Goal: Communication & Community: Answer question/provide support

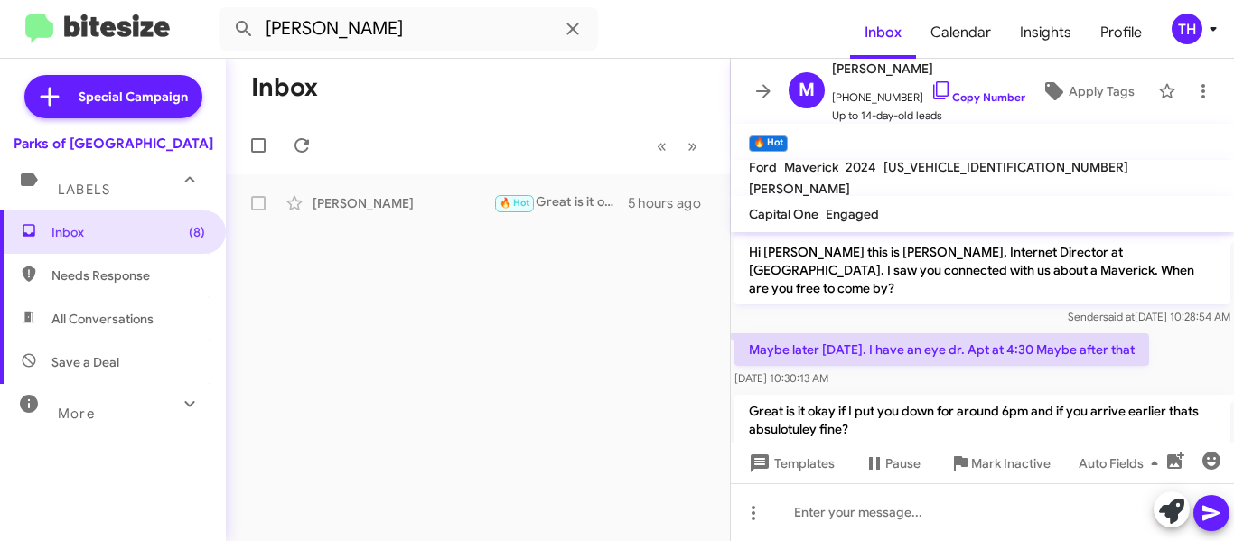
scroll to position [28, 0]
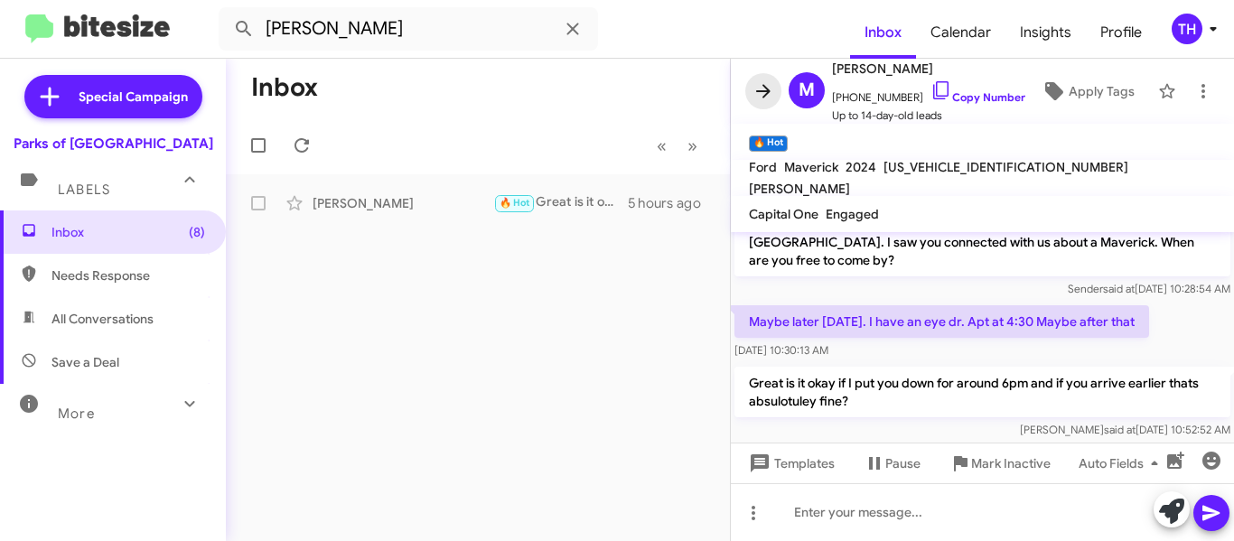
click at [765, 89] on icon at bounding box center [764, 91] width 22 height 22
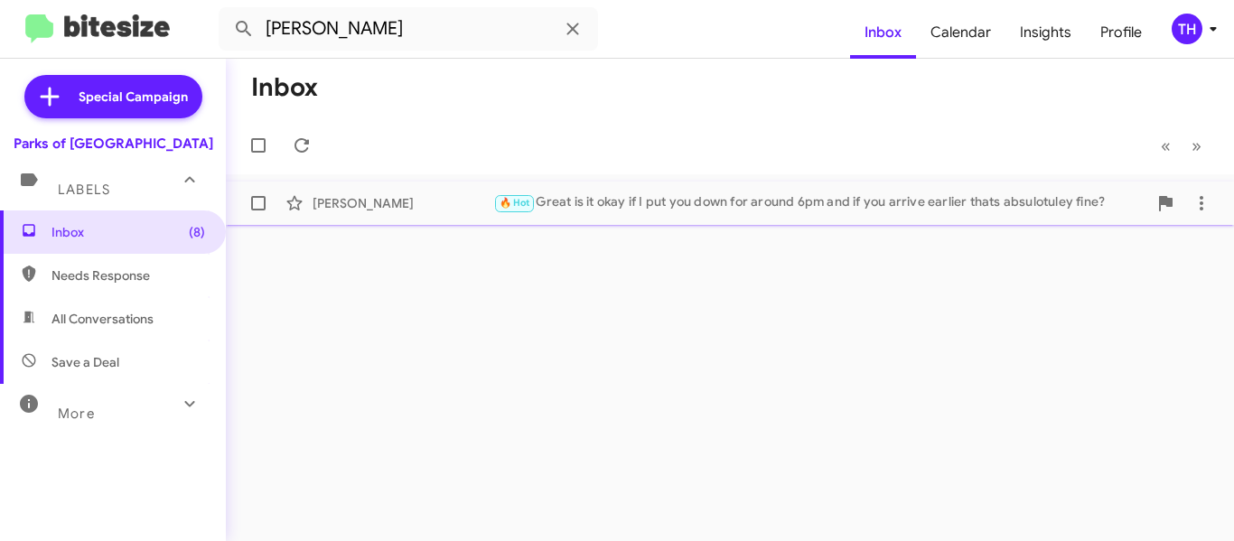
click at [441, 211] on div "[PERSON_NAME]" at bounding box center [403, 203] width 181 height 18
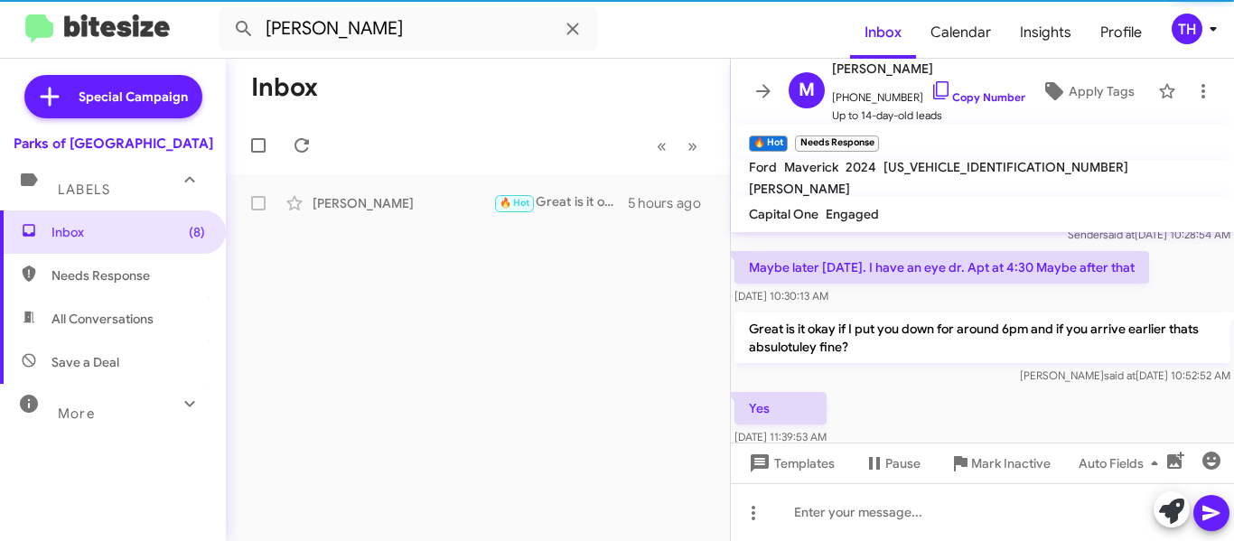
scroll to position [95, 0]
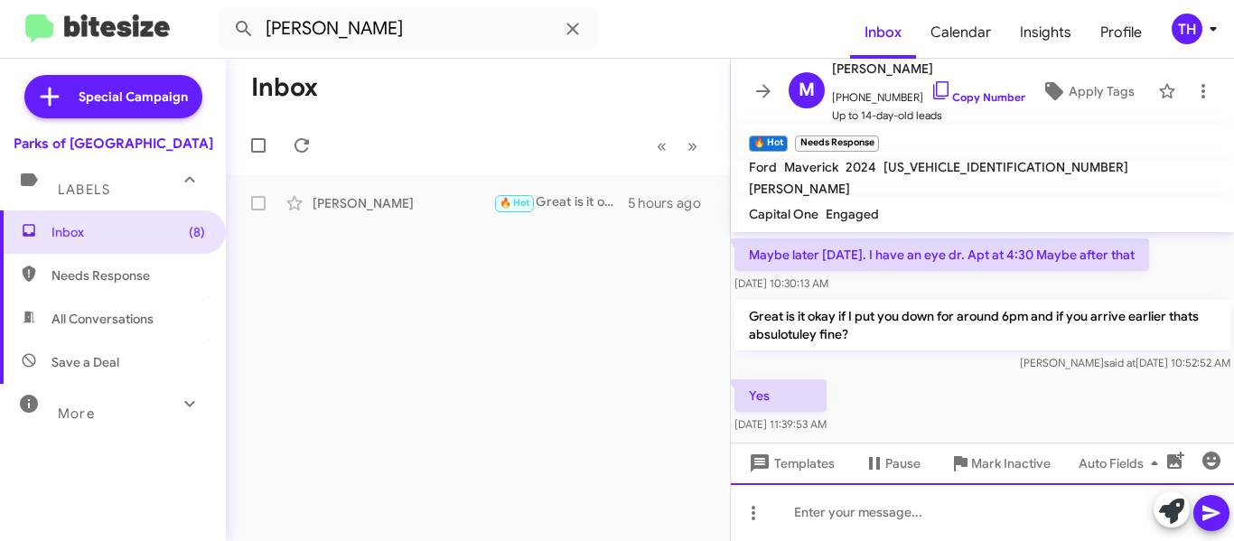
click at [851, 508] on div at bounding box center [982, 512] width 503 height 58
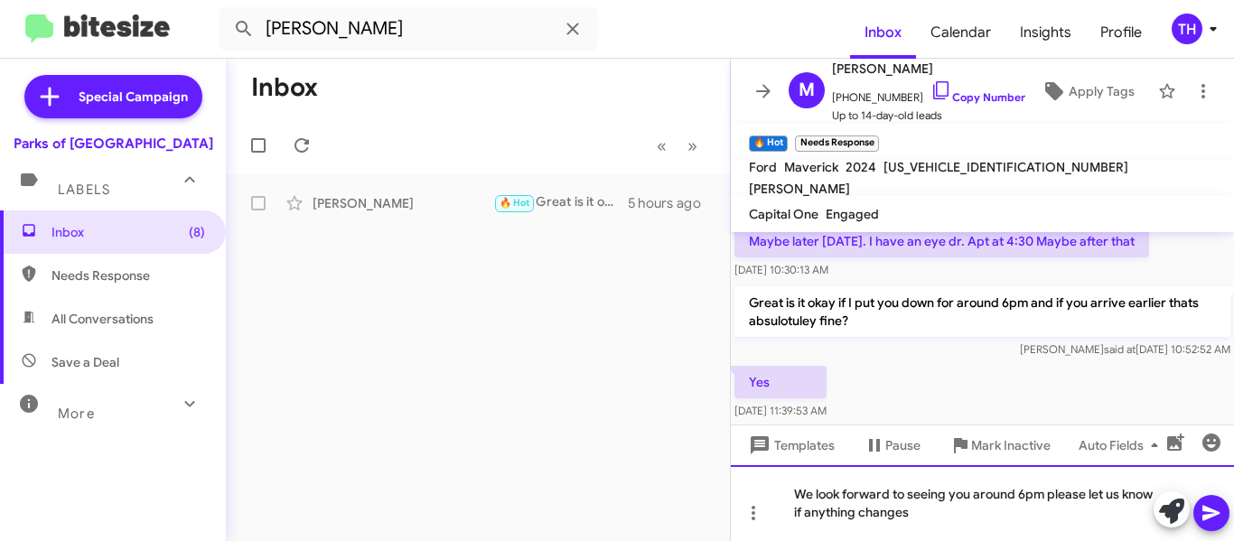
scroll to position [113, 0]
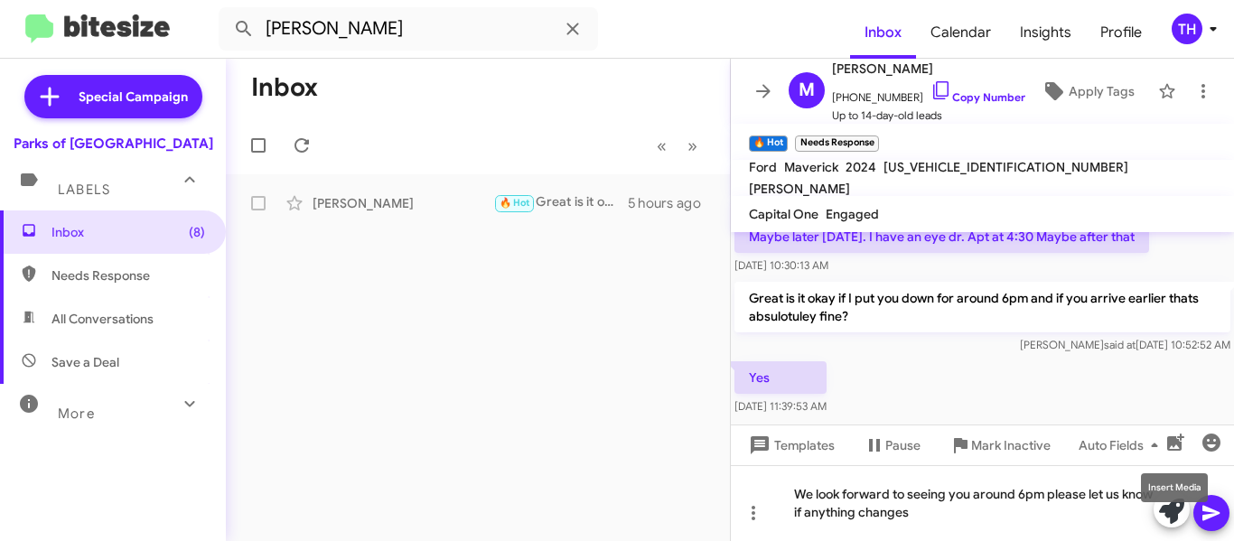
click at [1214, 504] on mat-tooltip-component "Insert Media" at bounding box center [1175, 488] width 92 height 54
drag, startPoint x: 954, startPoint y: 91, endPoint x: 907, endPoint y: 91, distance: 47.0
click at [954, 91] on link "Copy Number" at bounding box center [978, 97] width 95 height 14
click at [769, 93] on icon at bounding box center [763, 91] width 14 height 14
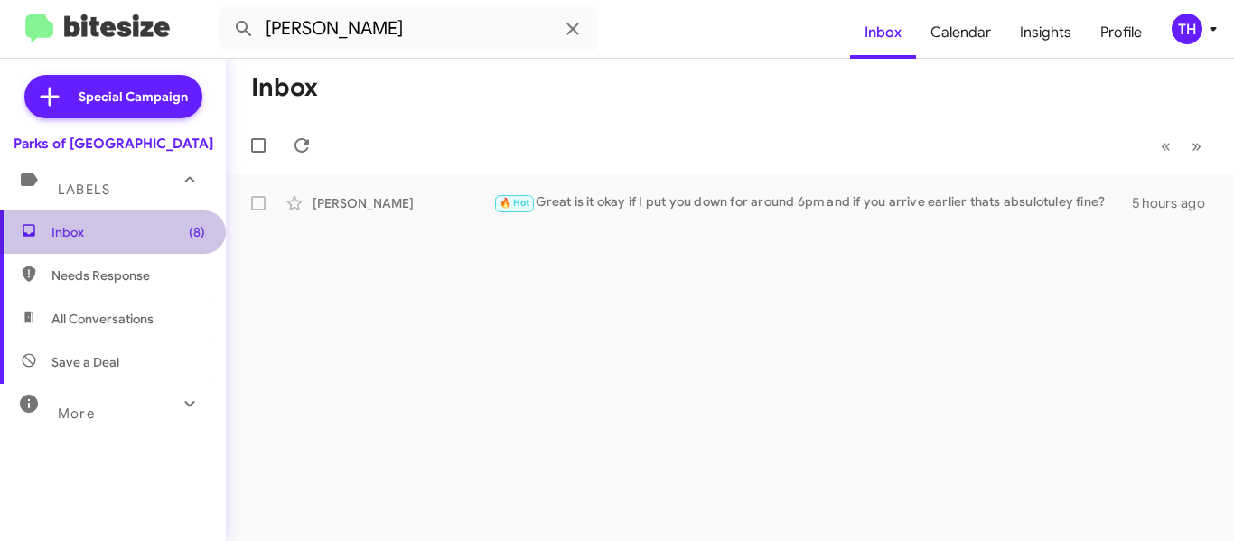
click at [148, 239] on span "Inbox (8)" at bounding box center [129, 232] width 154 height 18
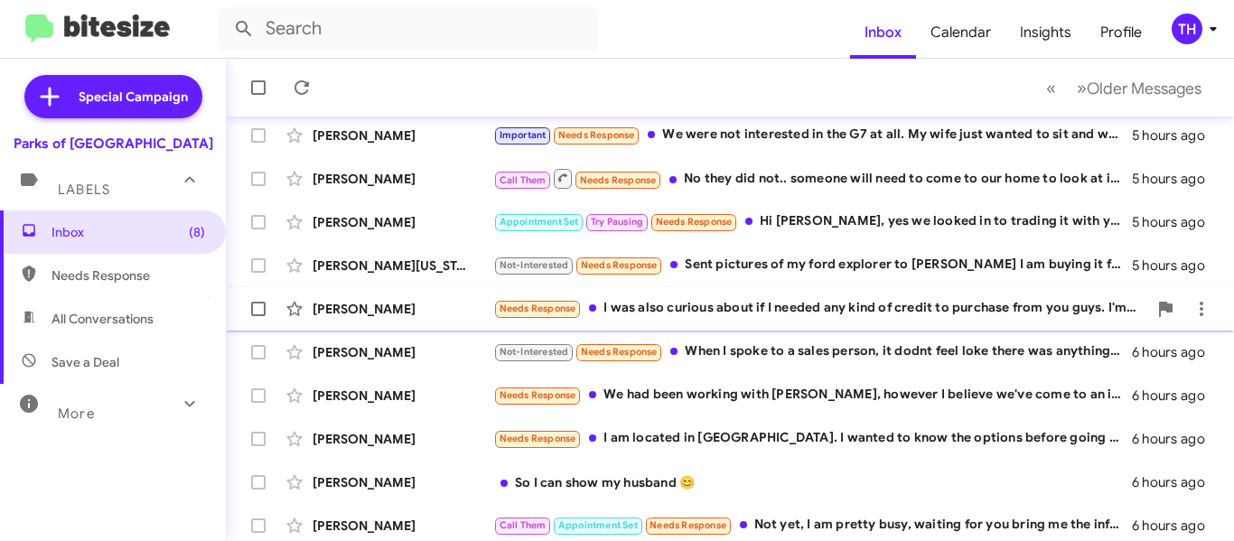
scroll to position [508, 0]
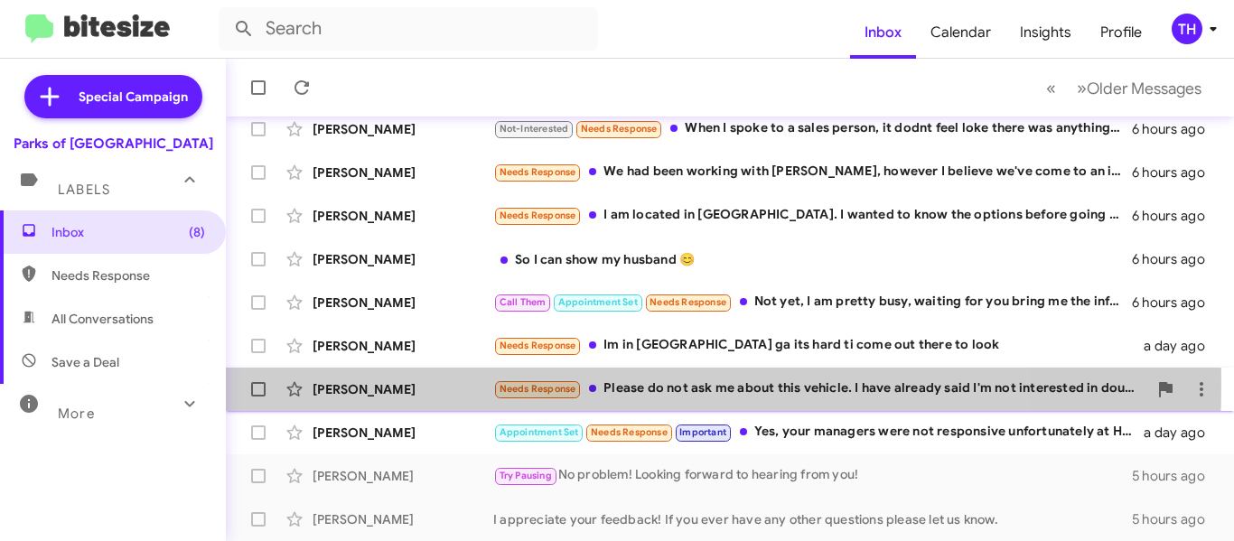
click at [436, 385] on div "Anthony Messina" at bounding box center [403, 389] width 181 height 18
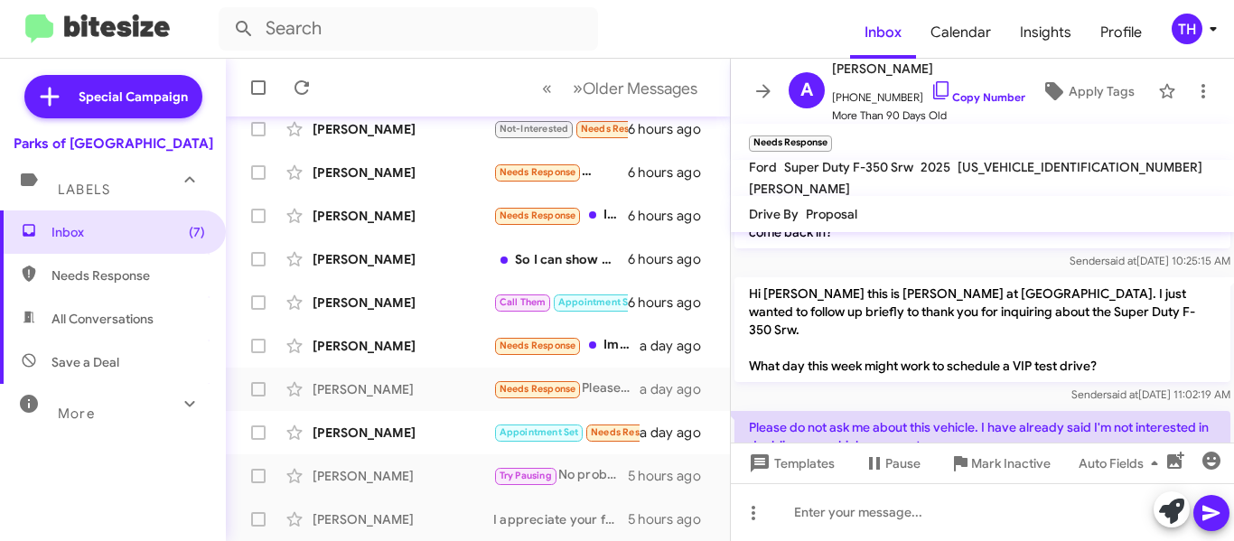
scroll to position [361, 0]
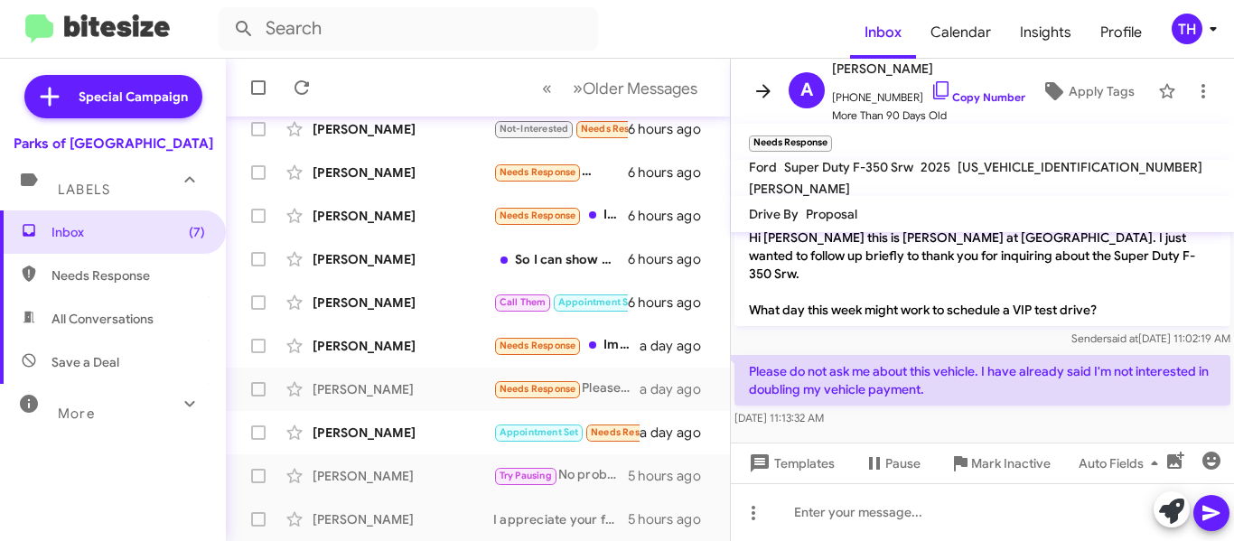
click at [770, 87] on icon at bounding box center [764, 91] width 22 height 22
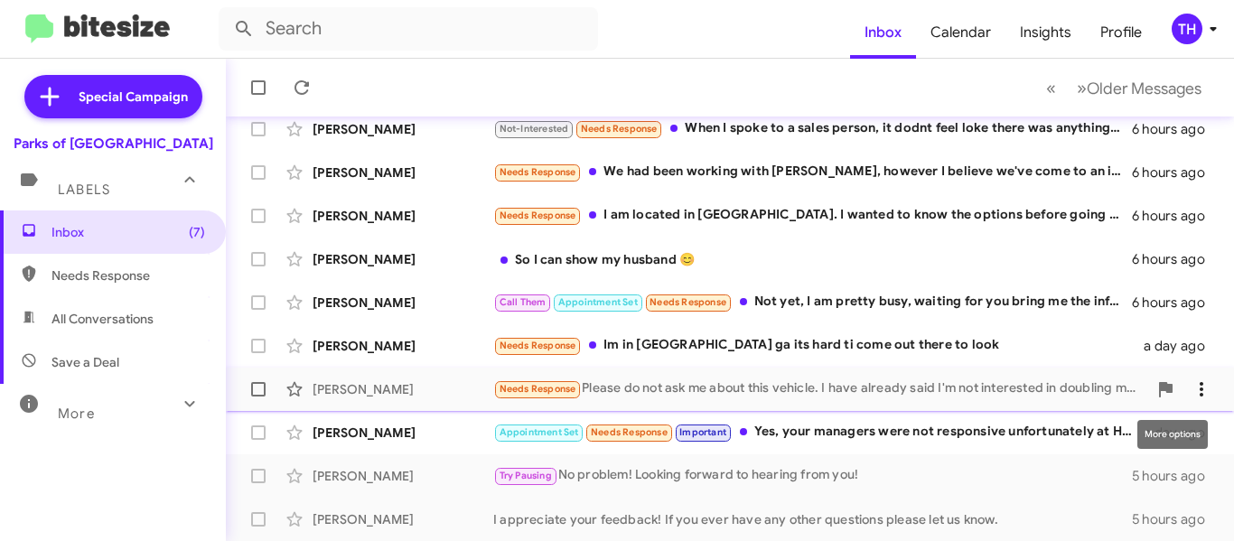
click at [1191, 386] on icon at bounding box center [1202, 390] width 22 height 22
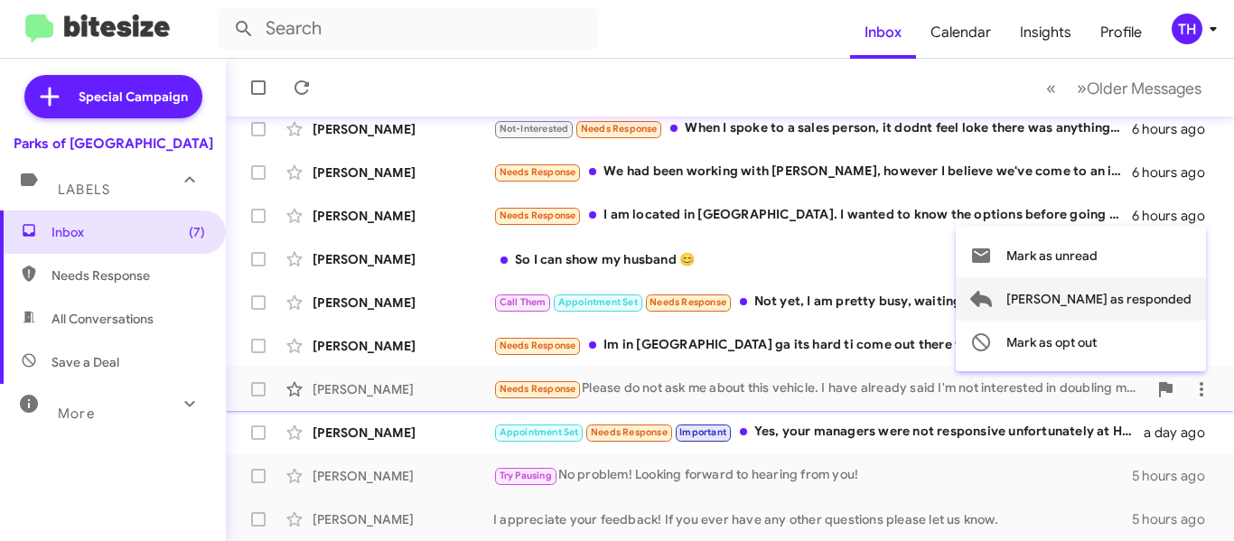
click at [1091, 304] on span "[PERSON_NAME] as responded" at bounding box center [1099, 298] width 185 height 43
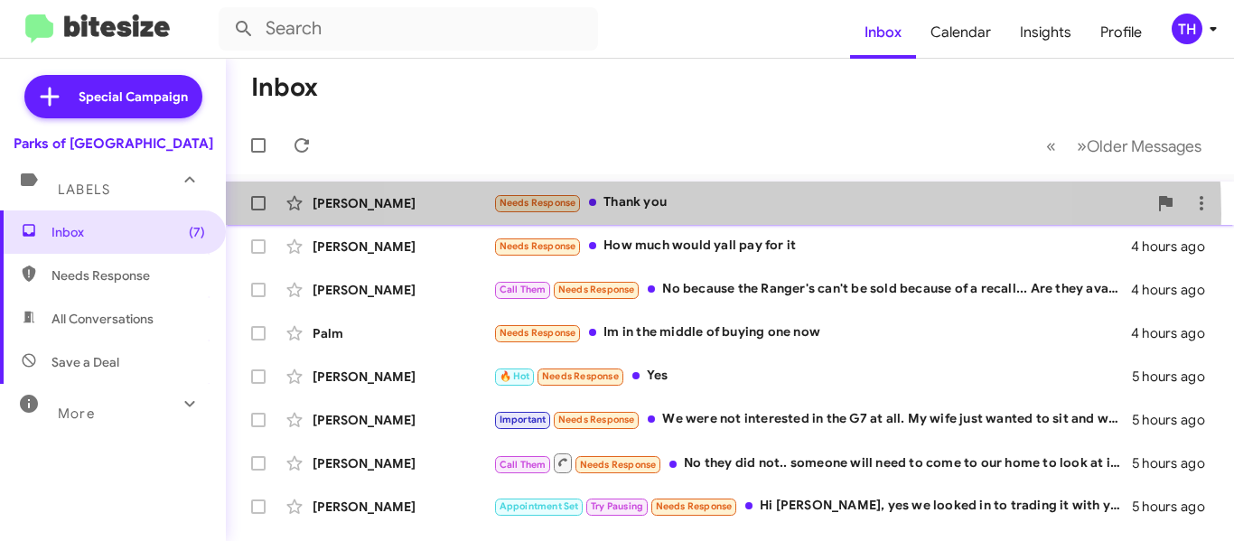
click at [688, 214] on div "John Mcdonald Needs Response Thank you 21 minutes ago" at bounding box center [729, 203] width 979 height 36
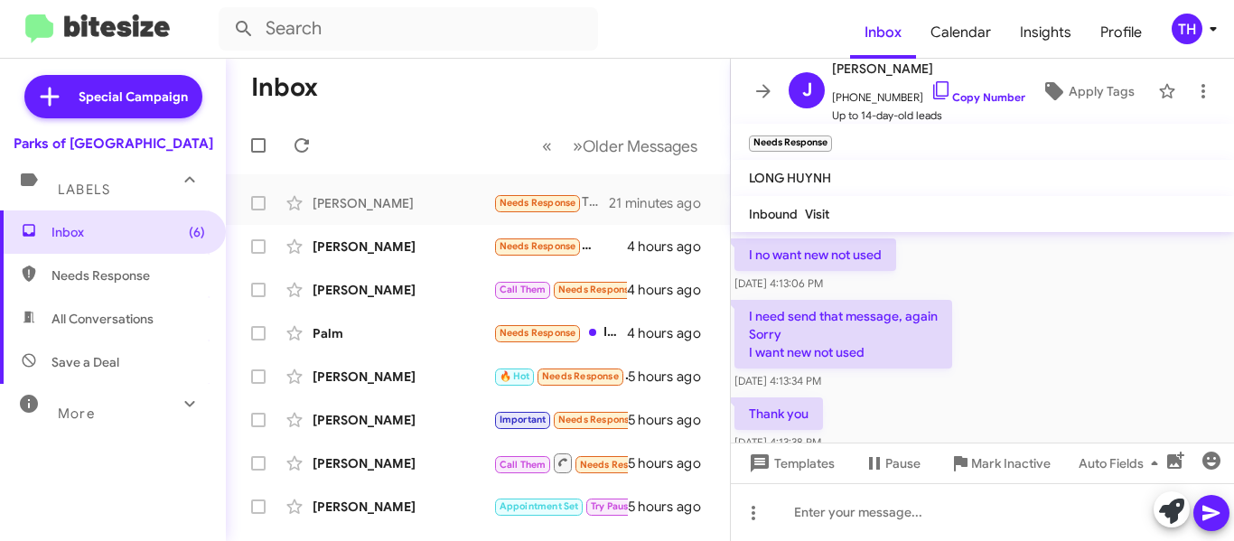
scroll to position [315, 0]
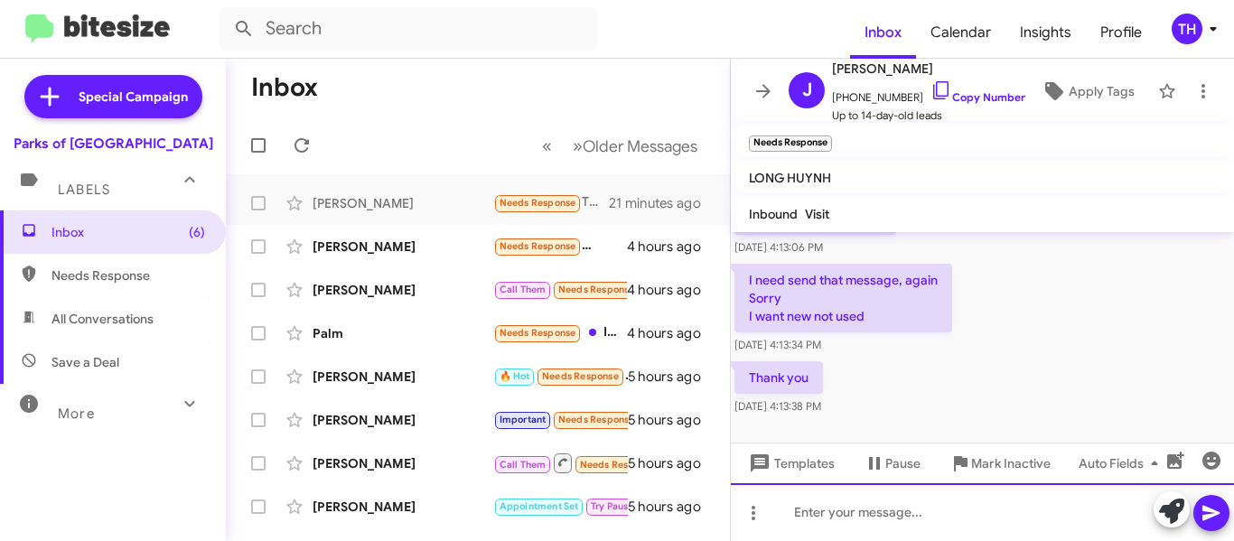
click at [932, 508] on div at bounding box center [982, 512] width 503 height 58
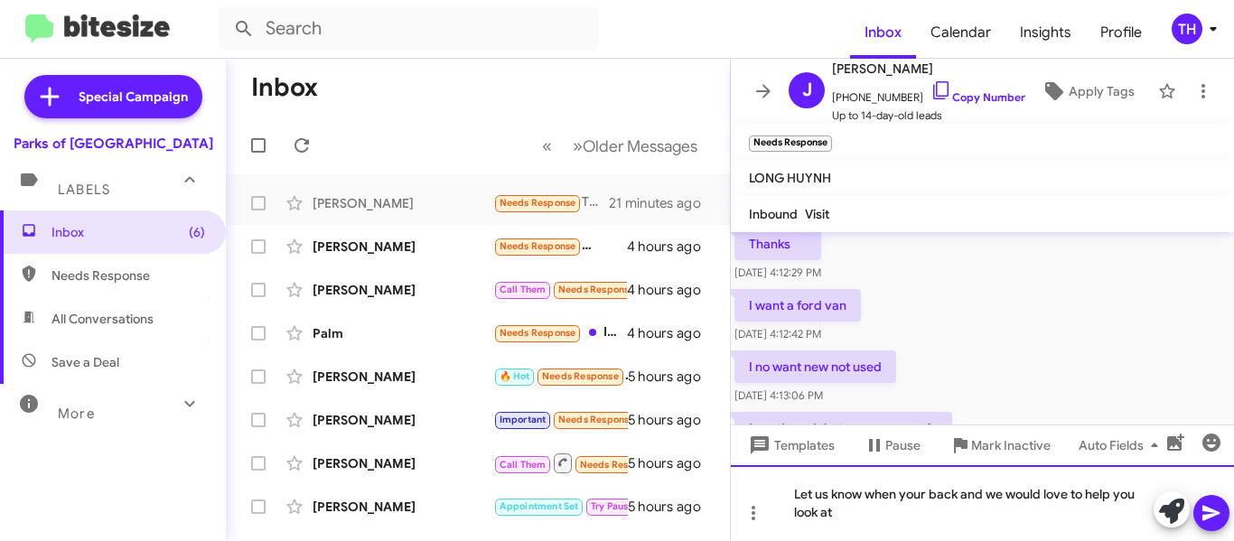
scroll to position [135, 0]
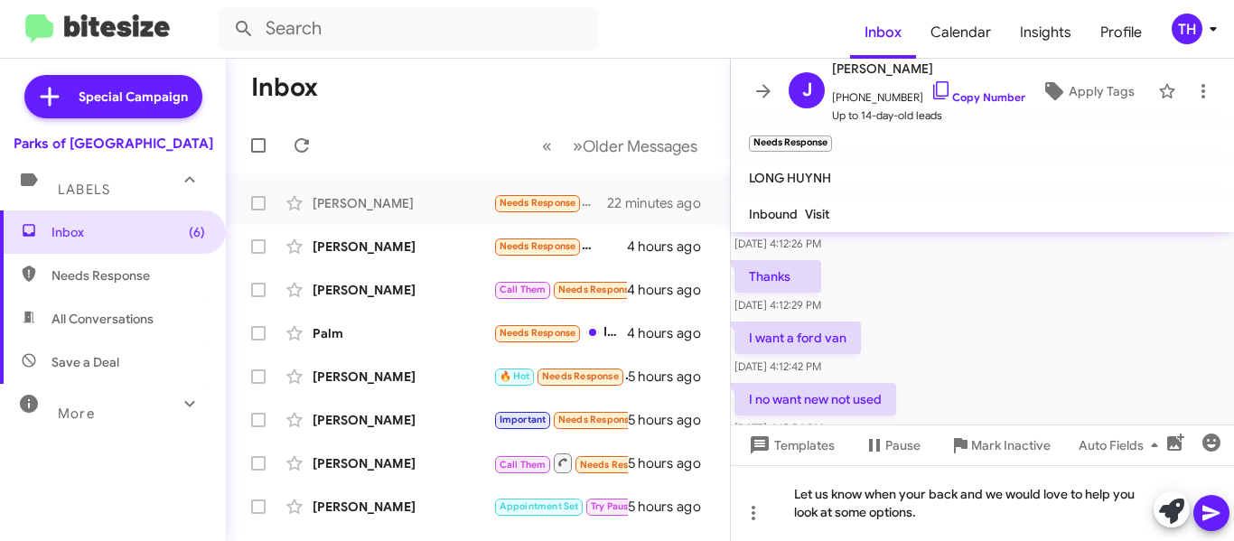
click at [1197, 507] on button at bounding box center [1212, 513] width 36 height 36
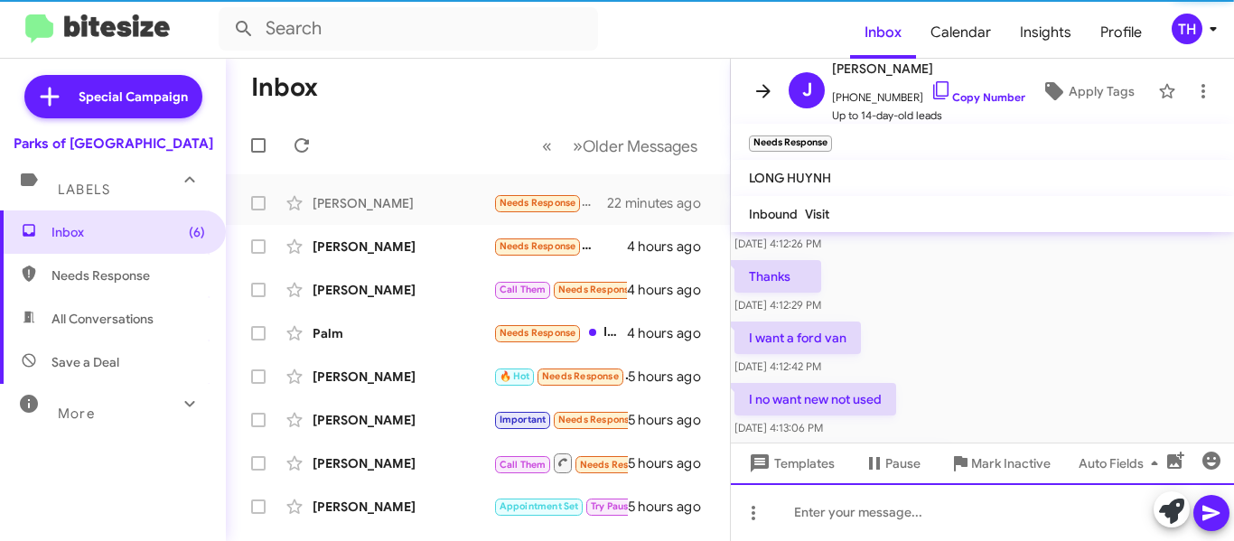
scroll to position [0, 0]
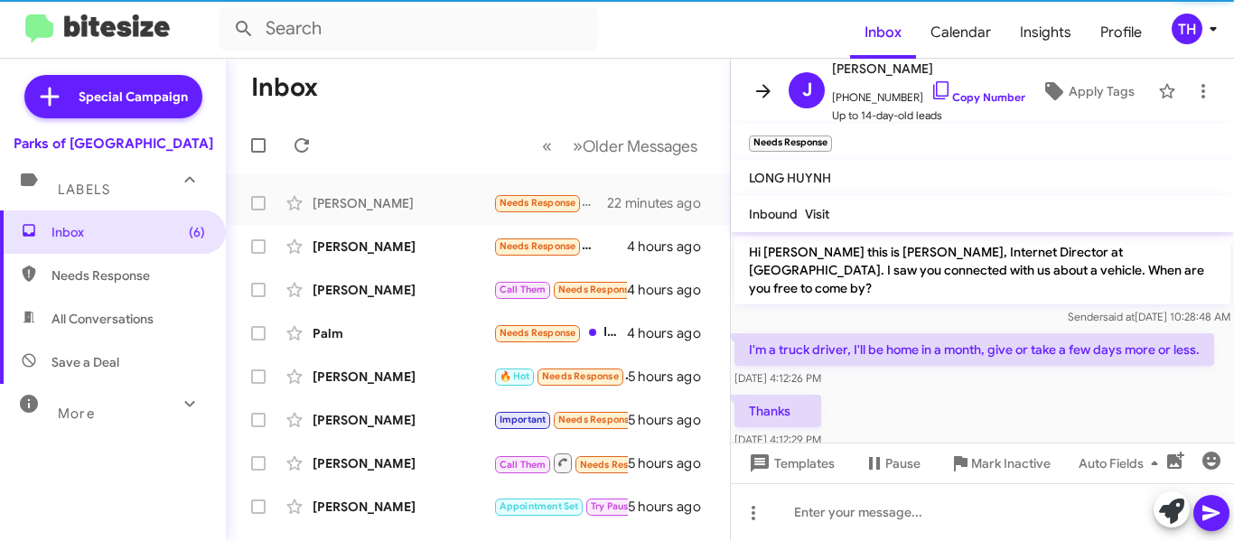
click at [749, 100] on span at bounding box center [763, 91] width 36 height 22
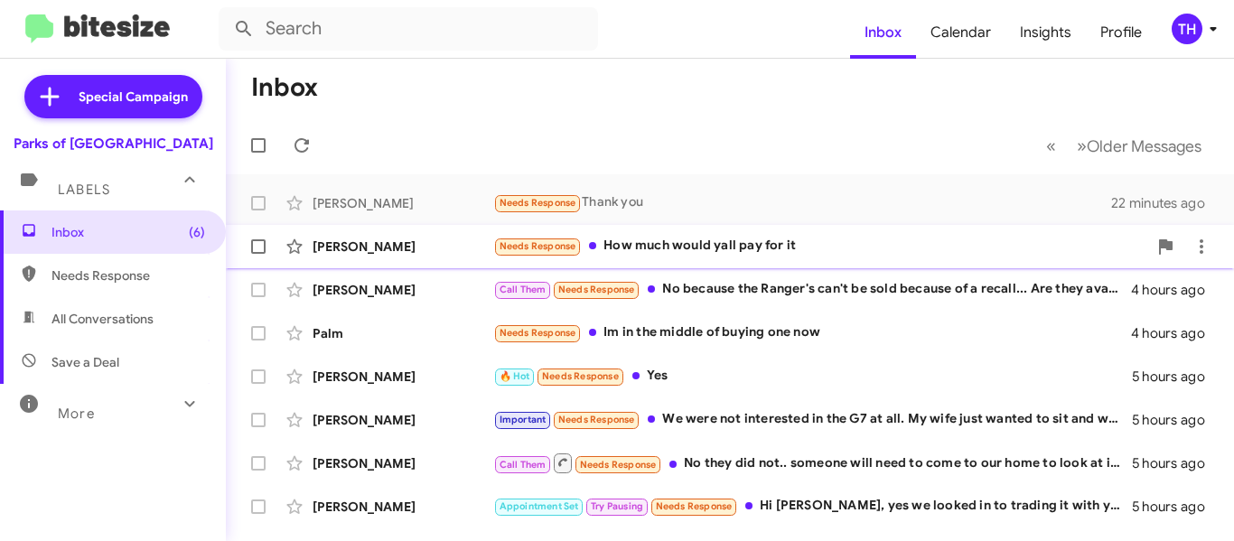
click at [429, 254] on div "[PERSON_NAME]" at bounding box center [403, 247] width 181 height 18
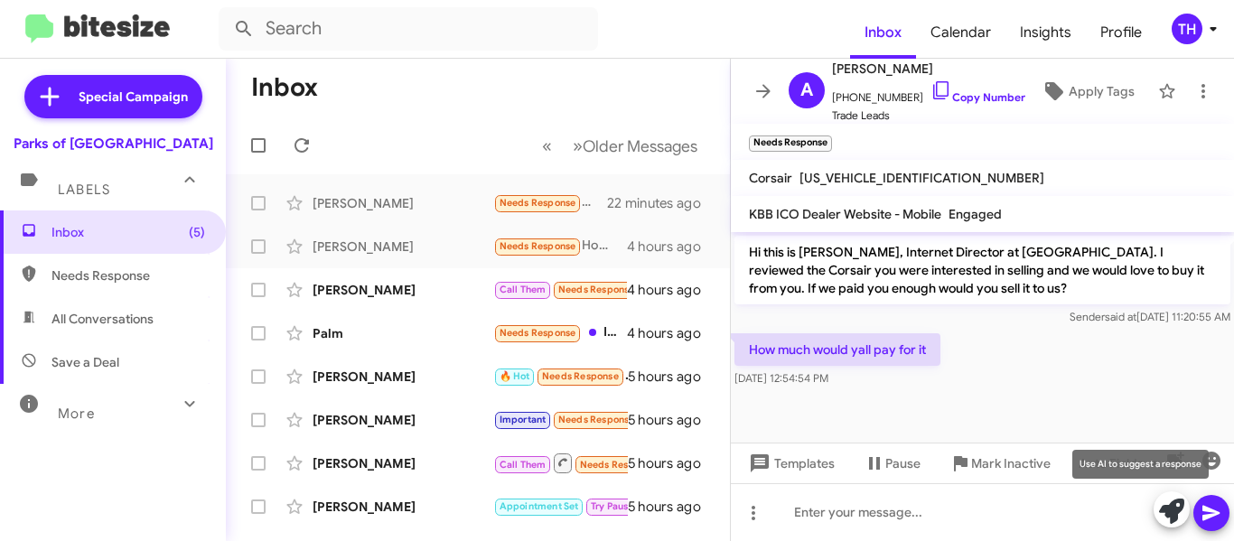
click at [1166, 503] on icon at bounding box center [1171, 511] width 25 height 25
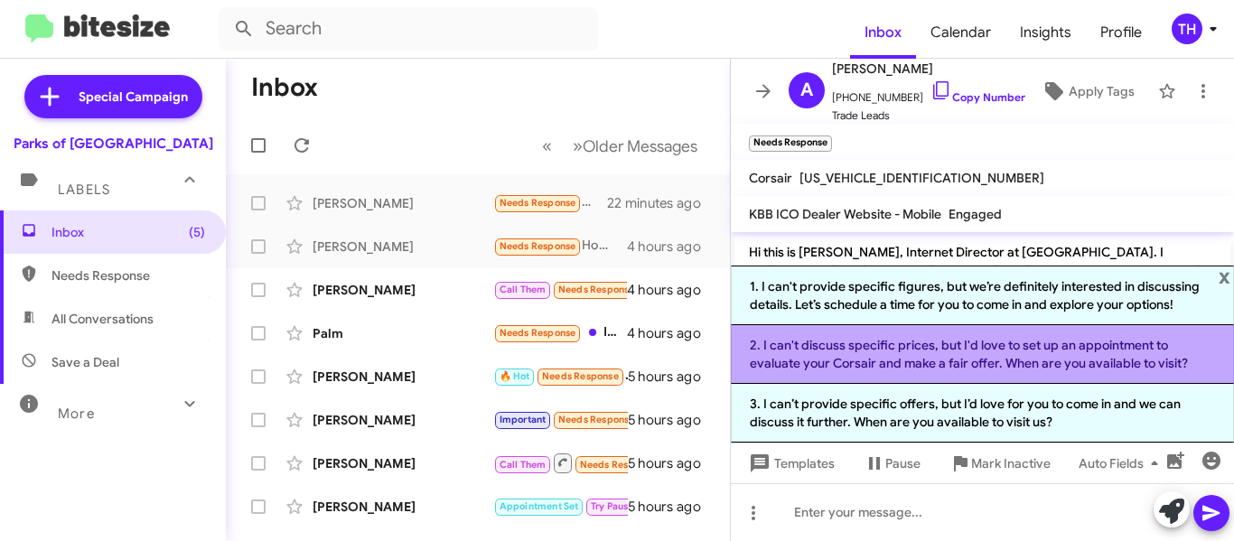
click at [886, 353] on li "2. I can't discuss specific prices, but I'd love to set up an appointment to ev…" at bounding box center [982, 354] width 503 height 59
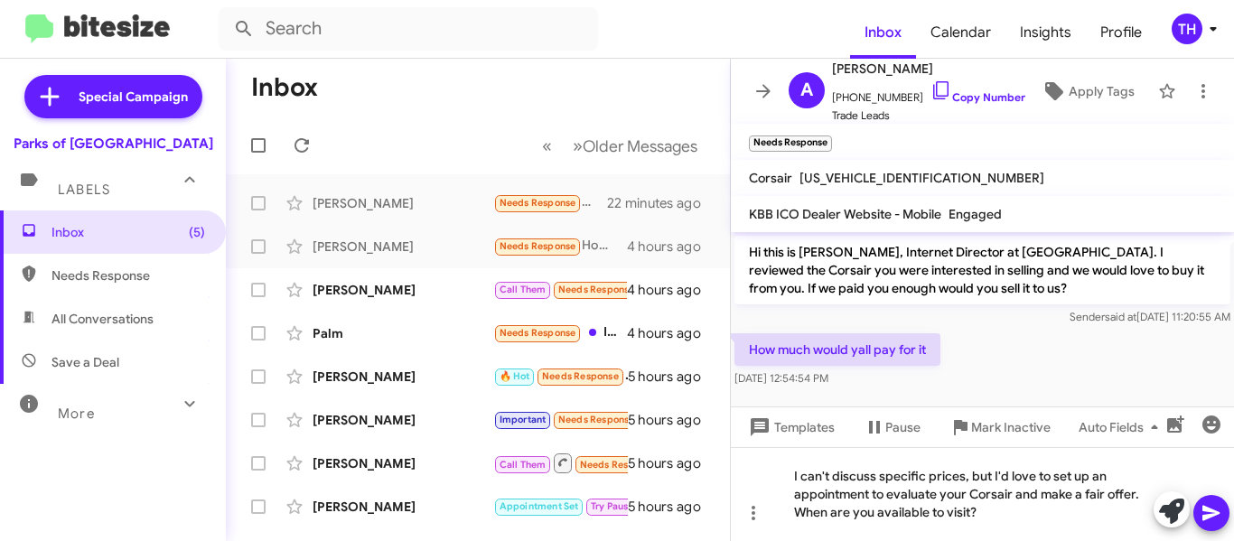
click at [1207, 503] on icon at bounding box center [1212, 513] width 22 height 22
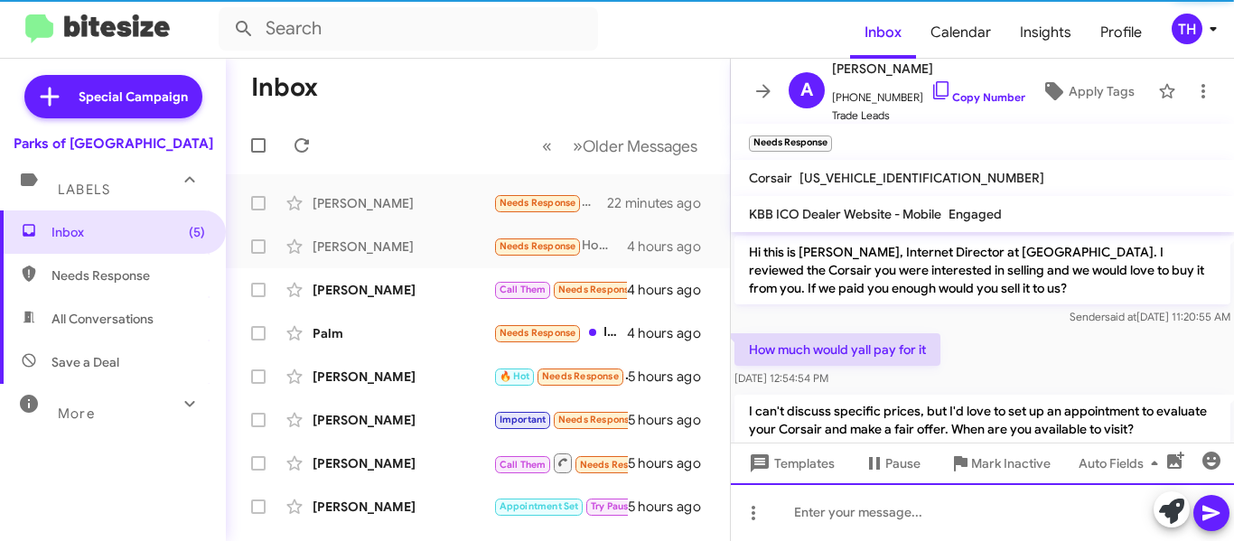
scroll to position [46, 0]
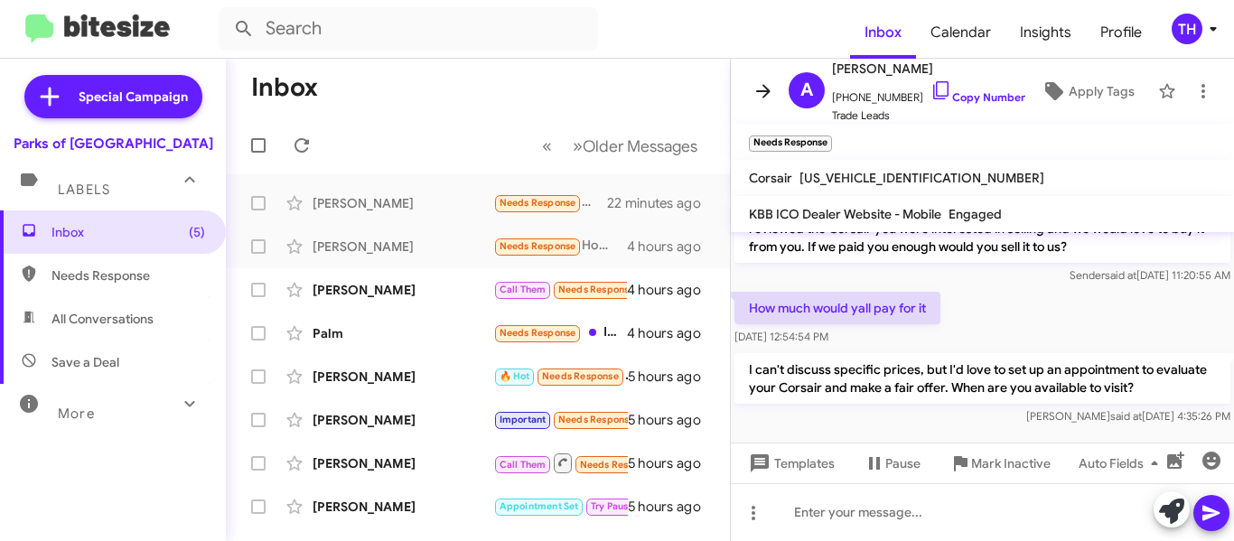
click at [771, 94] on icon at bounding box center [764, 91] width 22 height 22
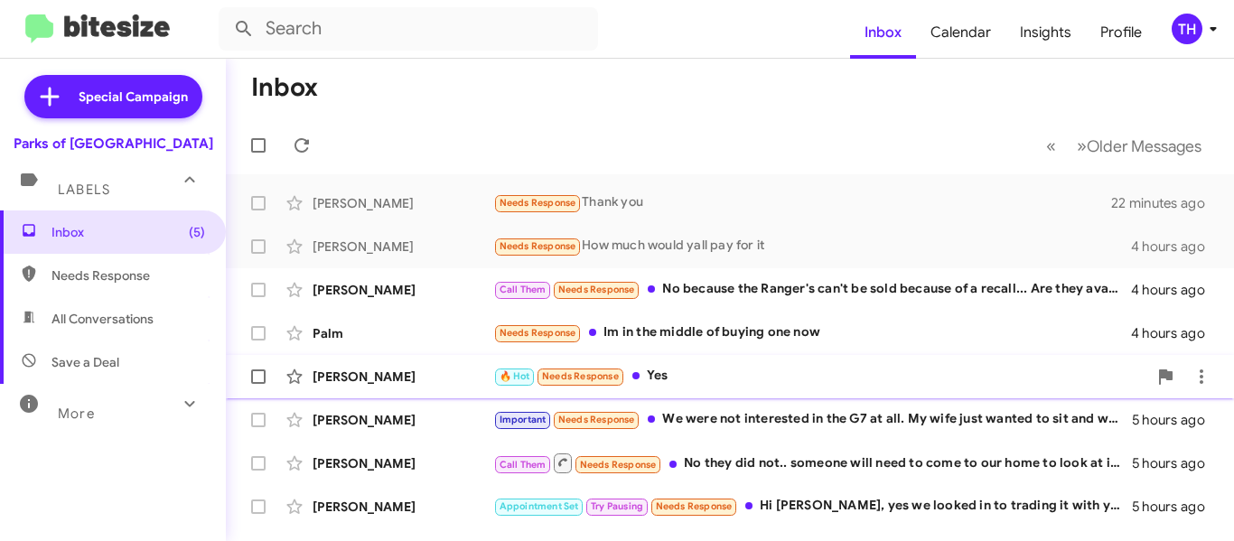
click at [415, 363] on div "Marjorie Carswell 🔥 Hot Needs Response Yes 5 hours ago" at bounding box center [729, 377] width 979 height 36
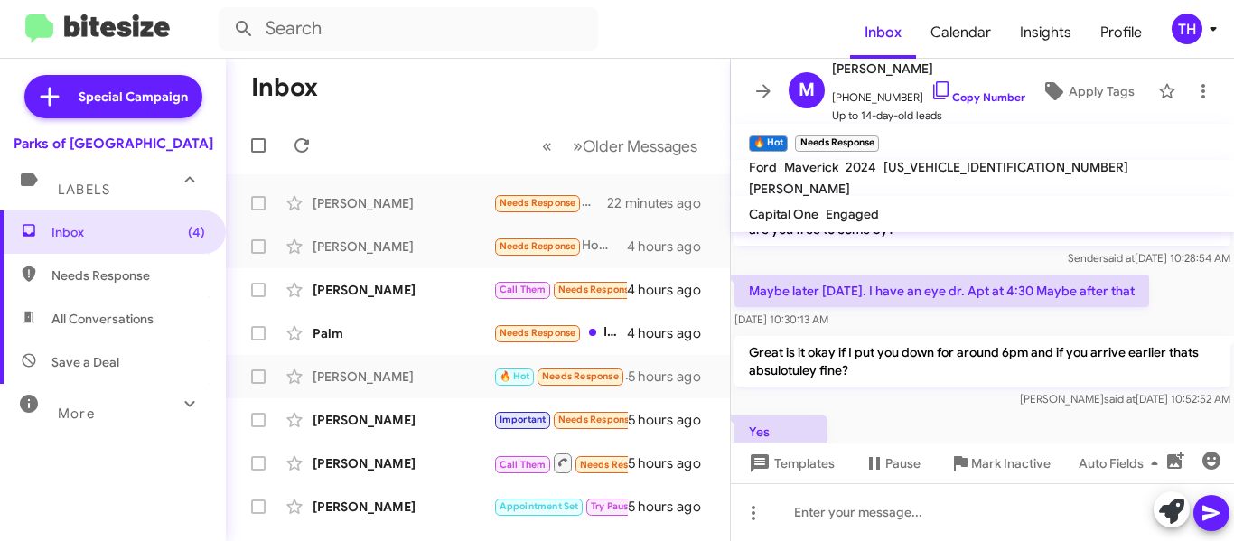
scroll to position [95, 0]
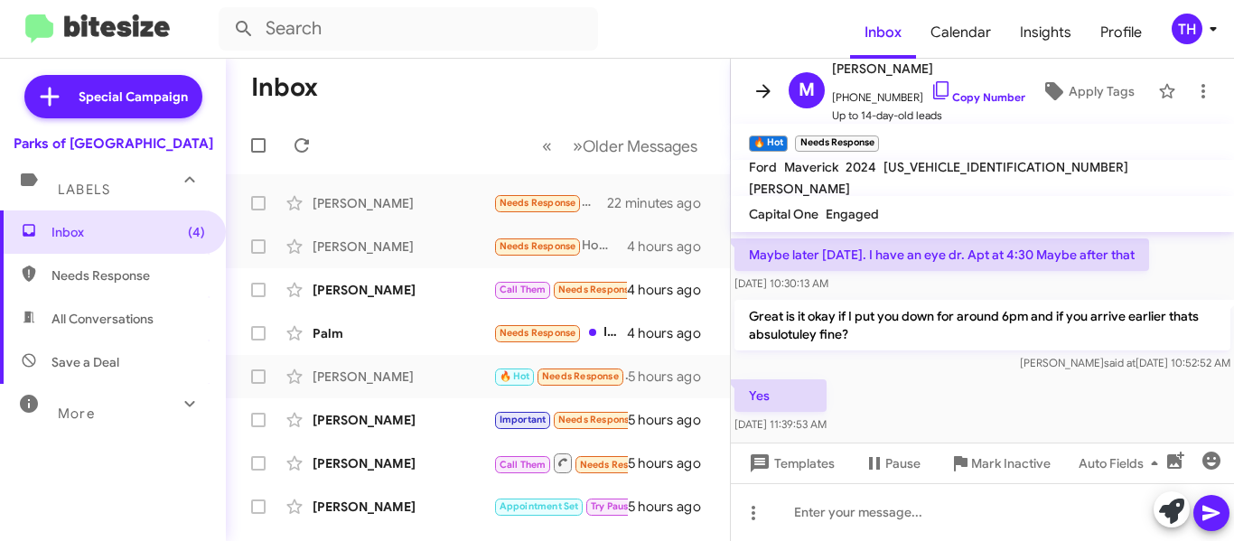
click at [764, 89] on icon at bounding box center [764, 91] width 22 height 22
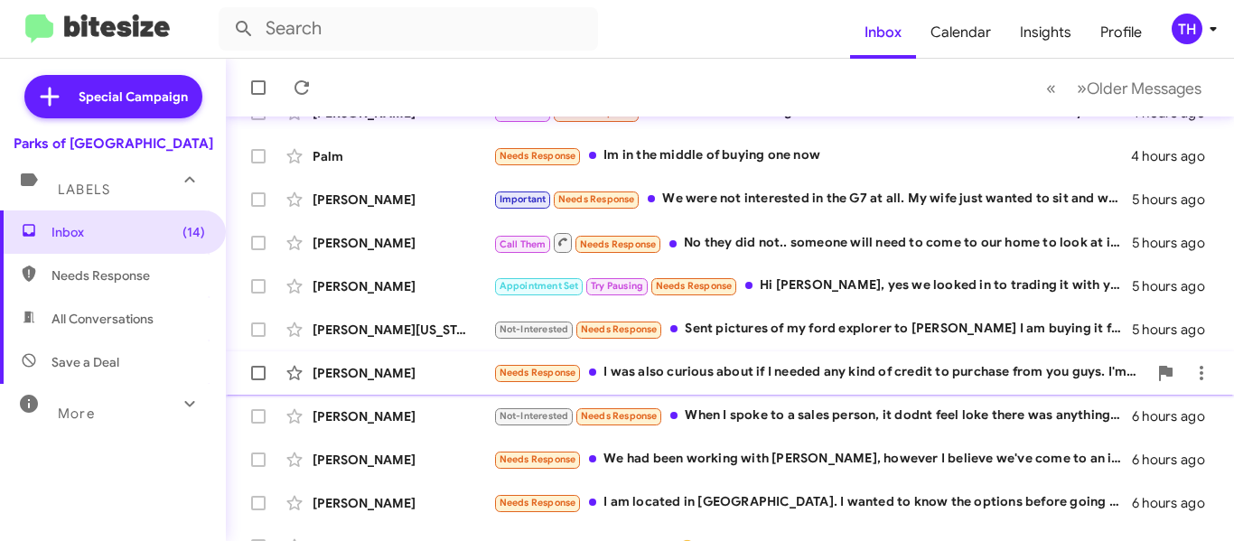
scroll to position [181, 0]
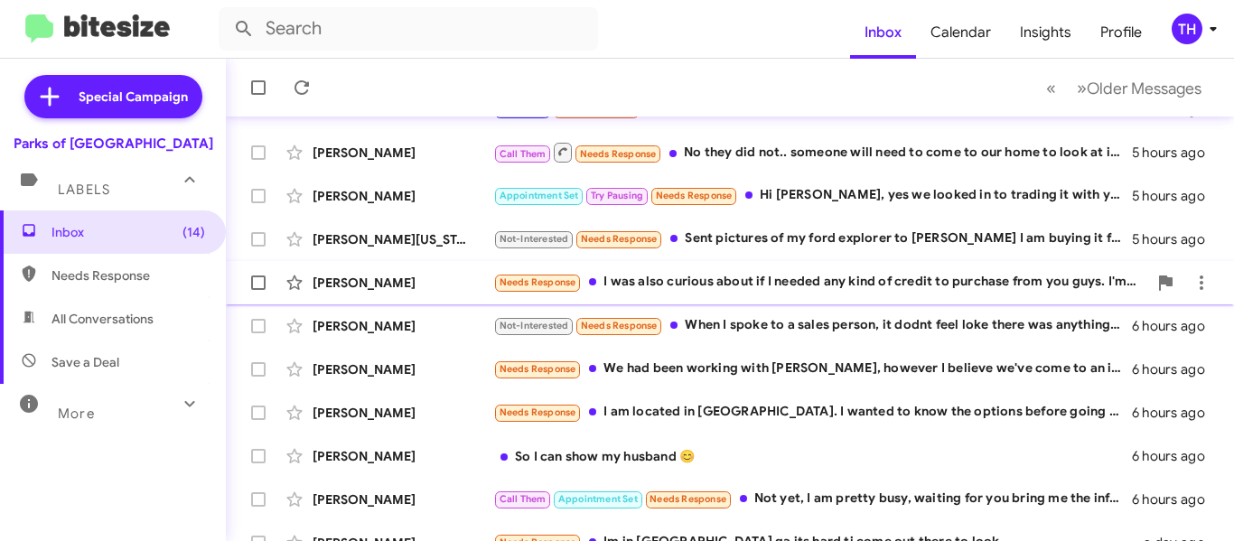
click at [473, 285] on div "[PERSON_NAME]" at bounding box center [403, 283] width 181 height 18
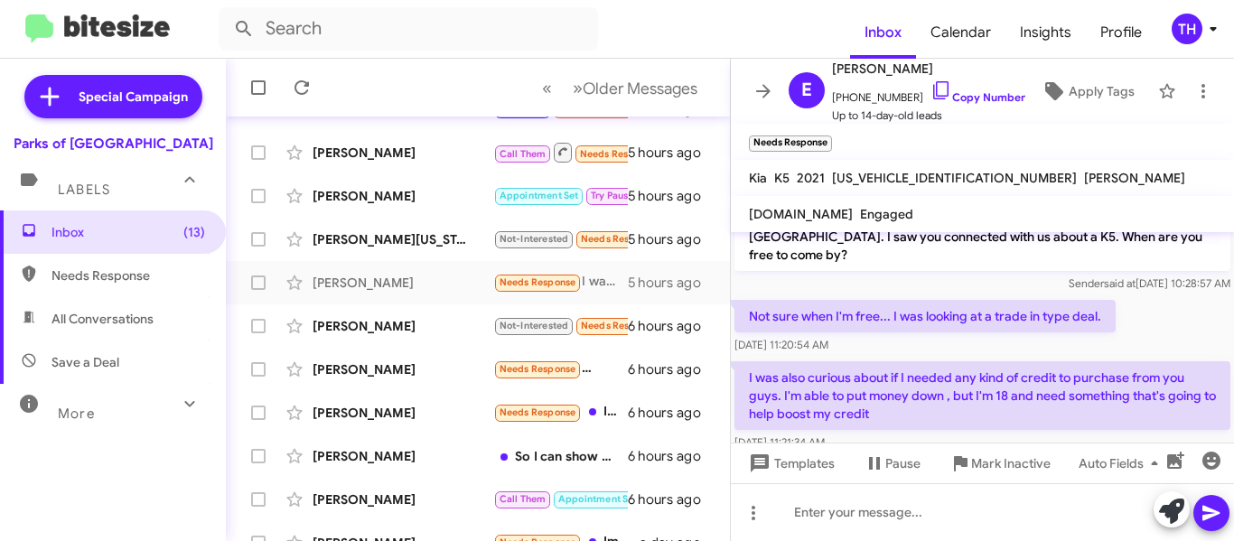
scroll to position [46, 0]
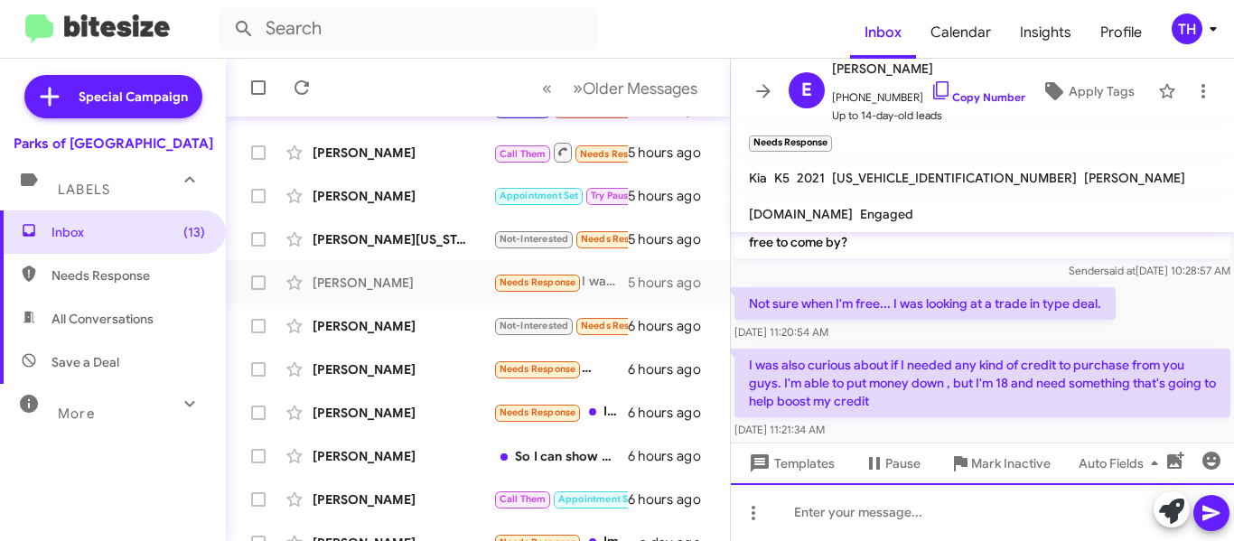
click at [861, 504] on div at bounding box center [982, 512] width 503 height 58
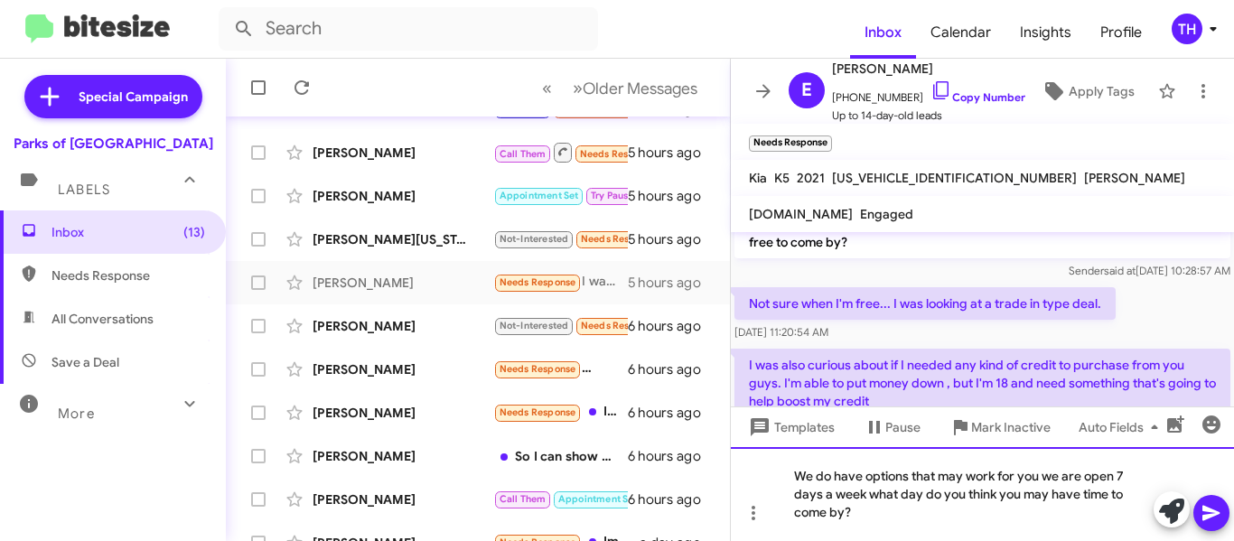
click at [1009, 509] on div "We do have options that may work for you we are open 7 days a week what day do …" at bounding box center [982, 494] width 503 height 94
click at [1204, 510] on icon at bounding box center [1211, 513] width 17 height 15
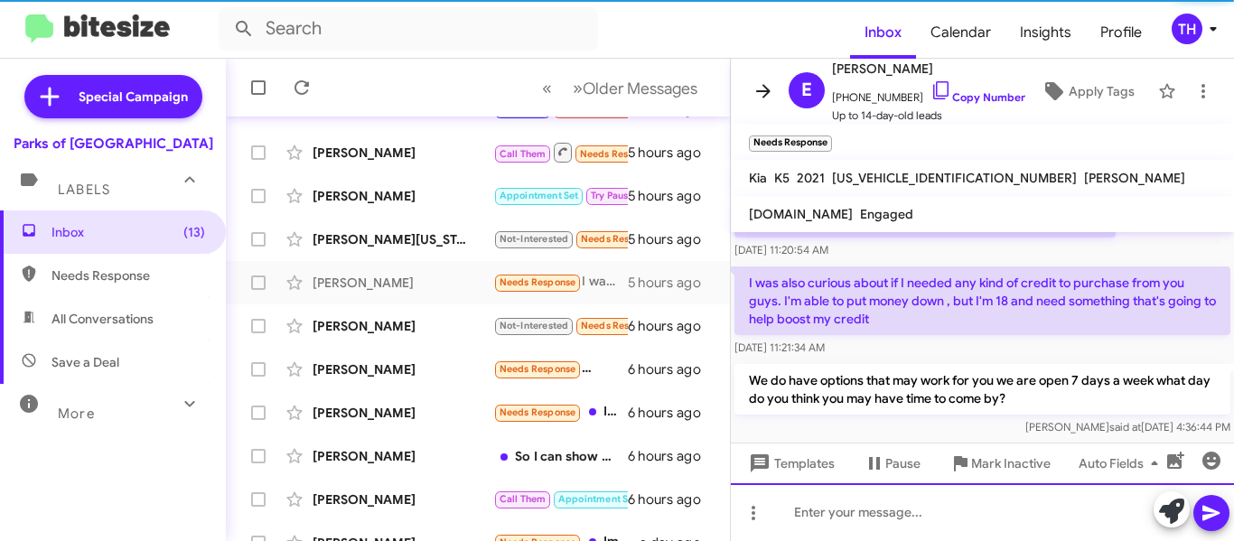
scroll to position [131, 0]
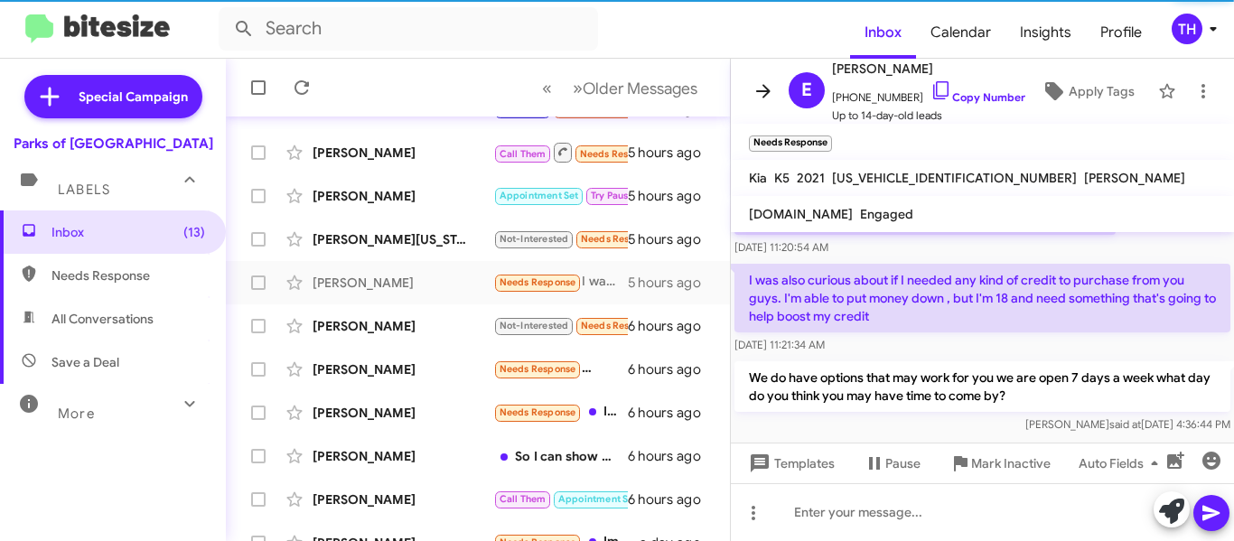
click at [766, 86] on icon at bounding box center [764, 91] width 22 height 22
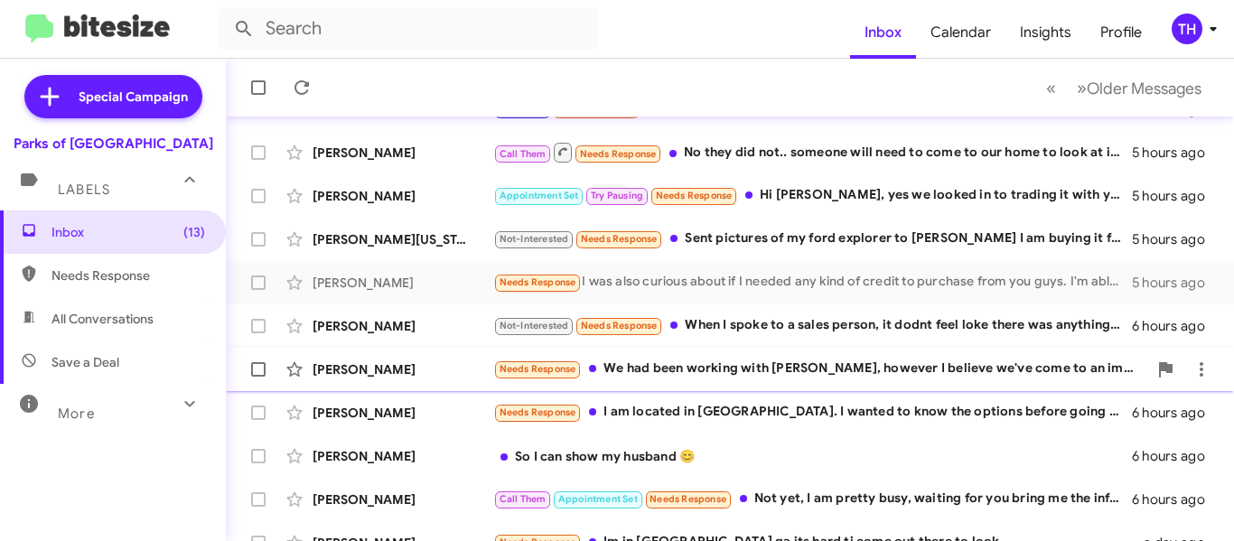
click at [431, 361] on div "[PERSON_NAME]" at bounding box center [403, 370] width 181 height 18
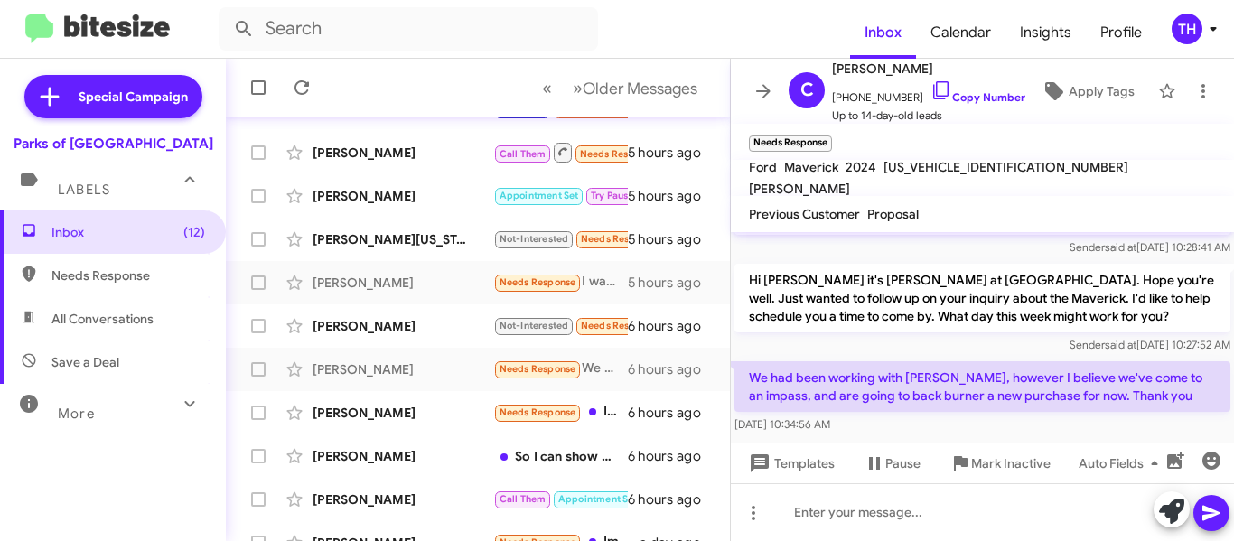
scroll to position [82, 0]
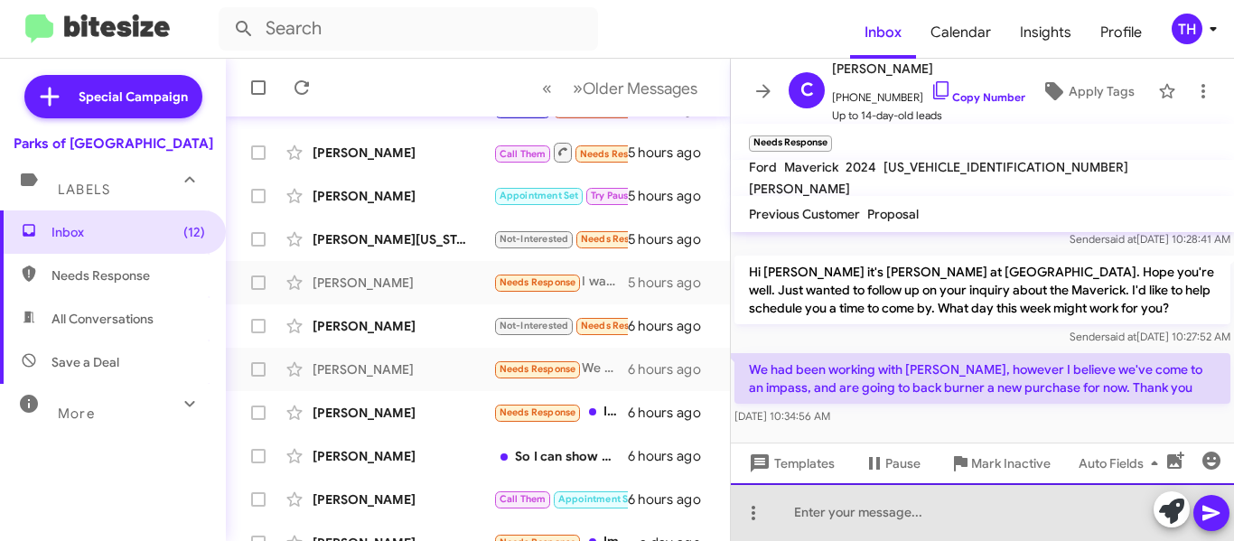
click at [885, 505] on div at bounding box center [982, 512] width 503 height 58
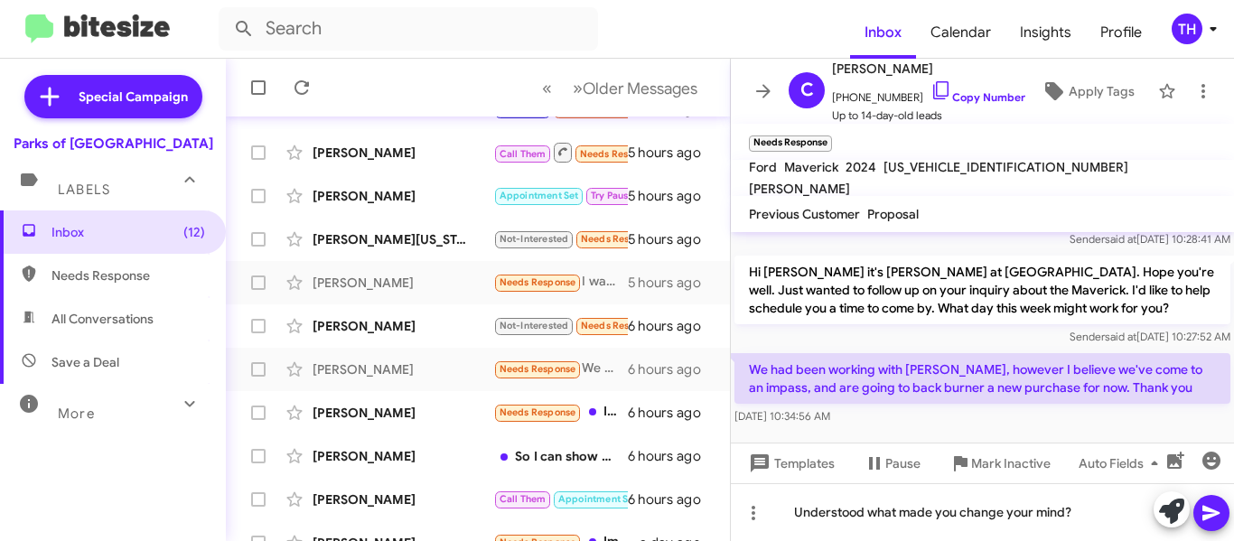
click at [1213, 500] on span at bounding box center [1212, 513] width 22 height 36
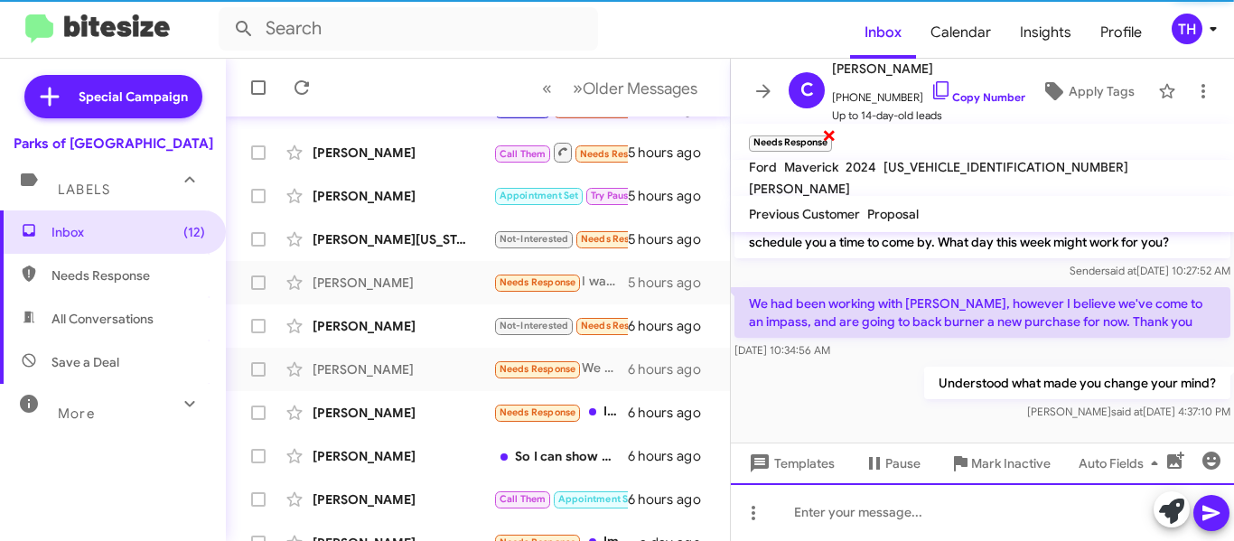
scroll to position [149, 0]
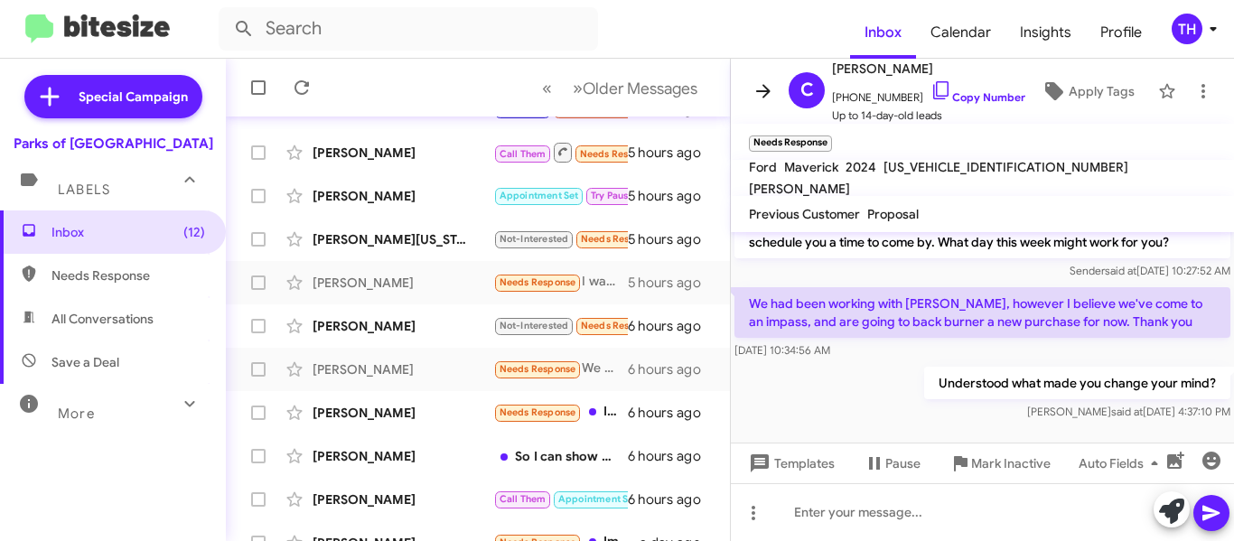
click at [774, 98] on span at bounding box center [763, 91] width 36 height 22
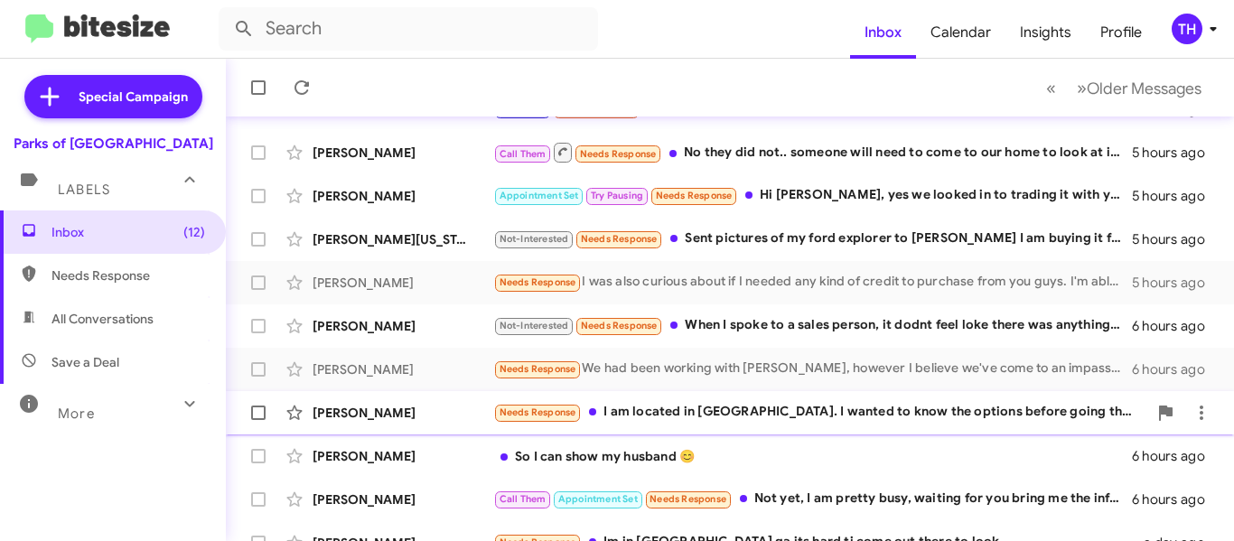
click at [474, 410] on div "[PERSON_NAME]" at bounding box center [403, 413] width 181 height 18
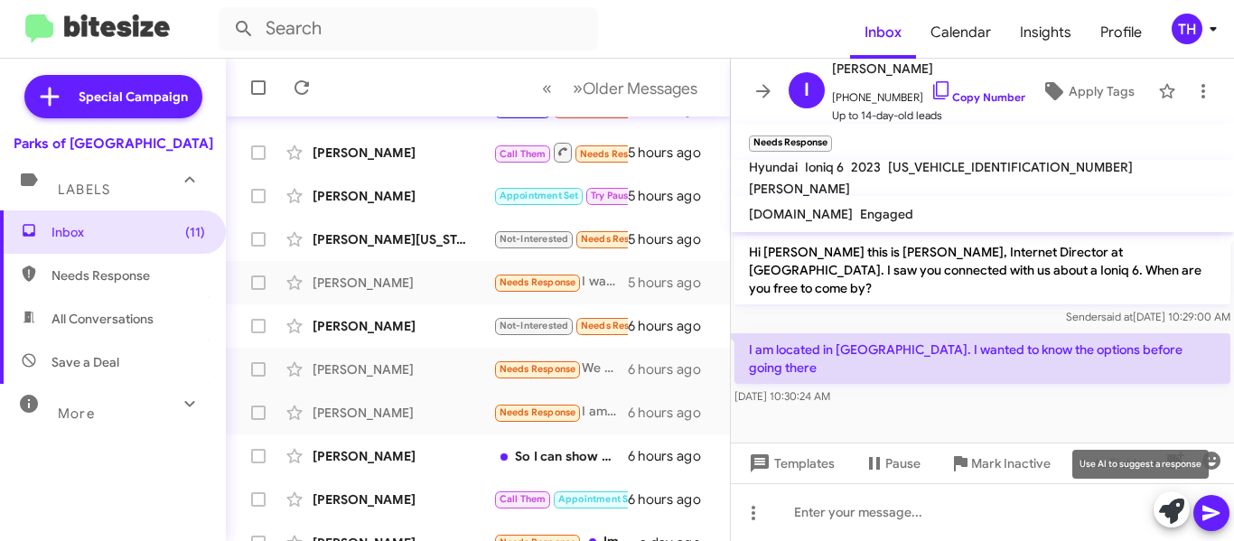
click at [1167, 506] on icon at bounding box center [1171, 511] width 25 height 25
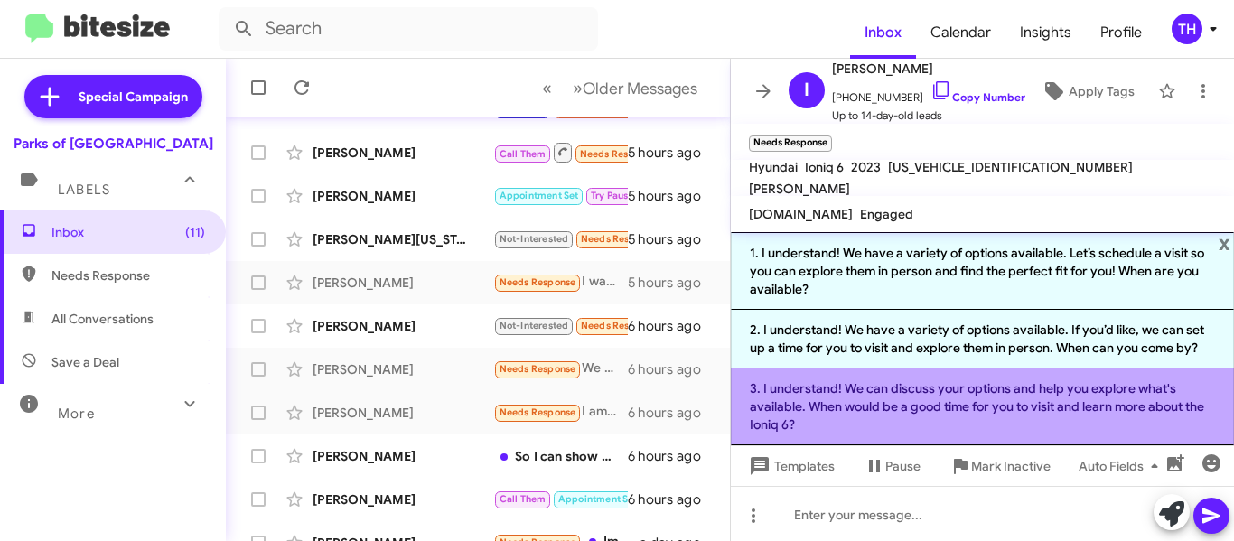
click at [862, 416] on li "3. I understand! We can discuss your options and help you explore what's availa…" at bounding box center [982, 407] width 503 height 77
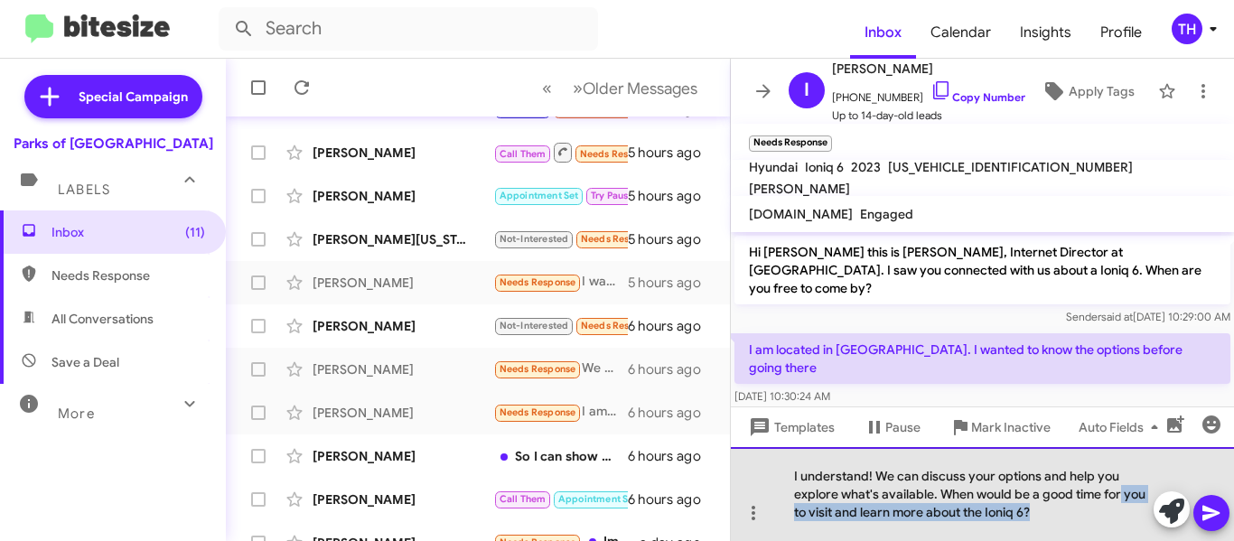
drag, startPoint x: 1123, startPoint y: 491, endPoint x: 1080, endPoint y: 524, distance: 54.8
click at [1080, 524] on div "I understand! We can discuss your options and help you explore what's available…" at bounding box center [982, 494] width 503 height 94
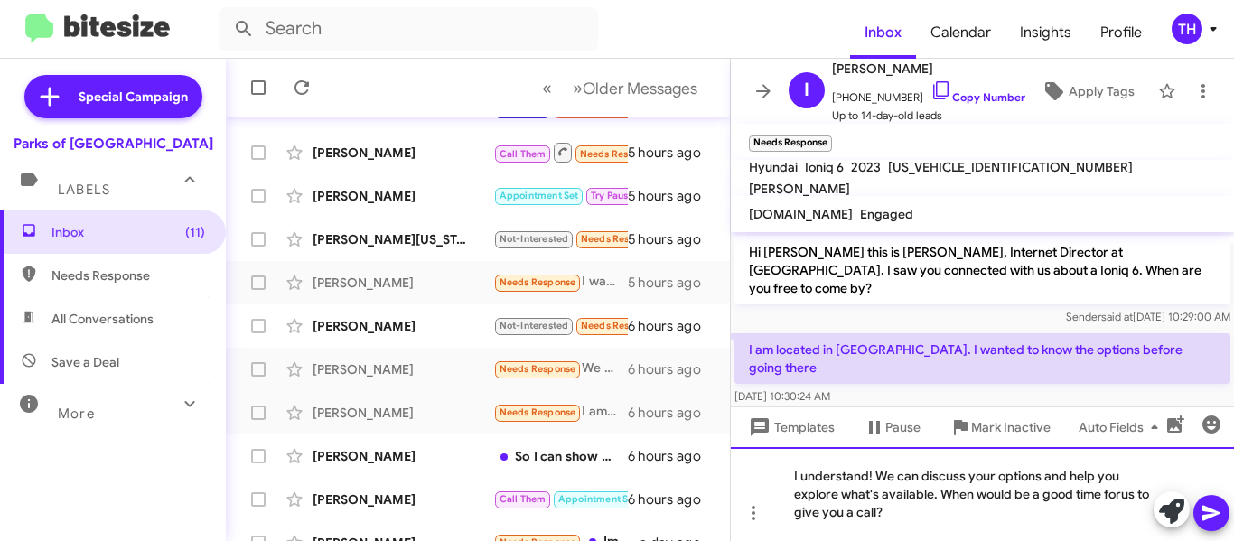
drag, startPoint x: 1124, startPoint y: 500, endPoint x: 911, endPoint y: 495, distance: 213.3
click at [871, 494] on div "I understand! We can discuss your options and help you explore what's available…" at bounding box center [982, 494] width 503 height 94
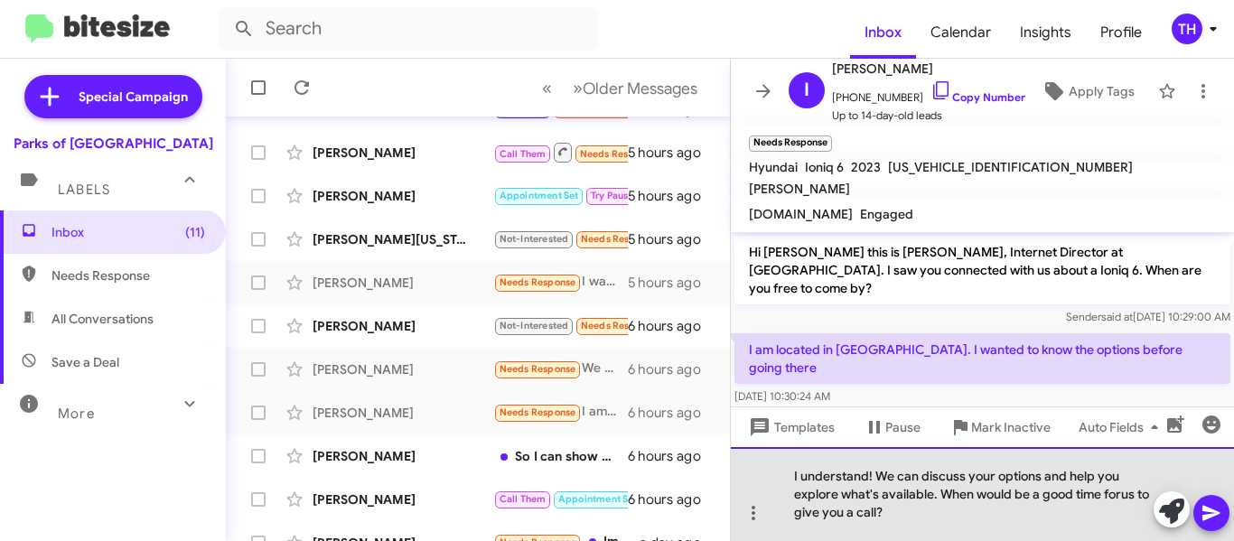
click at [1123, 496] on div "I understand! We can discuss your options and help you explore what's available…" at bounding box center [982, 494] width 503 height 94
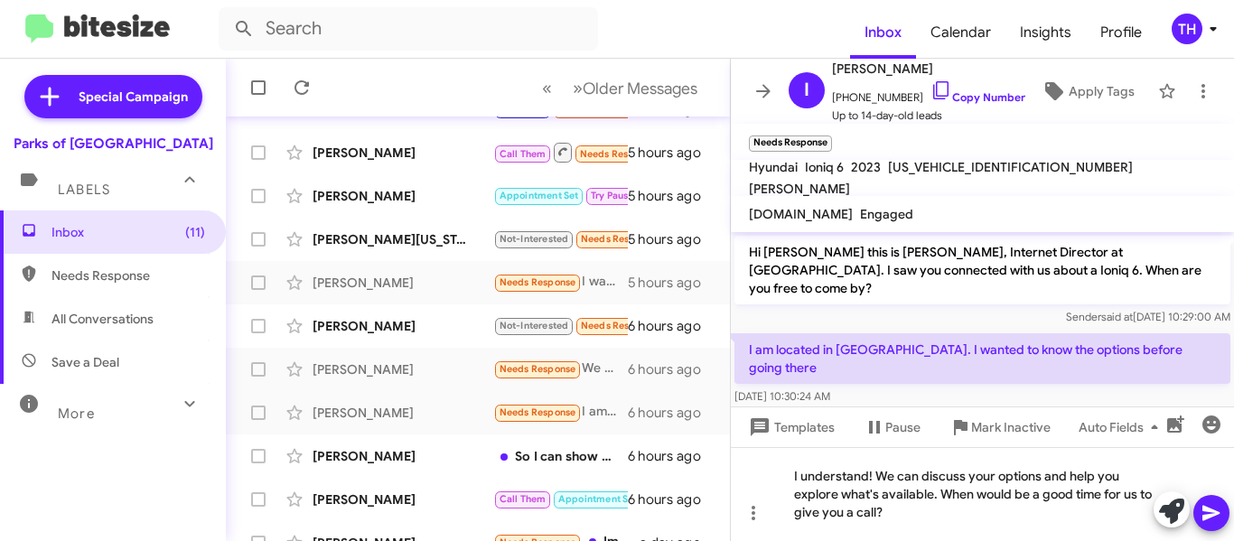
click at [1204, 509] on icon at bounding box center [1211, 513] width 17 height 15
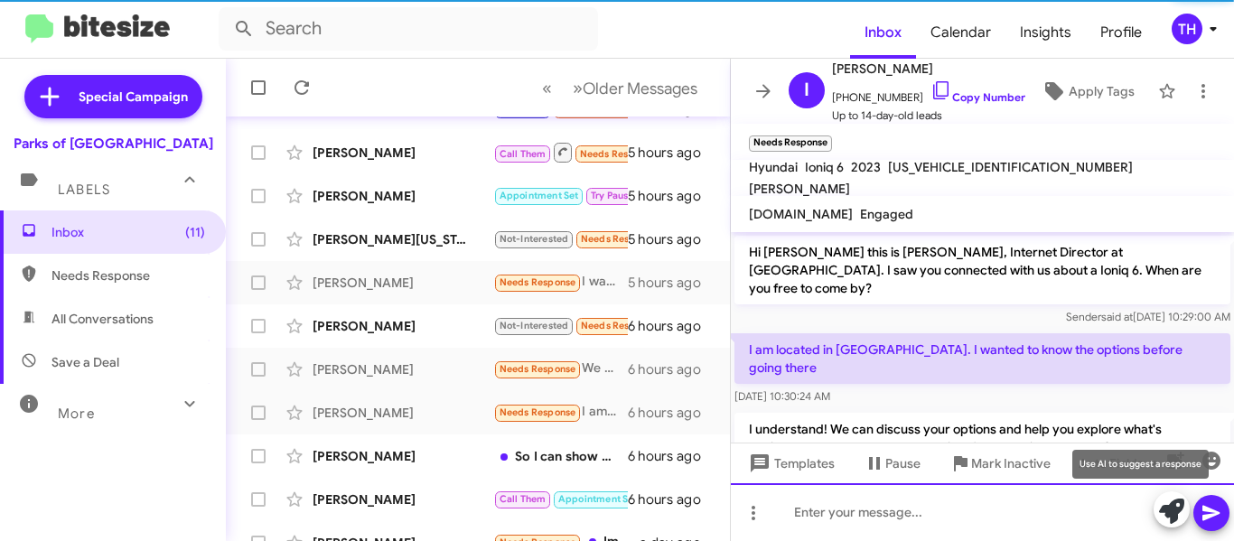
scroll to position [28, 0]
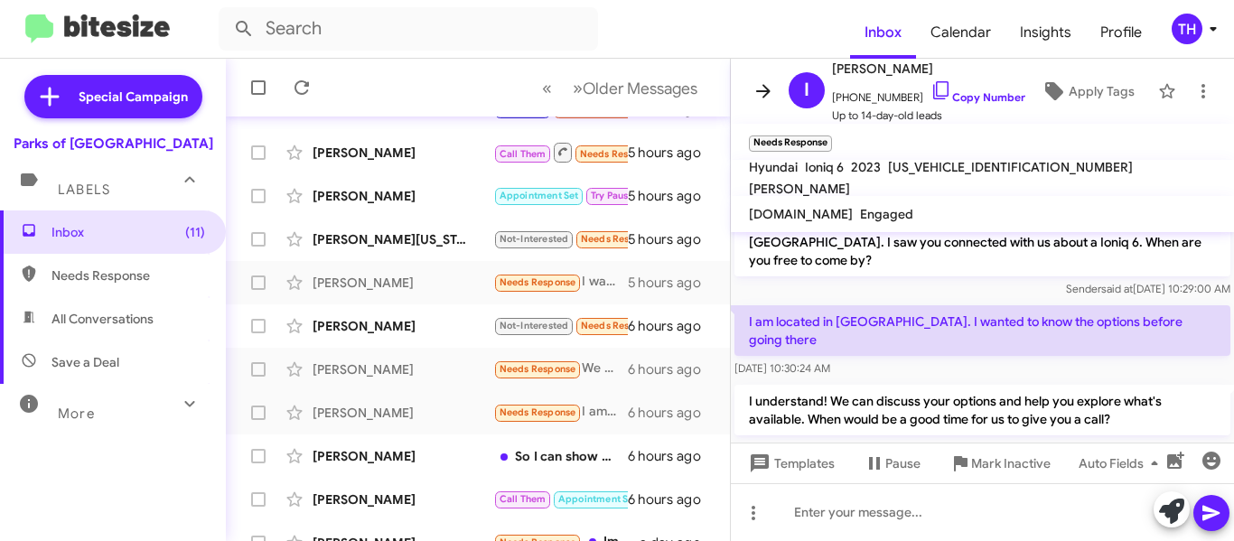
click at [756, 85] on icon at bounding box center [764, 91] width 22 height 22
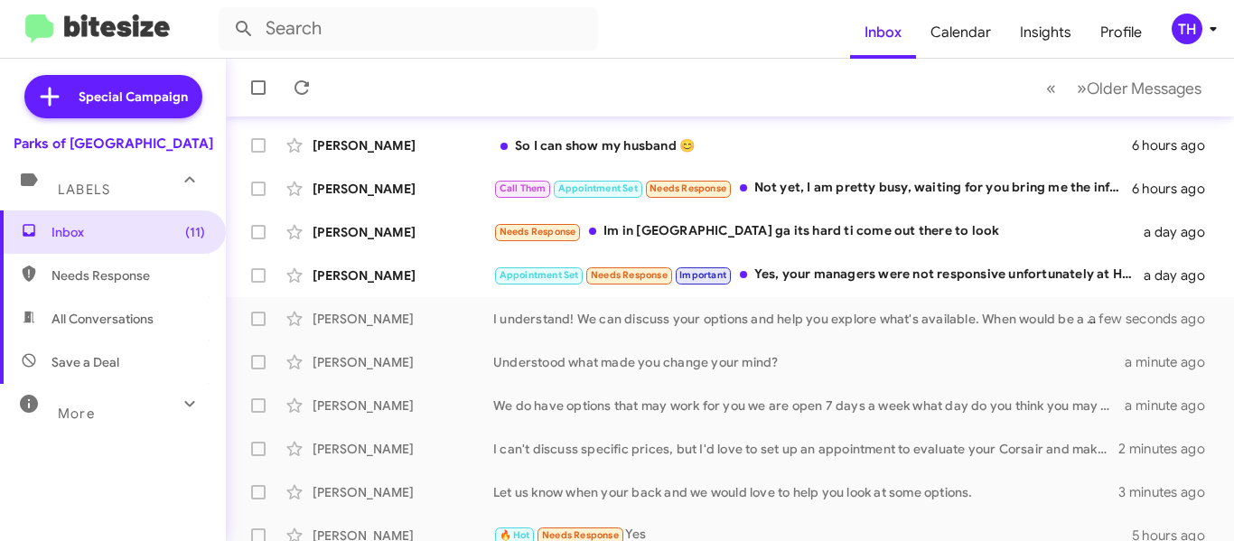
scroll to position [271, 0]
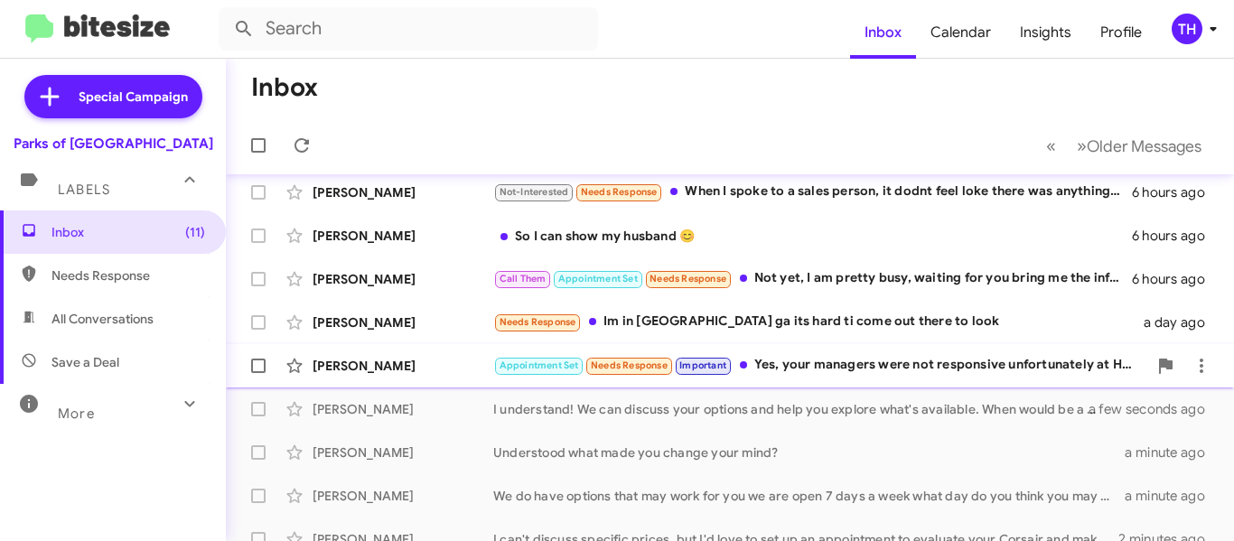
click at [457, 373] on div "[PERSON_NAME]" at bounding box center [403, 366] width 181 height 18
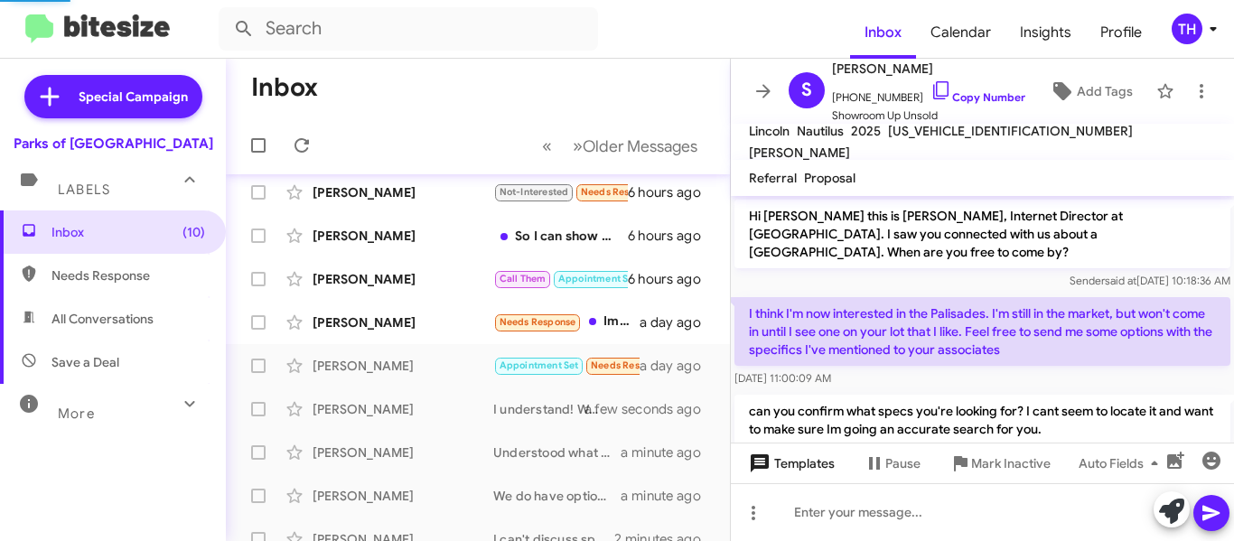
scroll to position [913, 0]
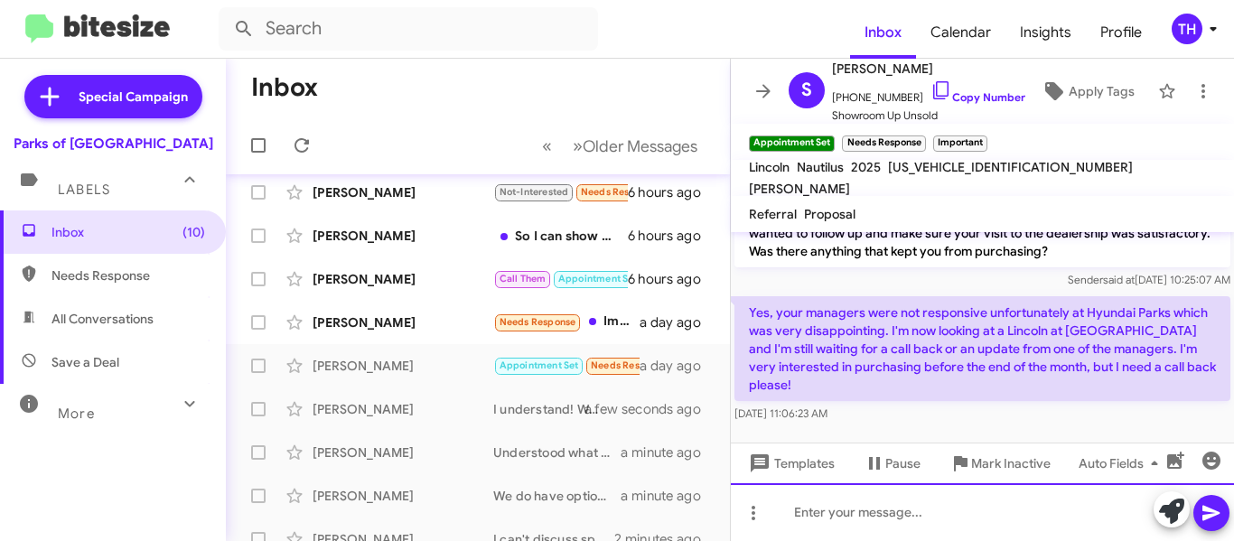
click at [918, 506] on div at bounding box center [982, 512] width 503 height 58
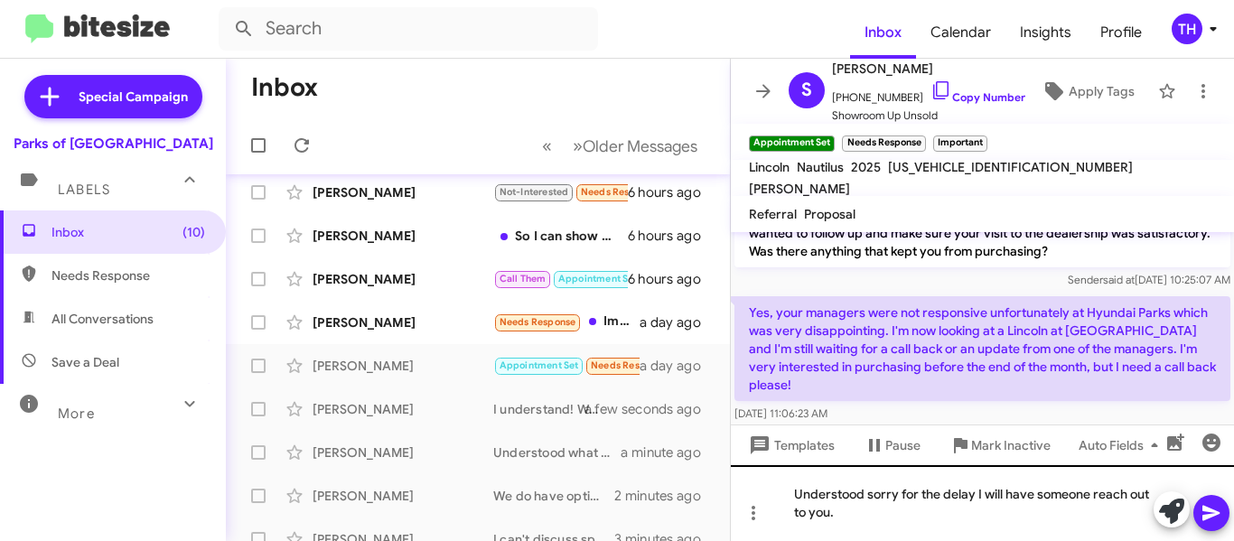
drag, startPoint x: 1210, startPoint y: 510, endPoint x: 1204, endPoint y: 489, distance: 22.4
click at [1210, 510] on icon at bounding box center [1211, 513] width 17 height 15
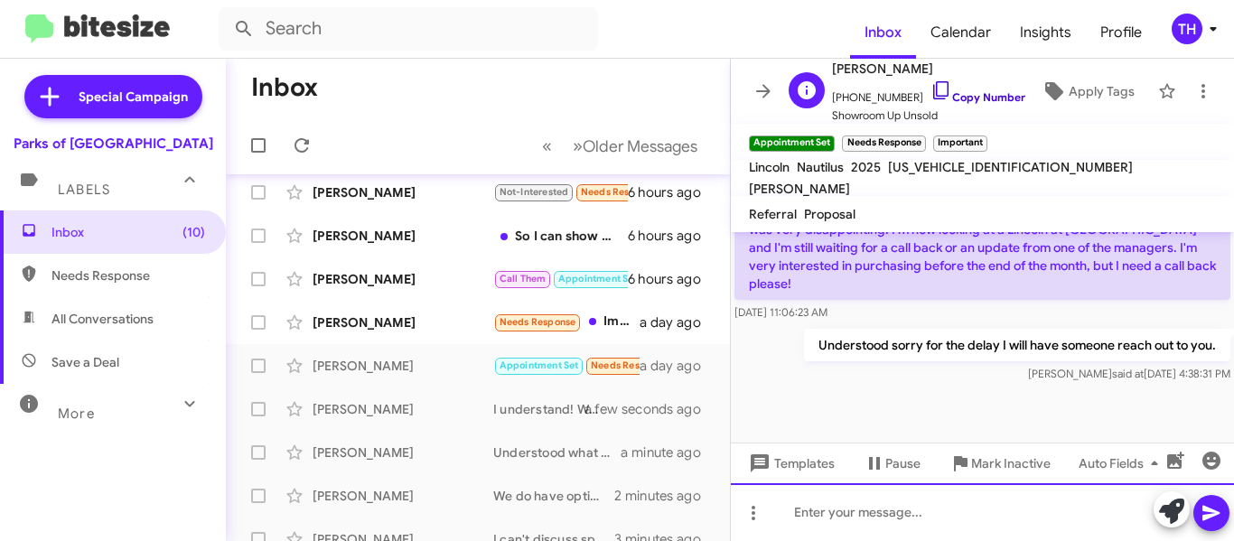
scroll to position [1016, 0]
click at [962, 98] on link "Copy Number" at bounding box center [978, 97] width 95 height 14
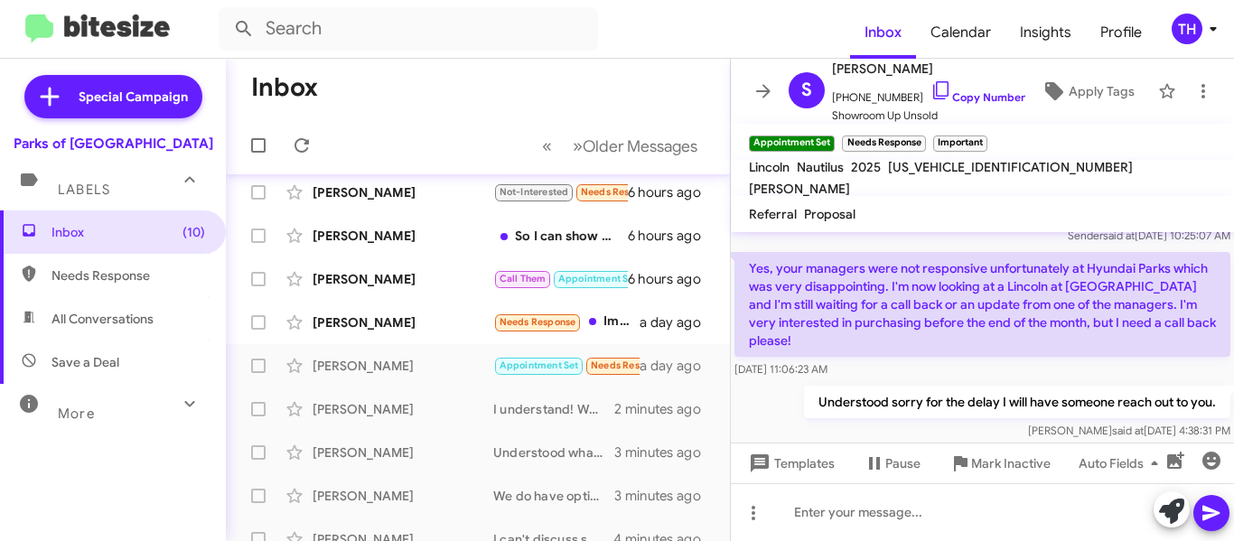
scroll to position [925, 0]
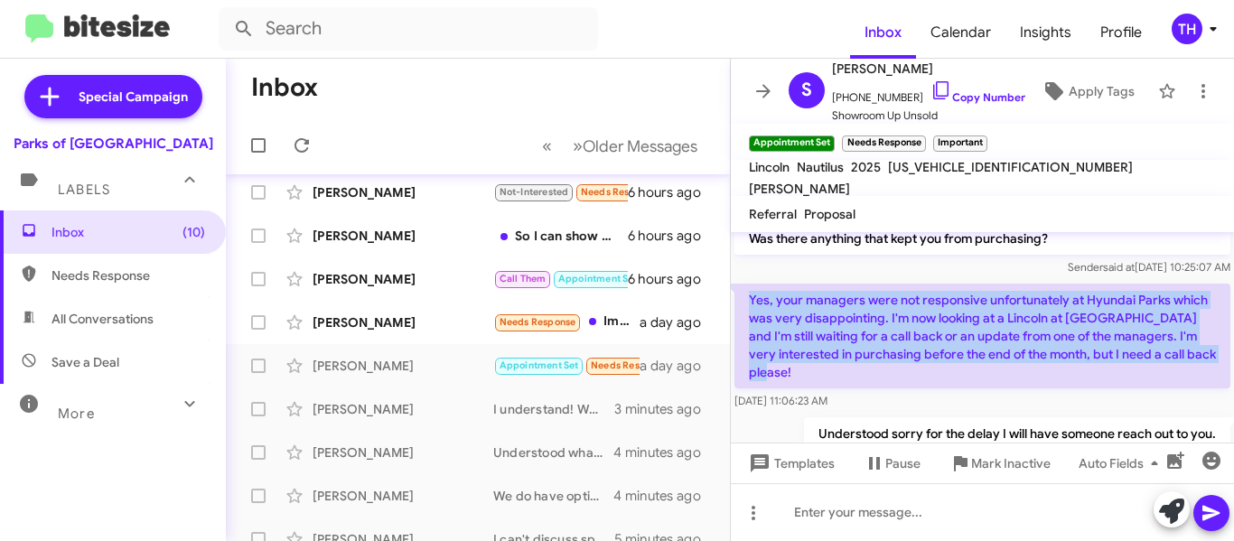
drag, startPoint x: 749, startPoint y: 298, endPoint x: 870, endPoint y: 374, distance: 142.9
click at [870, 374] on p "Yes, your managers were not responsive unfortunately at Hyundai Parks which was…" at bounding box center [983, 336] width 496 height 105
copy p "Yes, your managers were not responsive unfortunately at Hyundai Parks which was…"
click at [765, 96] on icon at bounding box center [763, 91] width 14 height 14
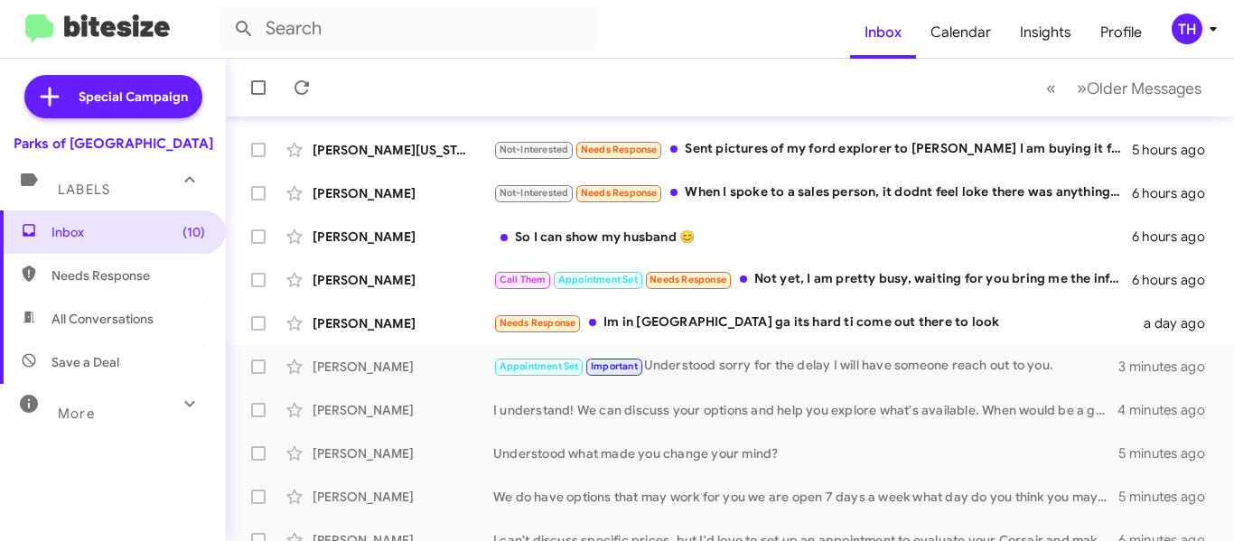
scroll to position [361, 0]
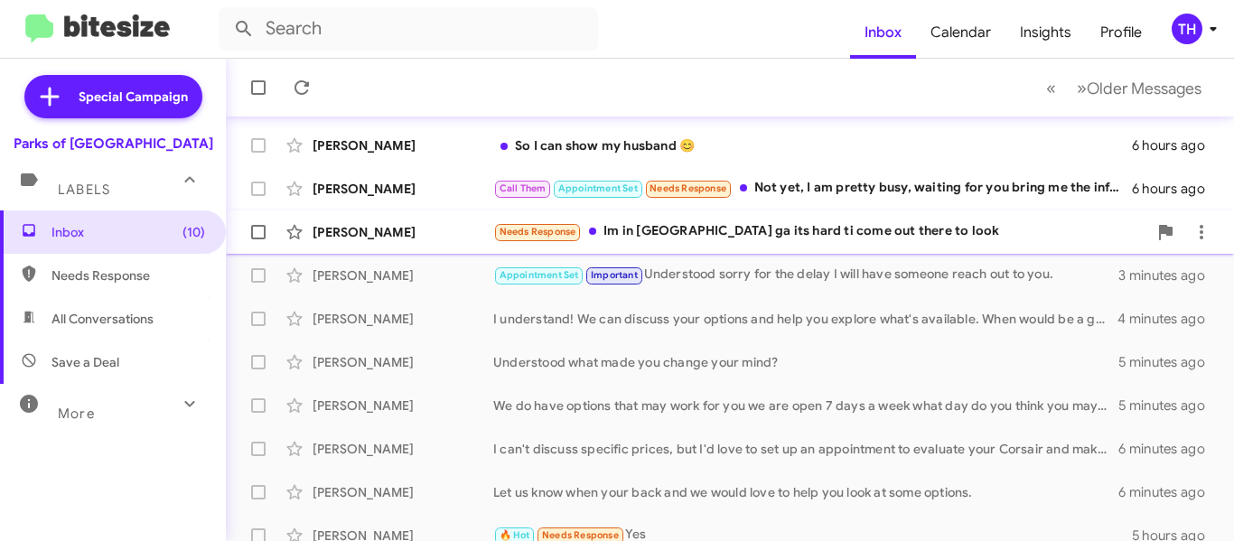
click at [472, 246] on div "[PERSON_NAME] Needs Response Im in valdosta ga its hard ti come out there to lo…" at bounding box center [729, 232] width 979 height 36
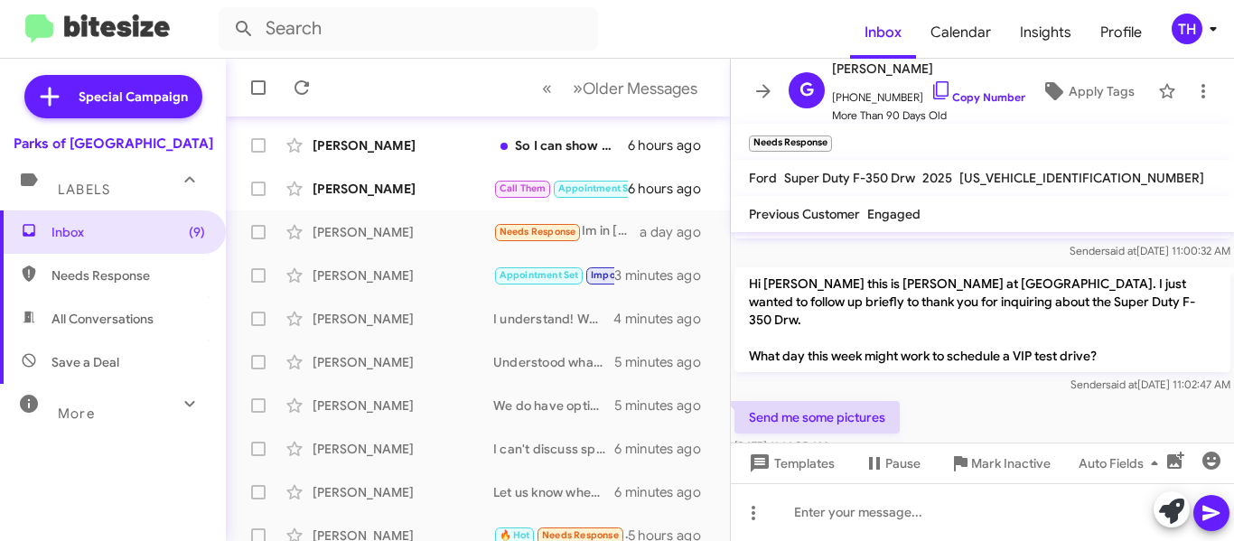
scroll to position [829, 0]
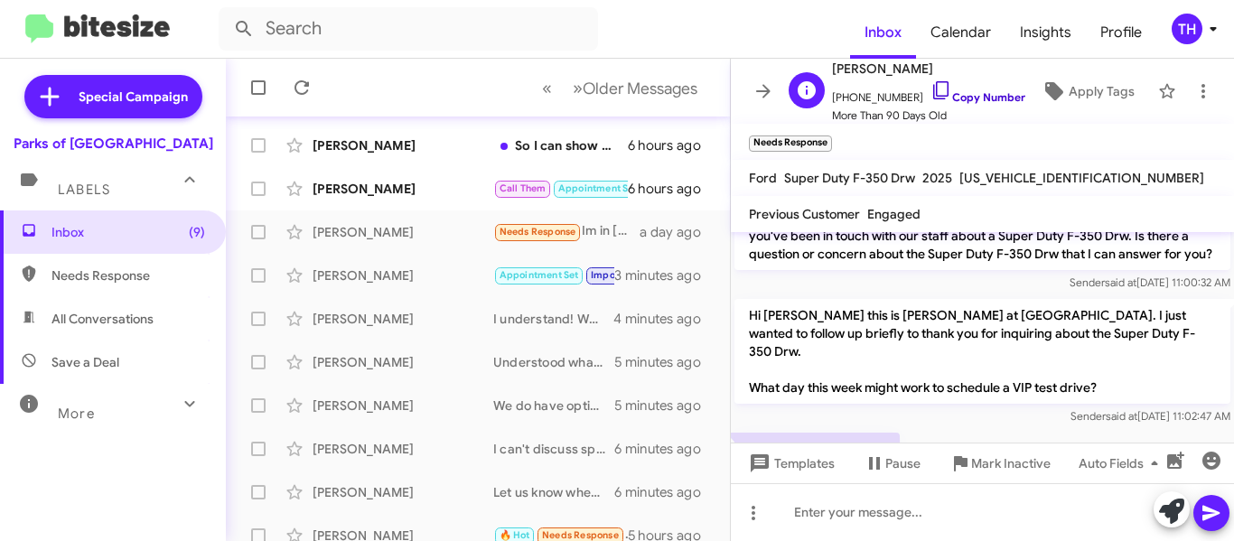
click at [931, 90] on icon at bounding box center [942, 91] width 22 height 22
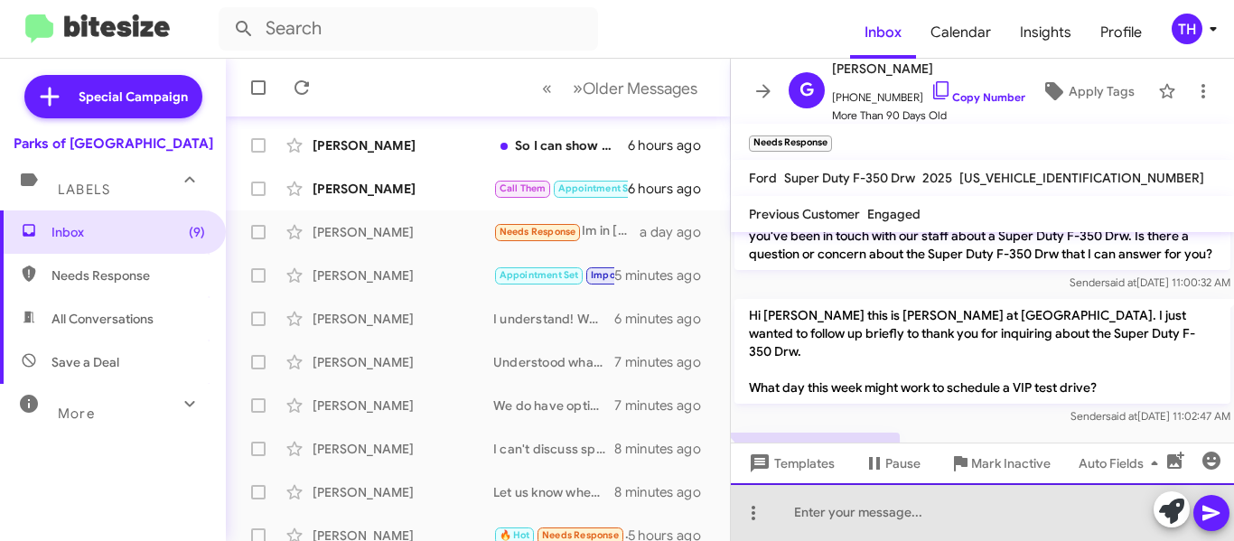
click at [878, 521] on div at bounding box center [982, 512] width 503 height 58
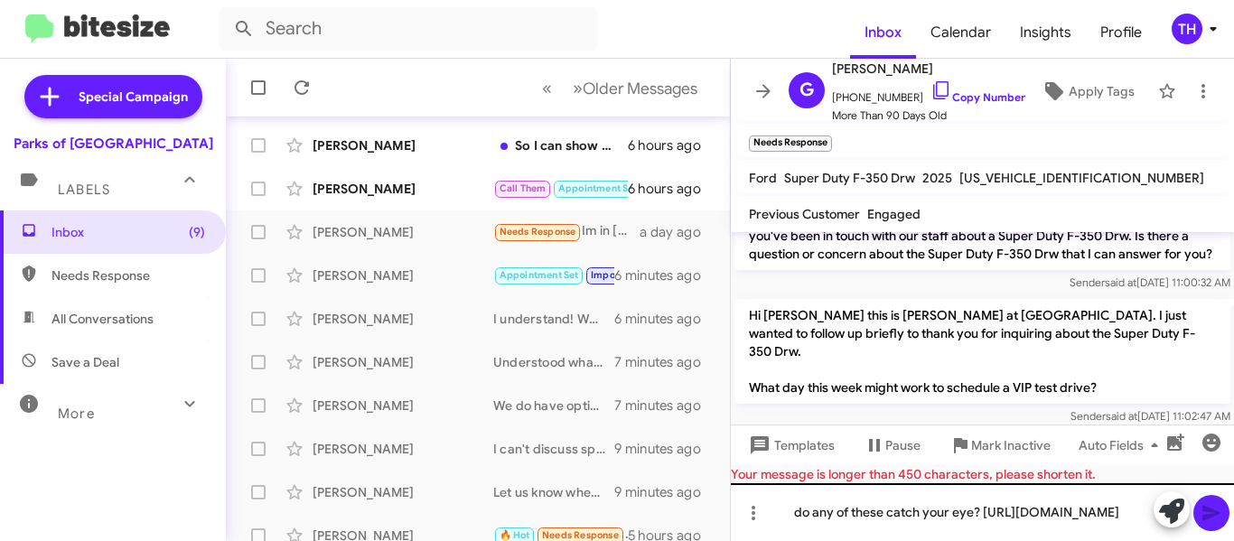
scroll to position [0, 0]
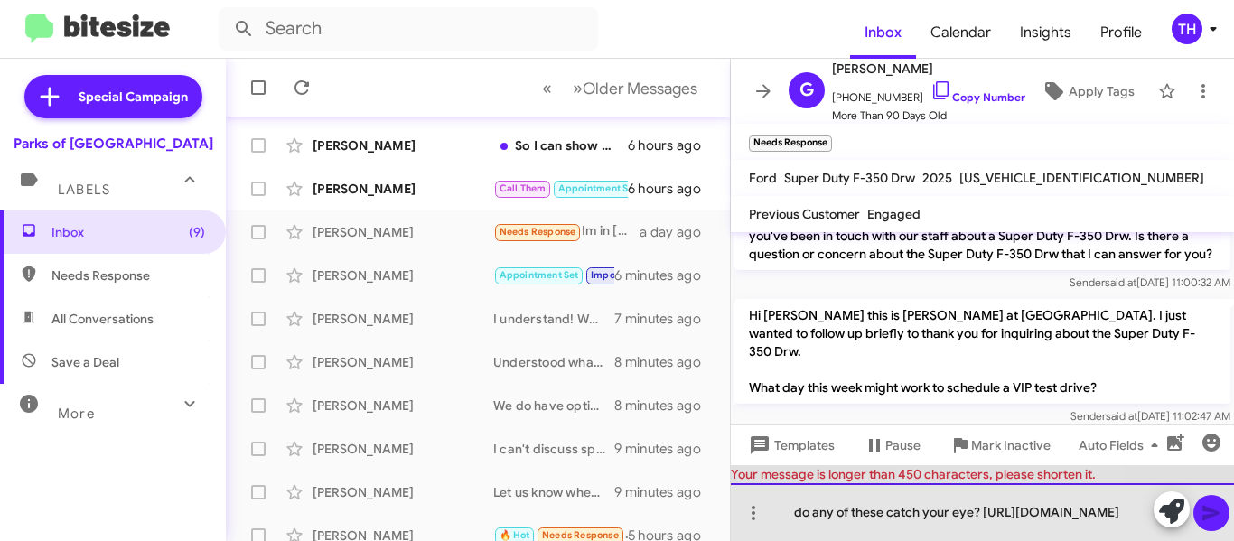
click at [991, 483] on div "do any of these catch your eye? [URL][DOMAIN_NAME]" at bounding box center [982, 512] width 503 height 58
drag, startPoint x: 992, startPoint y: 348, endPoint x: 749, endPoint y: 352, distance: 243.1
click at [749, 483] on div "do any of these catch your eye? [URL][DOMAIN_NAME]" at bounding box center [982, 512] width 503 height 58
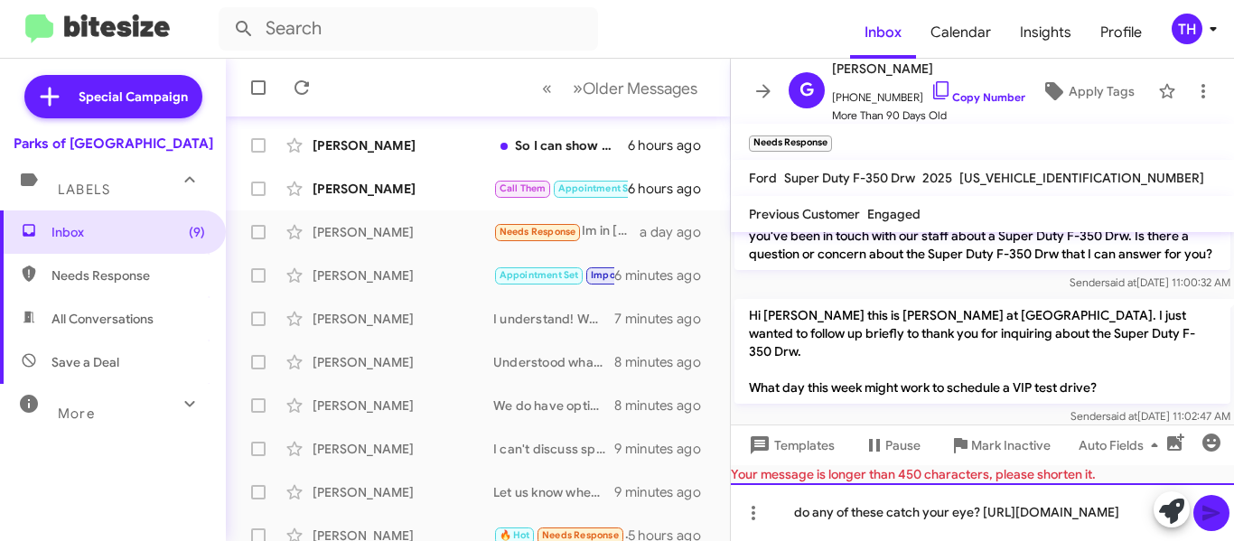
click at [788, 483] on div "do any of these catch your eye? [URL][DOMAIN_NAME]" at bounding box center [982, 512] width 503 height 58
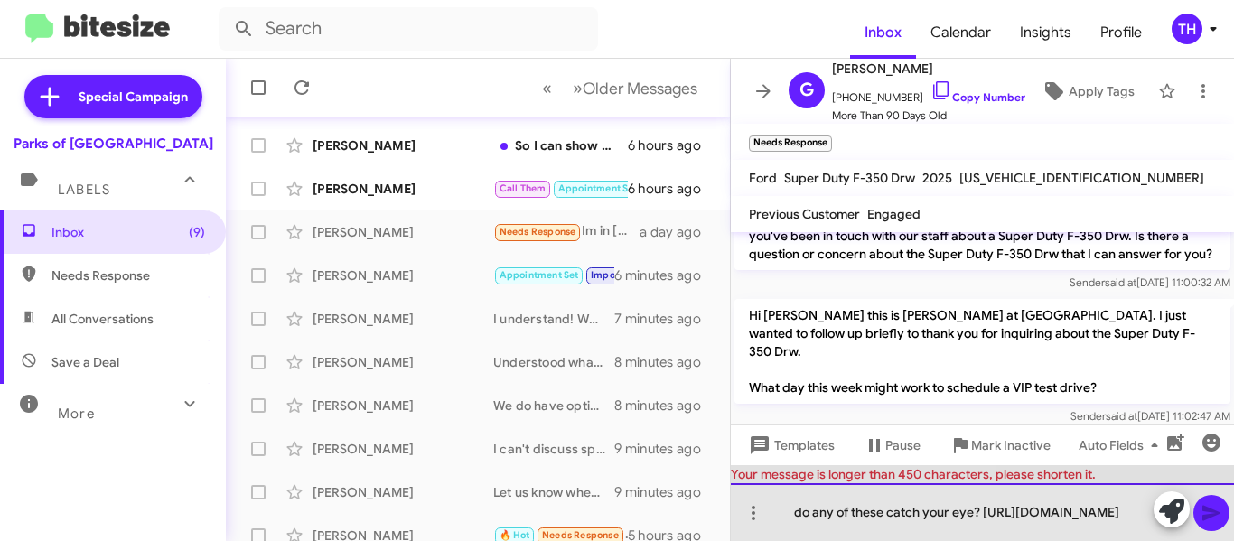
scroll to position [49, 0]
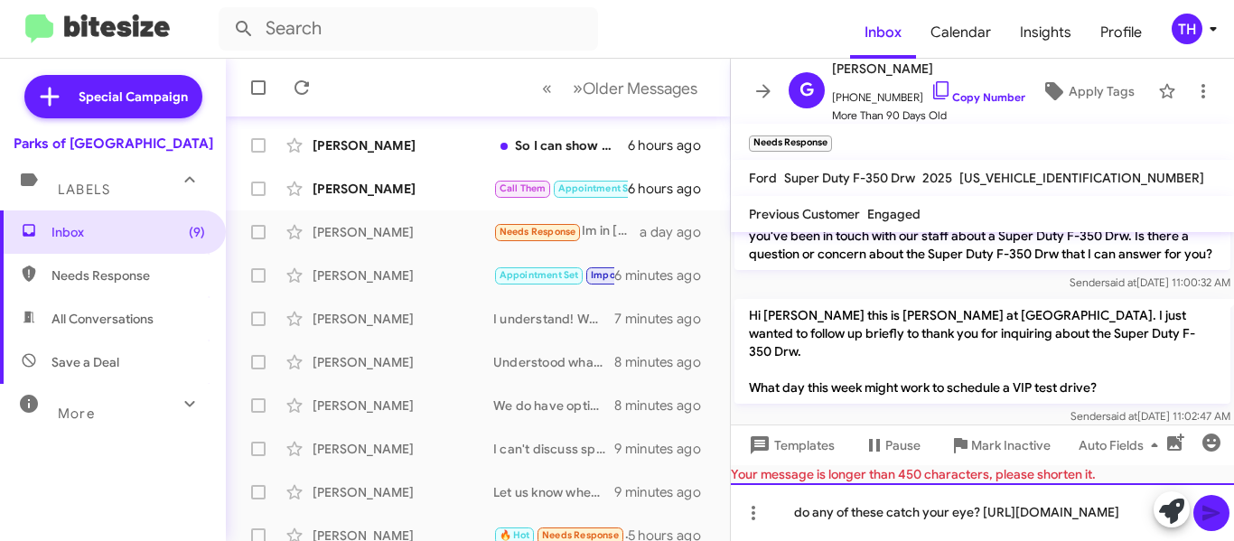
drag, startPoint x: 788, startPoint y: 363, endPoint x: 1051, endPoint y: 584, distance: 343.1
click at [1051, 540] on html "Inbox Calendar Insights Profile TH Special Campaign Parks of Gainesville Labels…" at bounding box center [617, 270] width 1234 height 541
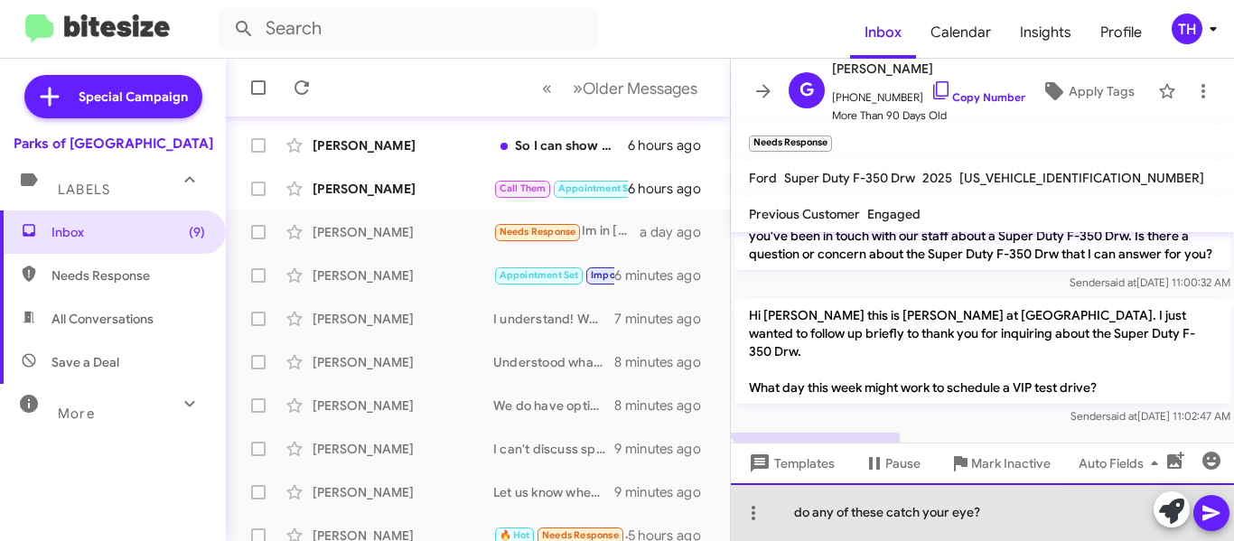
click at [805, 515] on div "do any of these catch your eye?" at bounding box center [982, 512] width 503 height 58
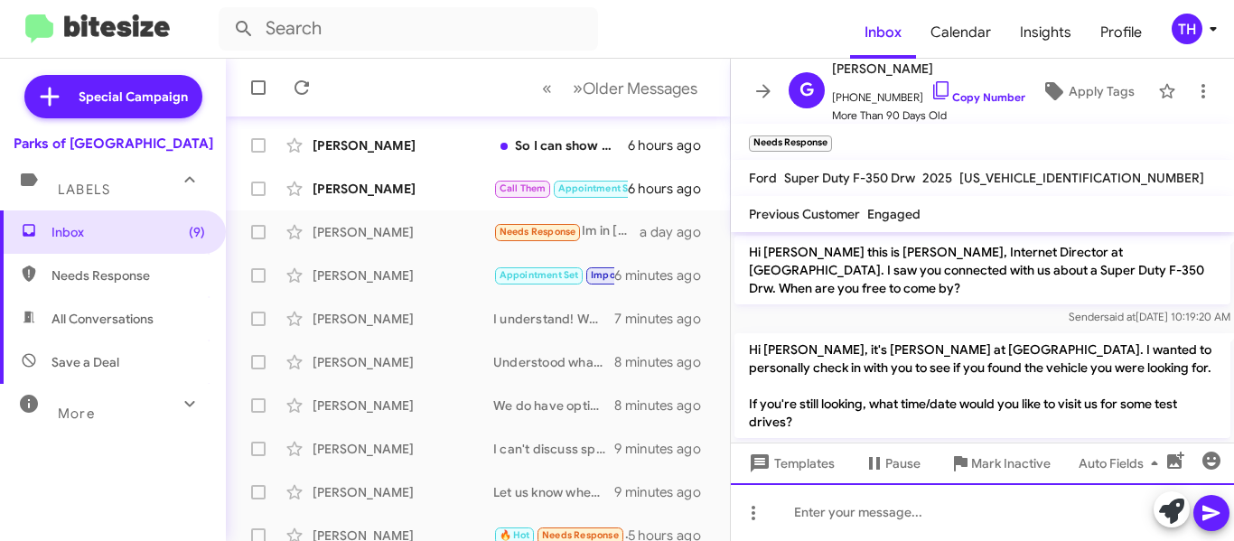
click at [792, 515] on div at bounding box center [982, 512] width 503 height 58
click at [1220, 507] on icon at bounding box center [1212, 513] width 22 height 22
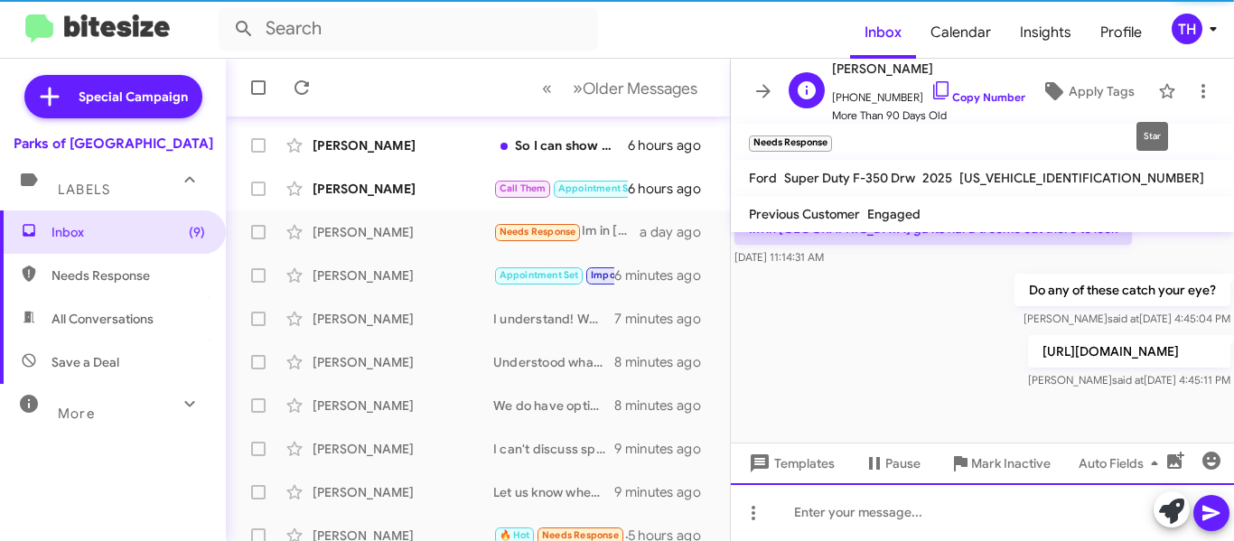
scroll to position [1235, 0]
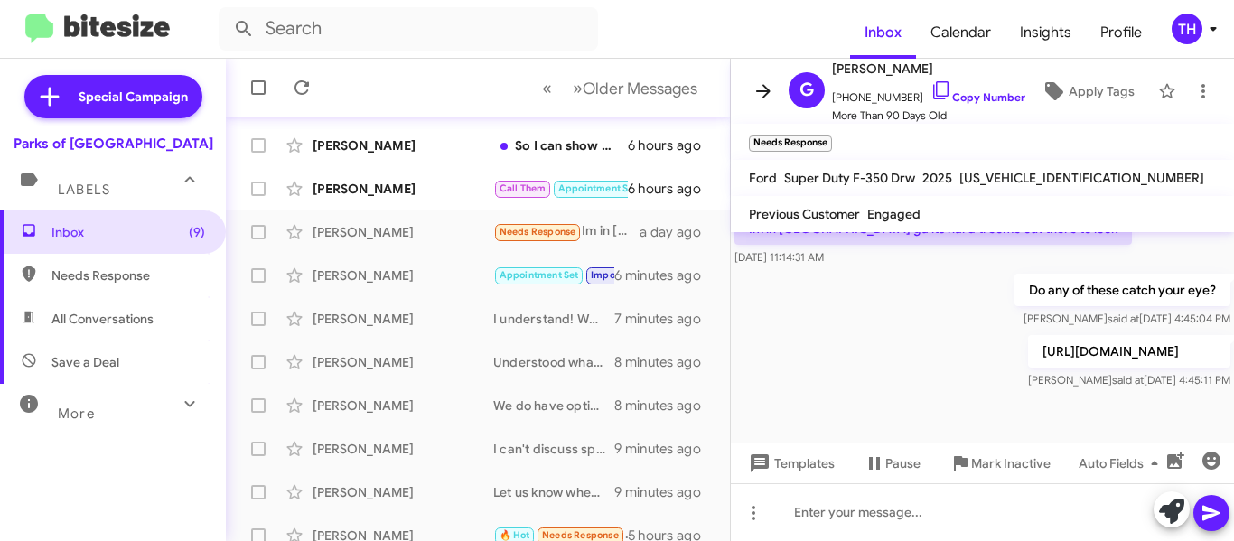
click at [763, 87] on icon at bounding box center [764, 91] width 22 height 22
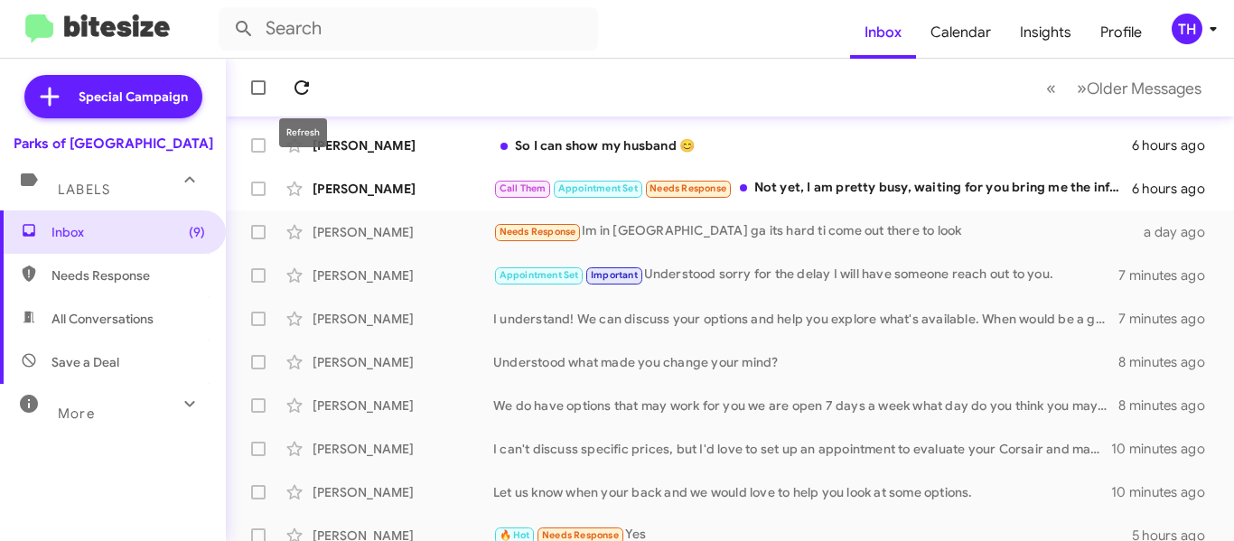
click at [306, 93] on icon at bounding box center [302, 87] width 14 height 14
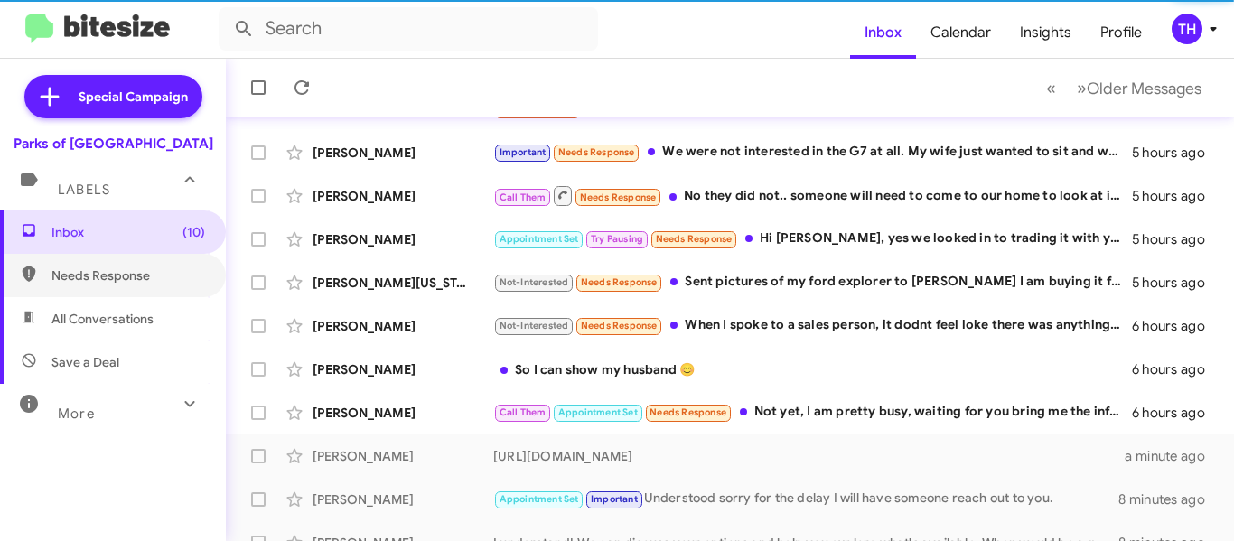
scroll to position [224, 0]
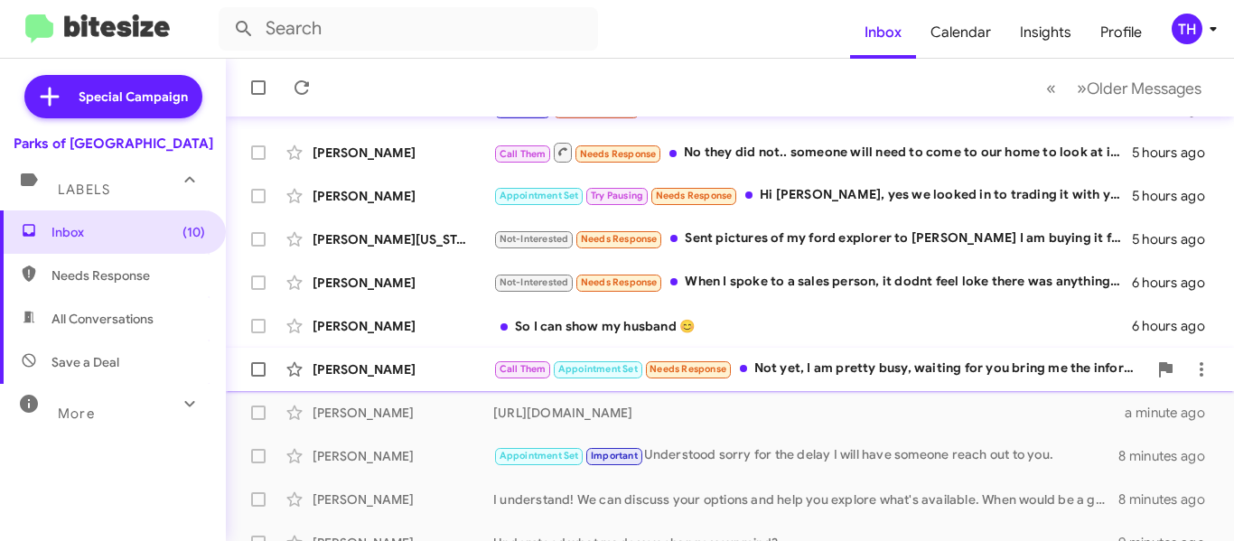
click at [424, 366] on div "[PERSON_NAME]" at bounding box center [403, 370] width 181 height 18
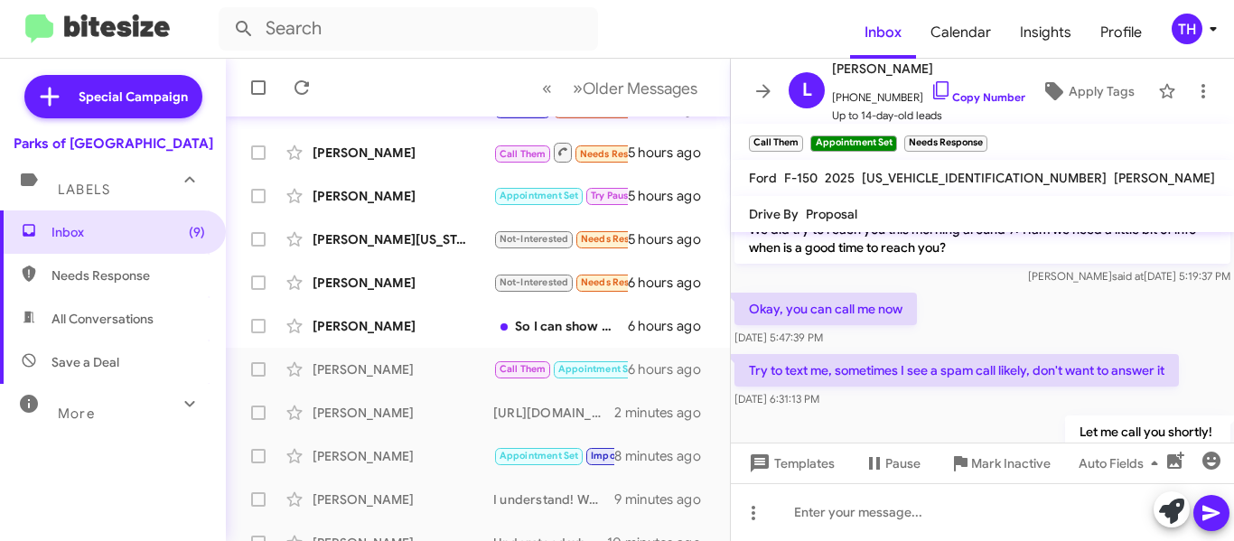
scroll to position [91, 0]
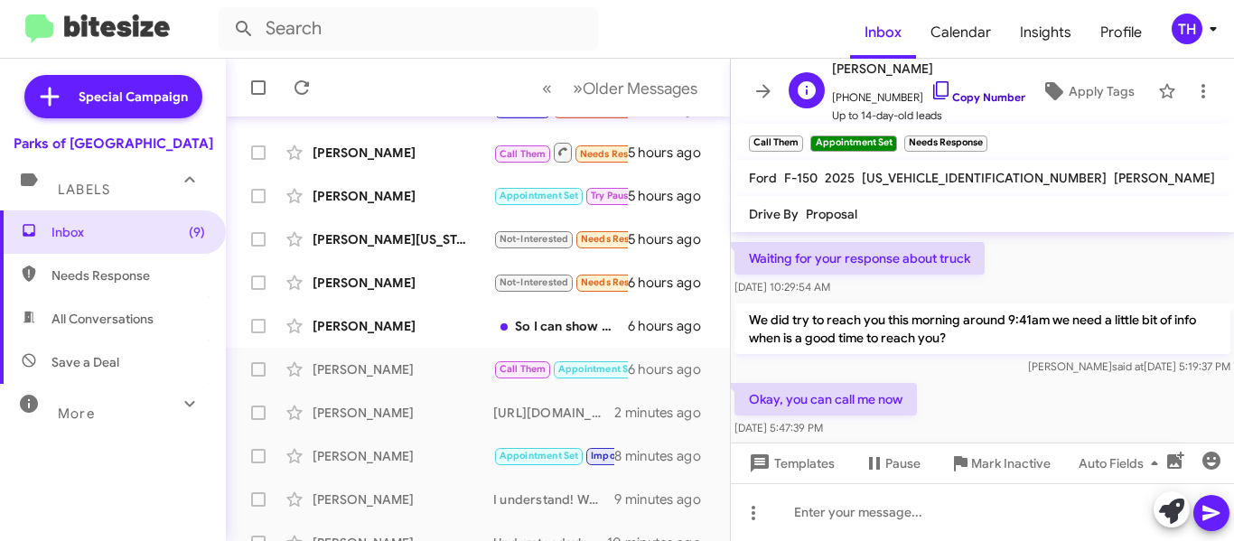
click at [931, 89] on icon at bounding box center [942, 91] width 22 height 22
click at [756, 87] on icon at bounding box center [764, 91] width 22 height 22
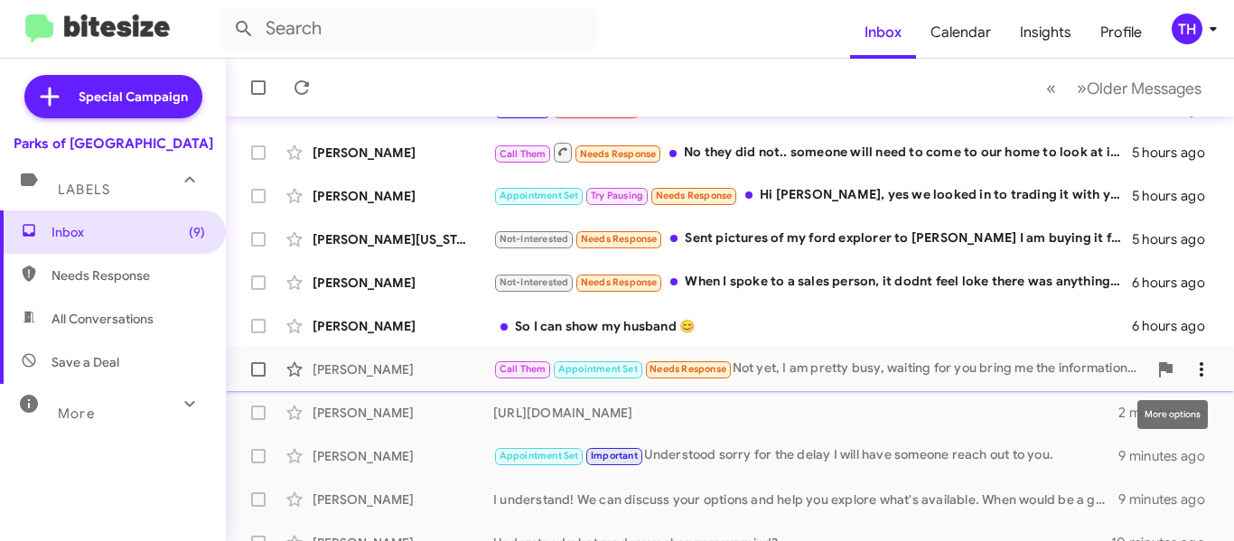
click at [1191, 370] on icon at bounding box center [1202, 370] width 22 height 22
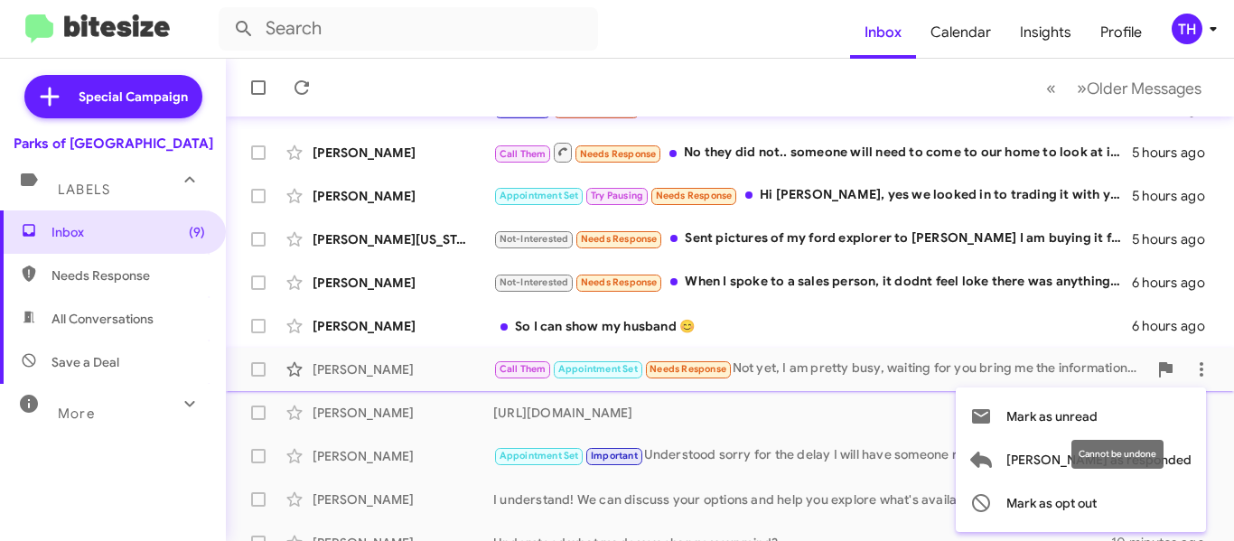
click at [1085, 465] on div "Cannot be undone" at bounding box center [1118, 454] width 92 height 29
click at [1101, 457] on span "[PERSON_NAME] as responded" at bounding box center [1099, 459] width 185 height 43
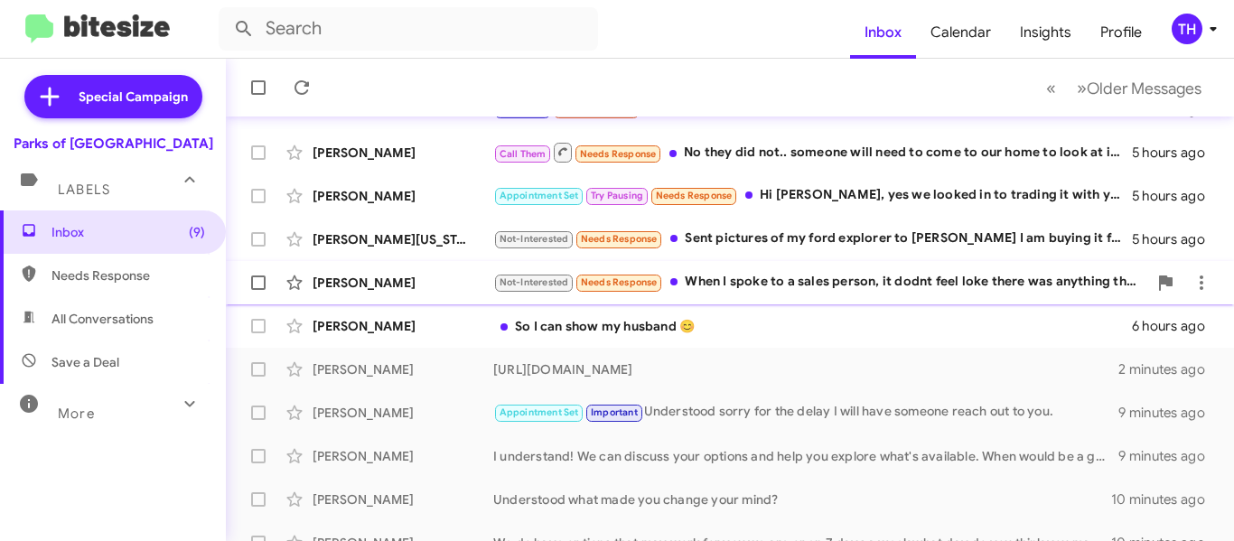
click at [453, 295] on div "[PERSON_NAME] Not-Interested Needs Response When I spoke to a sales person, it …" at bounding box center [729, 283] width 979 height 36
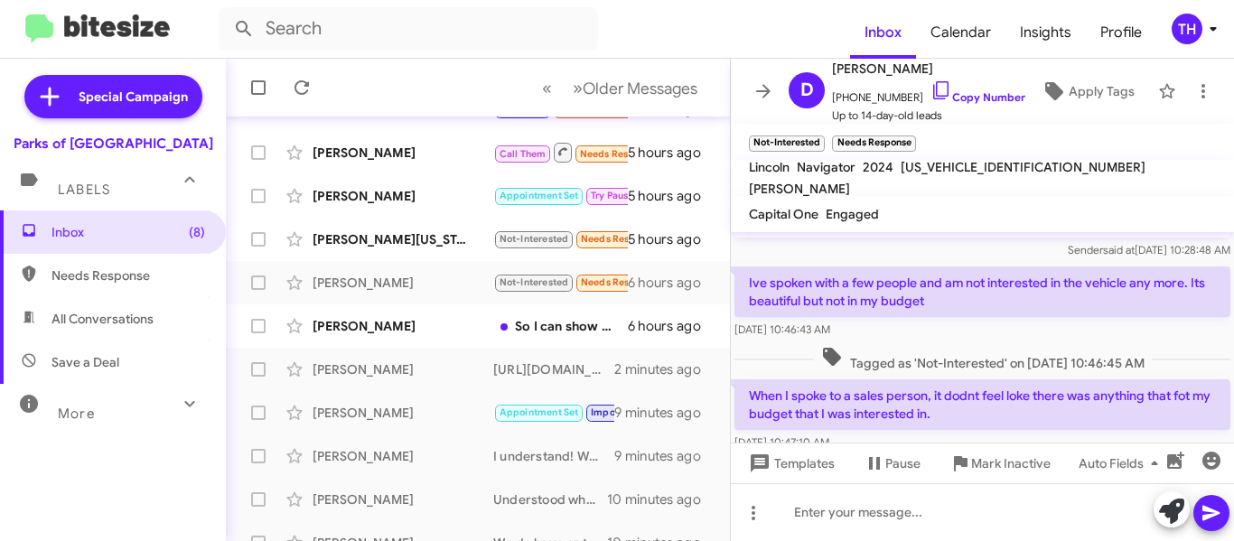
scroll to position [103, 0]
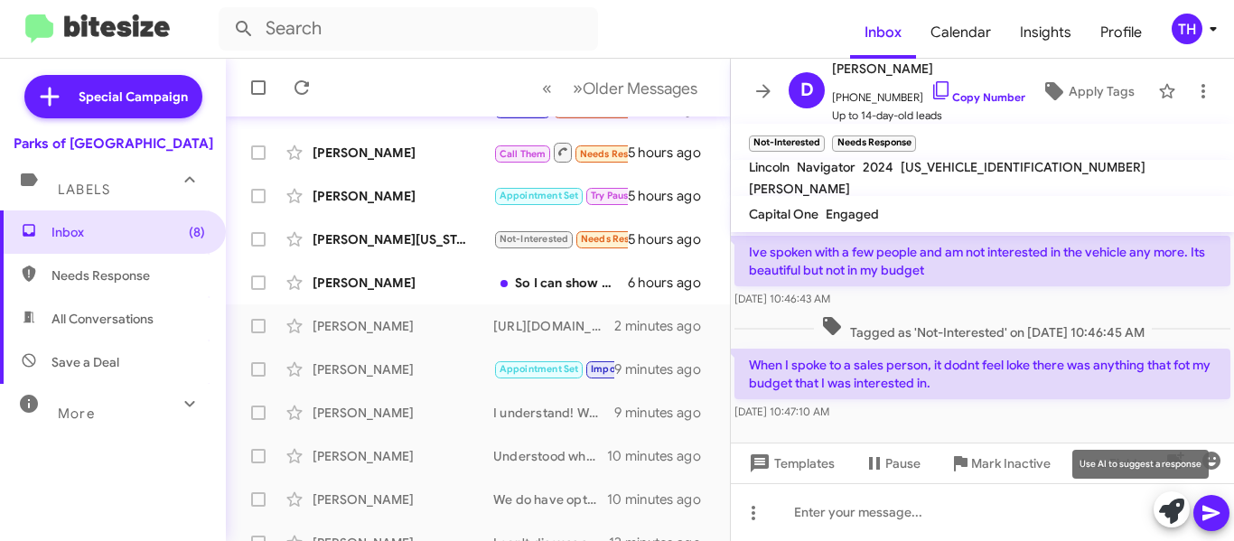
click at [1160, 504] on icon at bounding box center [1171, 511] width 25 height 25
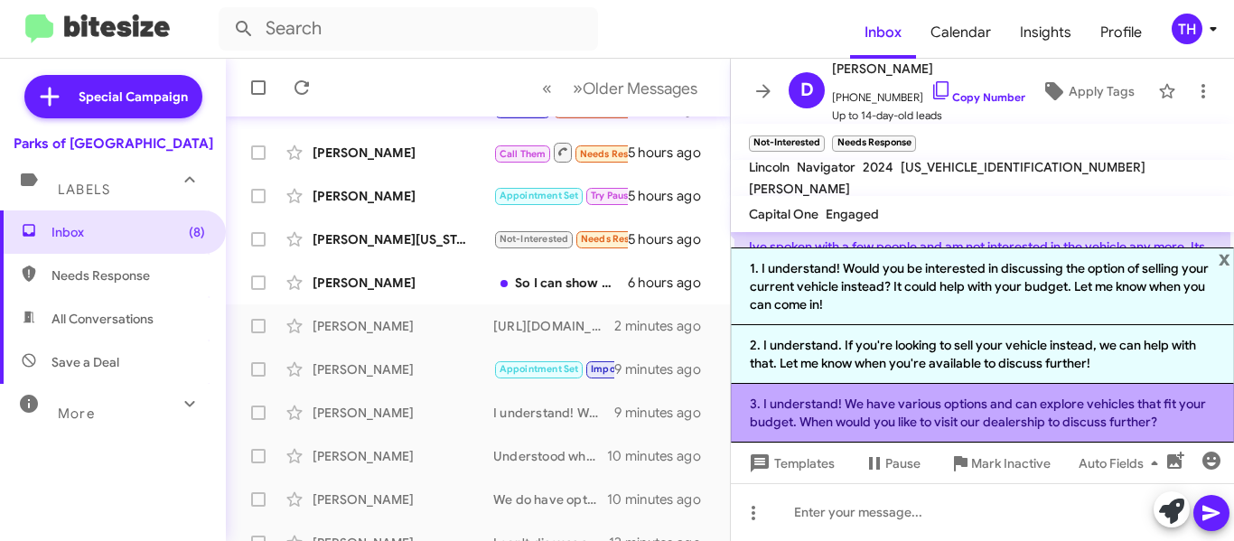
click at [804, 424] on li "3. I understand! We have various options and can explore vehicles that fit your…" at bounding box center [982, 413] width 503 height 59
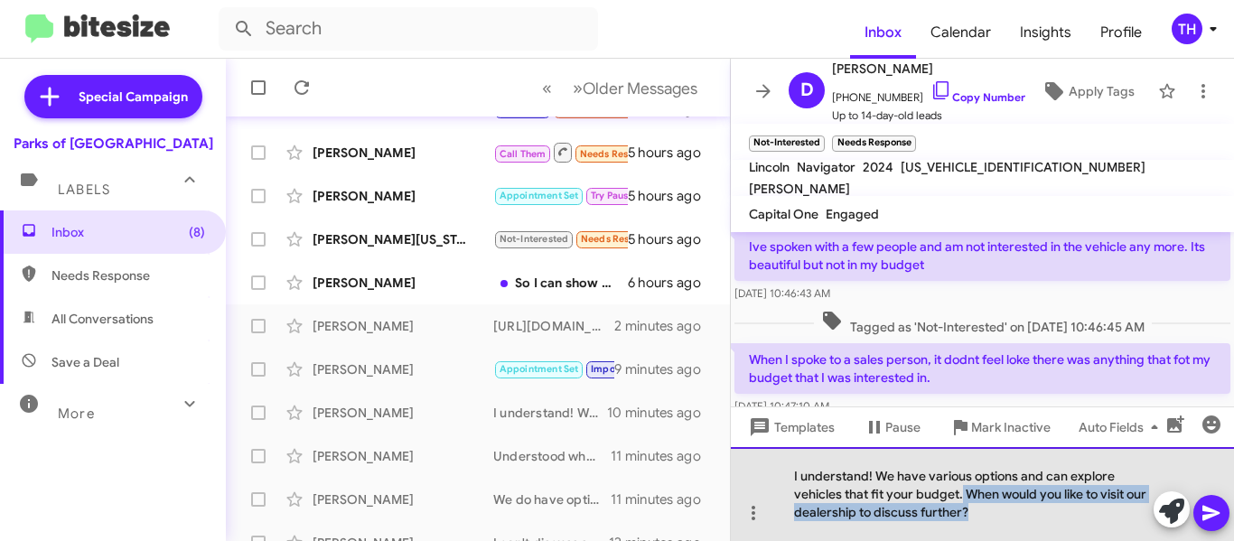
drag, startPoint x: 982, startPoint y: 519, endPoint x: 962, endPoint y: 492, distance: 33.6
click at [962, 492] on div "I understand! We have various options and can explore vehicles that fit your bu…" at bounding box center [982, 494] width 503 height 94
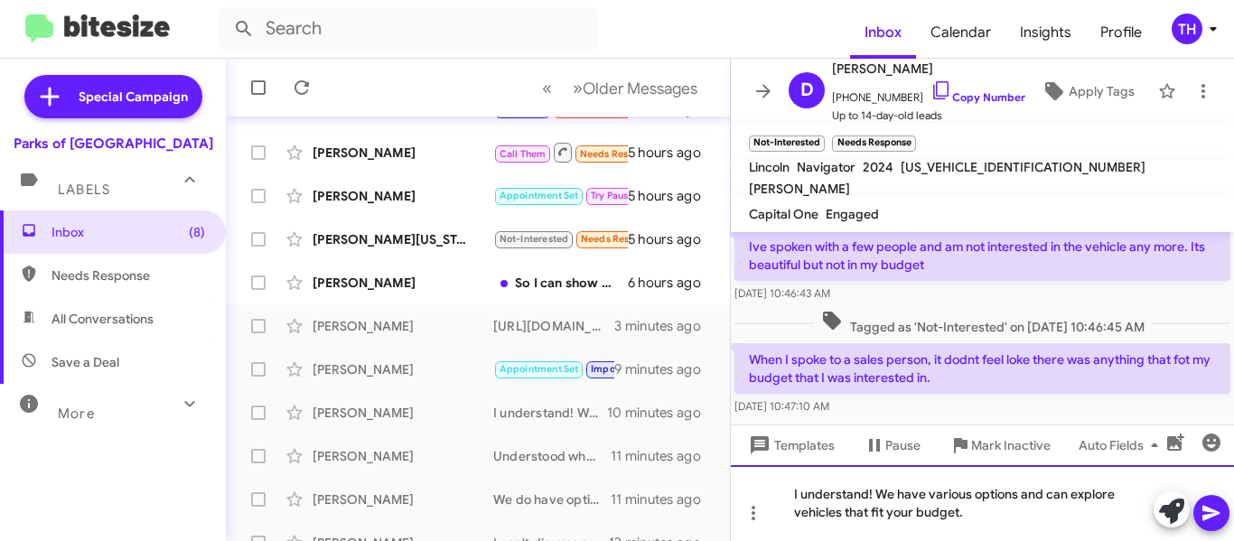
click at [871, 512] on div "I understand! We have various options and can explore vehicles that fit your bu…" at bounding box center [982, 503] width 503 height 76
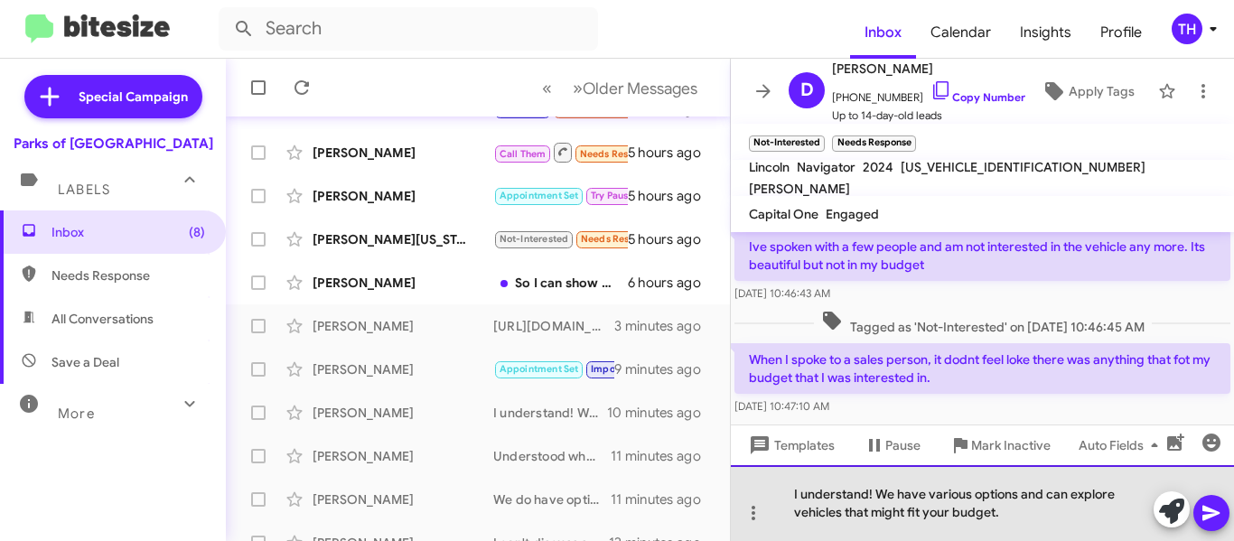
click at [1020, 522] on div "I understand! We have various options and can explore vehicles that might fit y…" at bounding box center [982, 503] width 503 height 76
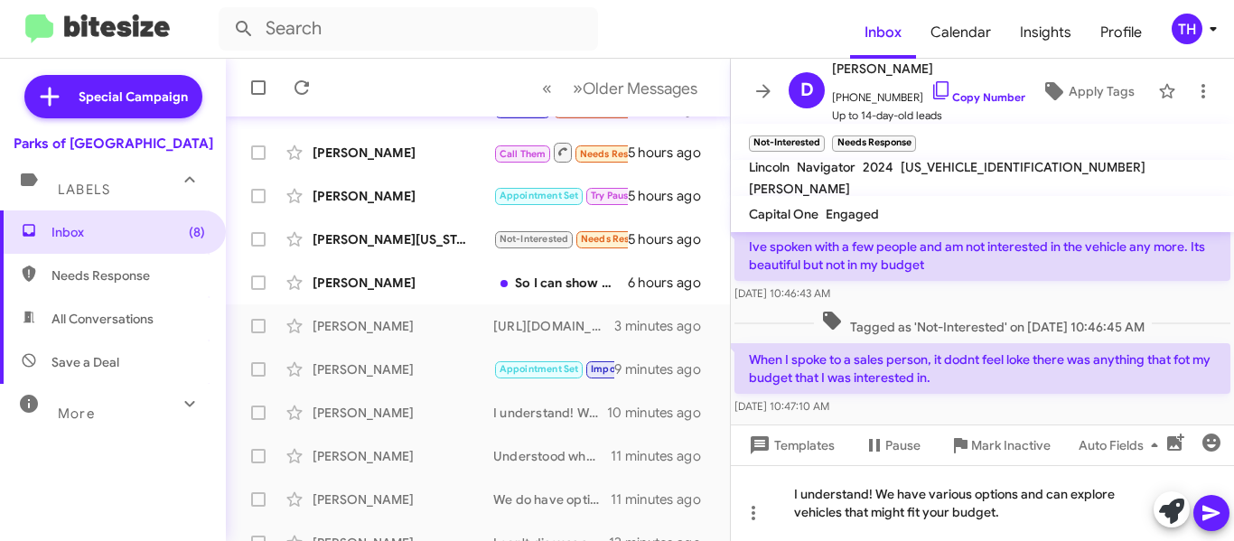
click at [1204, 505] on icon at bounding box center [1212, 513] width 22 height 22
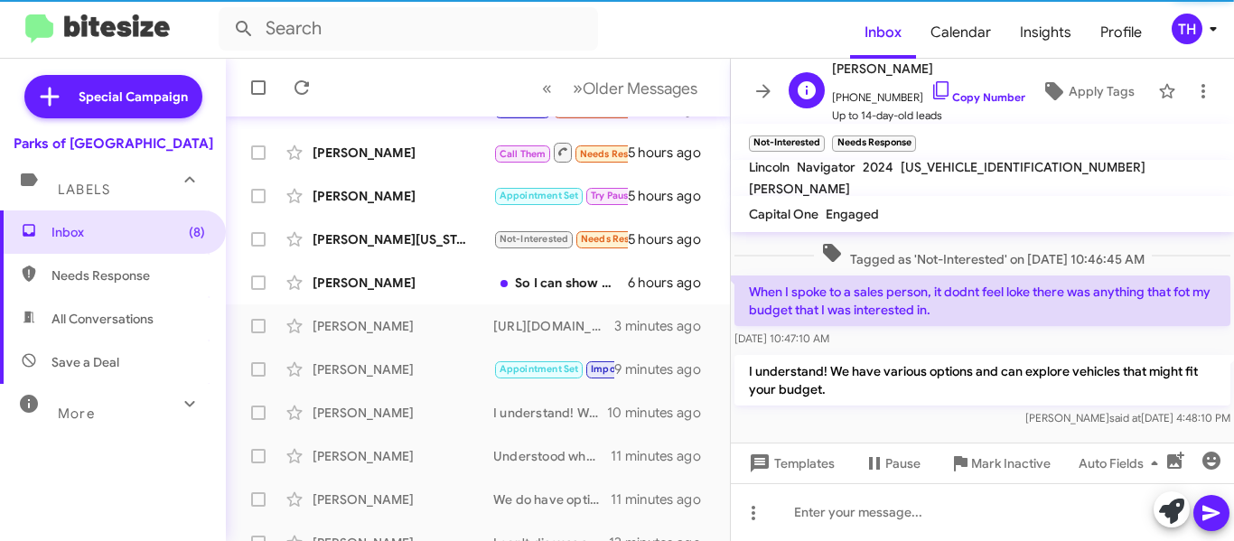
scroll to position [188, 0]
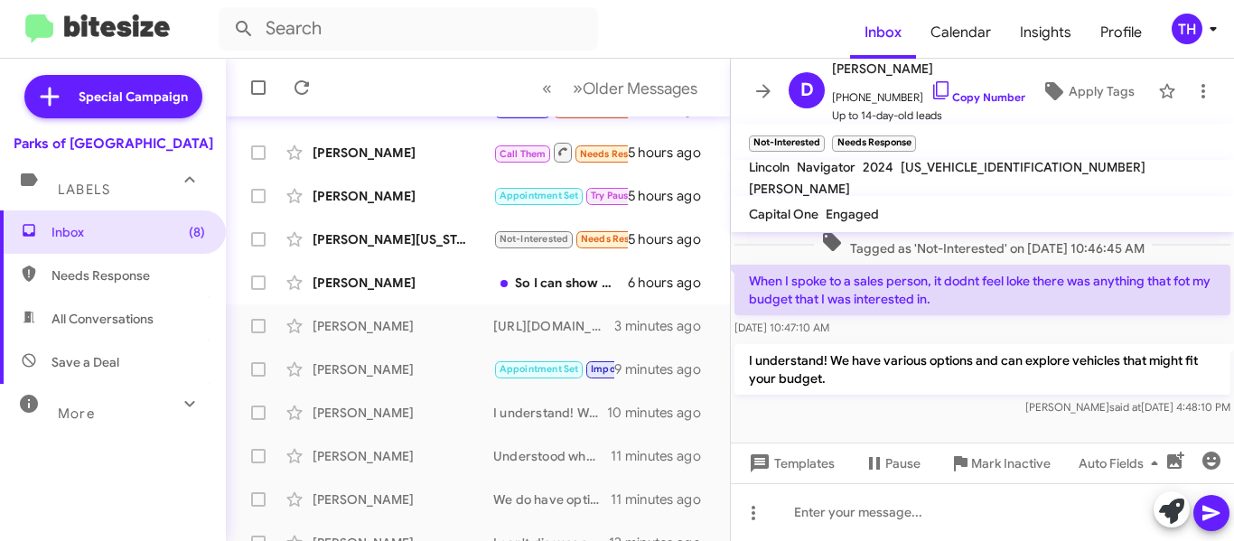
drag, startPoint x: 790, startPoint y: 115, endPoint x: 781, endPoint y: 108, distance: 11.0
click at [782, 109] on div "D [PERSON_NAME] [PHONE_NUMBER] Copy Number Up to 14-day-old leads" at bounding box center [904, 91] width 244 height 67
click at [762, 98] on icon at bounding box center [764, 91] width 22 height 22
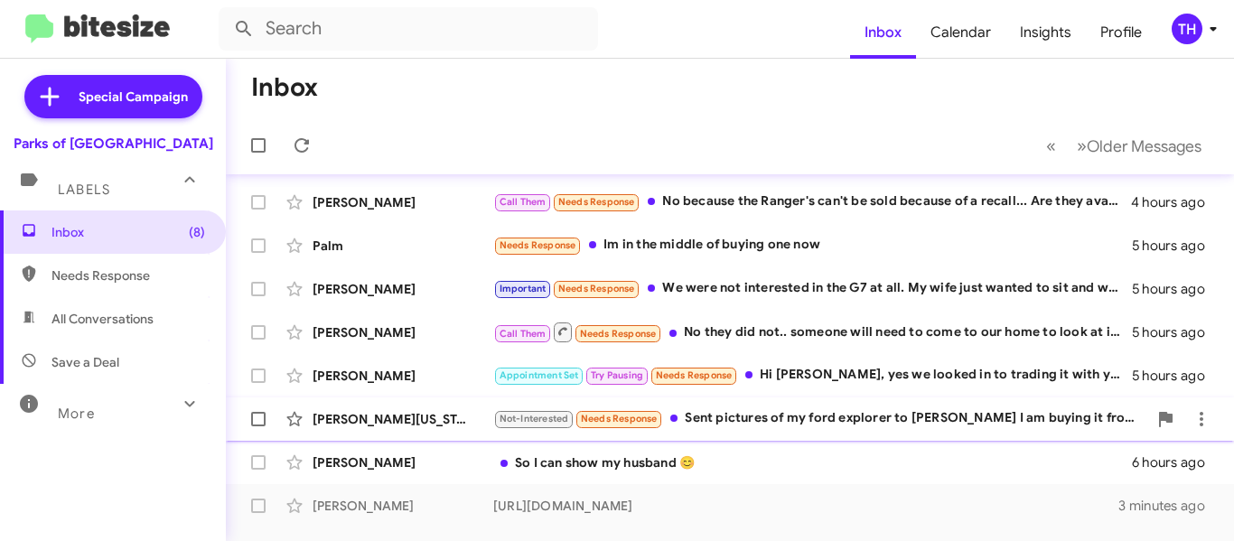
scroll to position [43, 0]
click at [477, 374] on div "[PERSON_NAME]" at bounding box center [403, 377] width 181 height 18
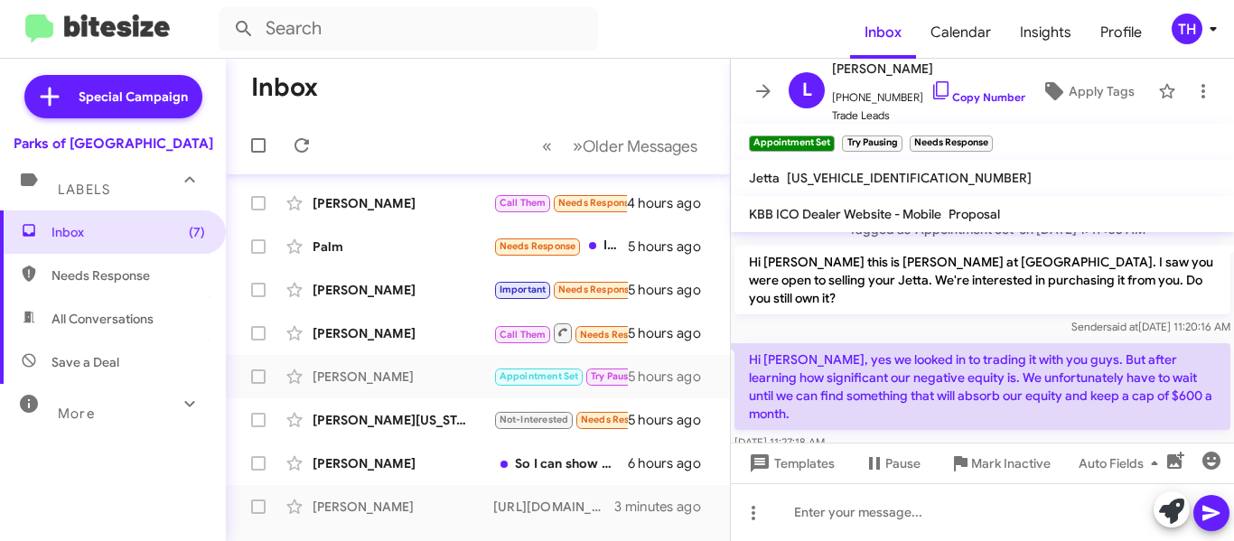
scroll to position [157, 0]
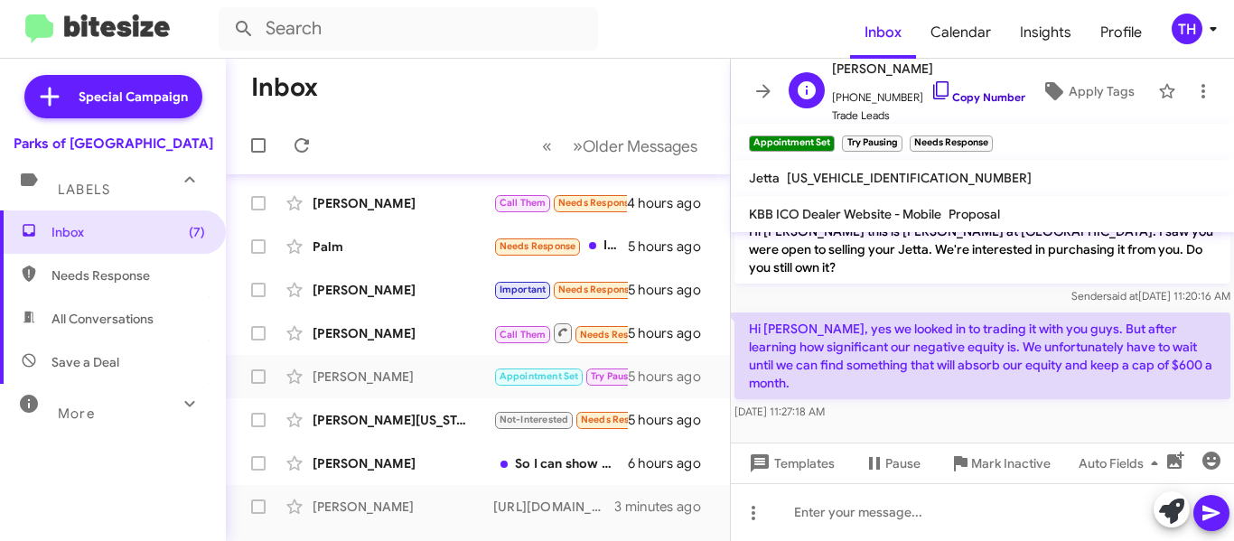
click at [964, 101] on link "Copy Number" at bounding box center [978, 97] width 95 height 14
drag, startPoint x: 1164, startPoint y: 517, endPoint x: 1135, endPoint y: 514, distance: 29.0
click at [1164, 516] on icon at bounding box center [1171, 511] width 25 height 25
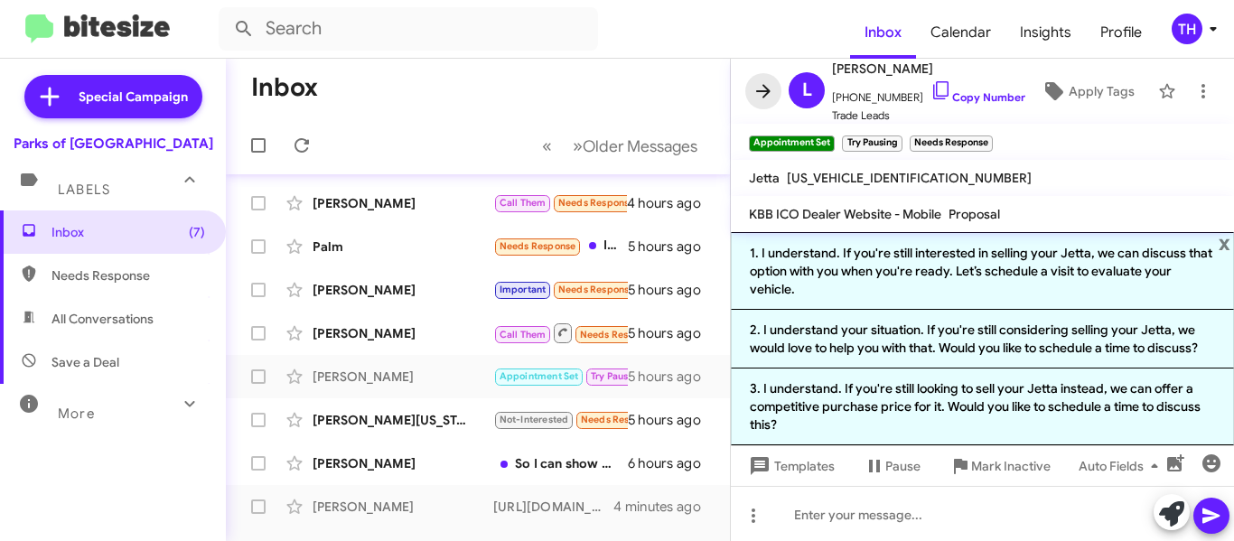
click at [765, 101] on icon at bounding box center [764, 91] width 22 height 22
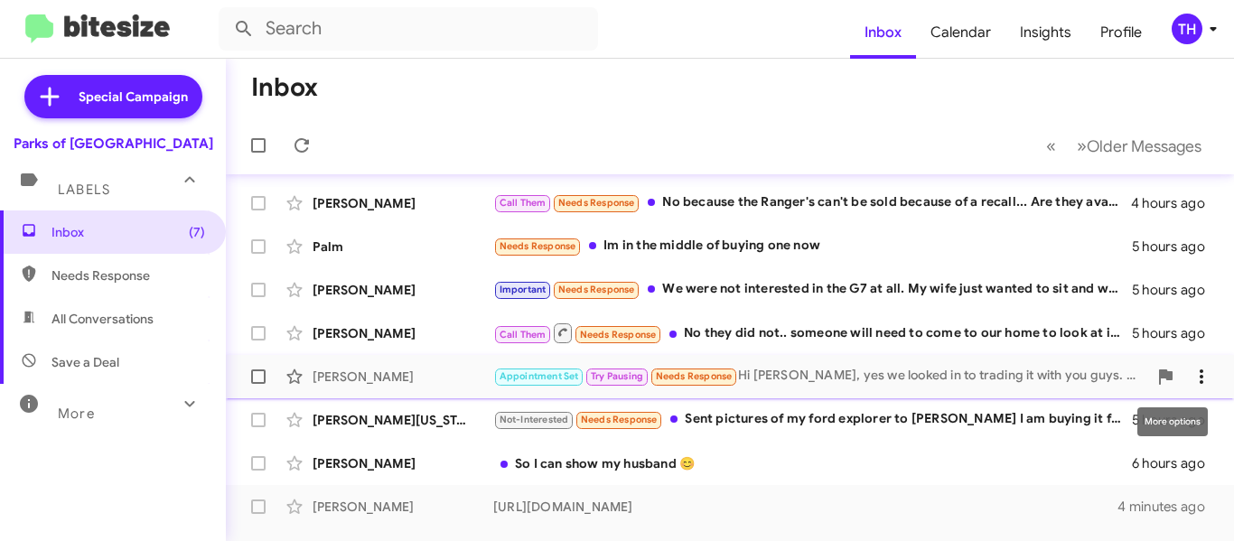
click at [1191, 370] on icon at bounding box center [1202, 377] width 22 height 22
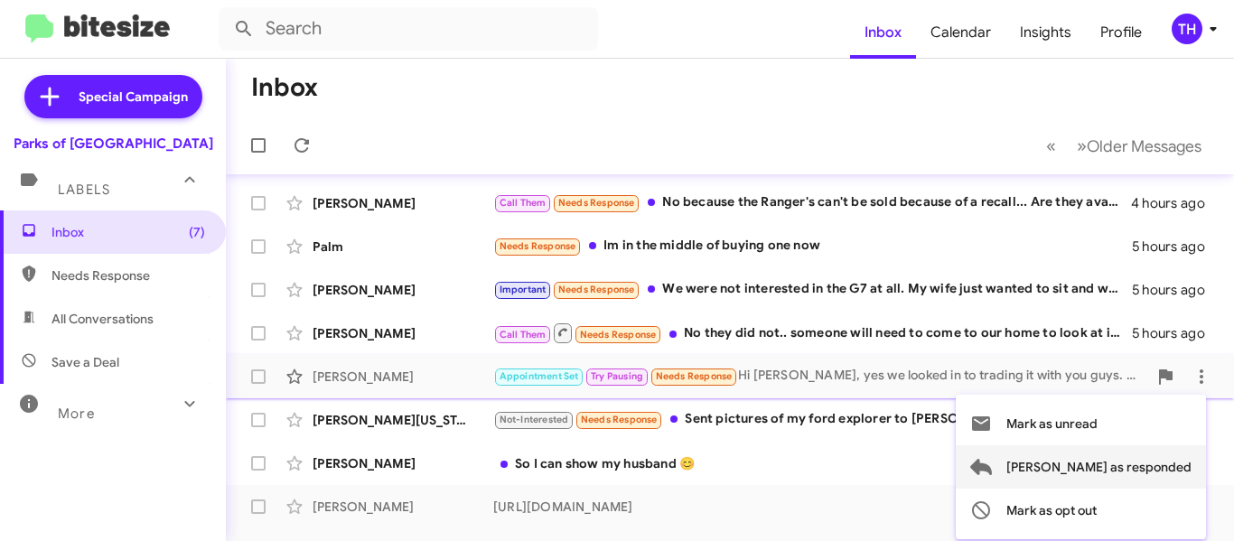
click at [1106, 472] on span "[PERSON_NAME] as responded" at bounding box center [1099, 466] width 185 height 43
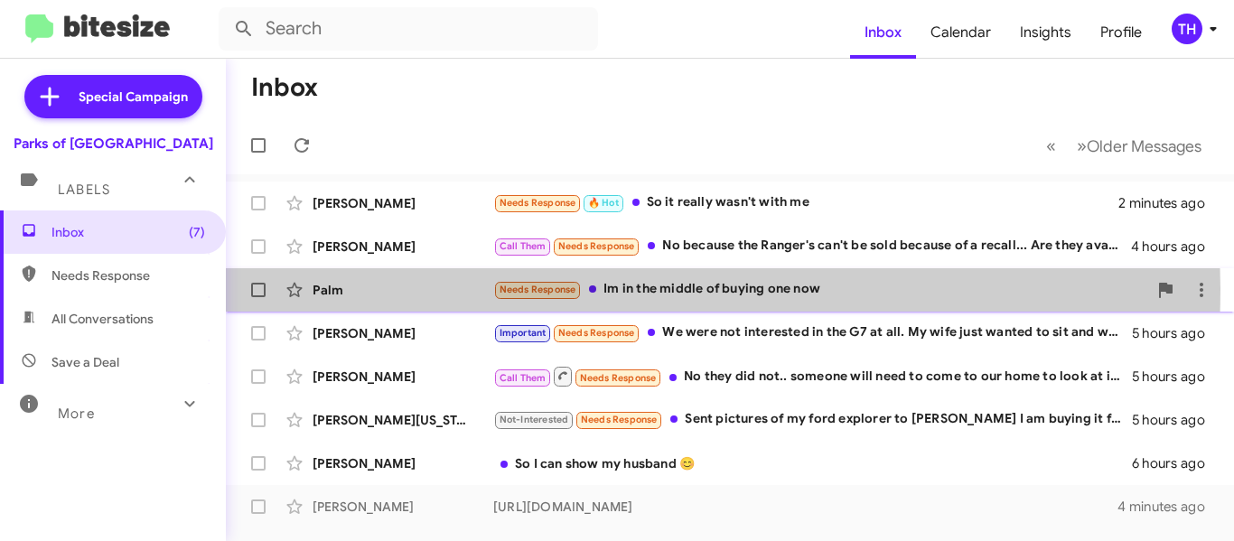
click at [472, 289] on div "Palm" at bounding box center [403, 290] width 181 height 18
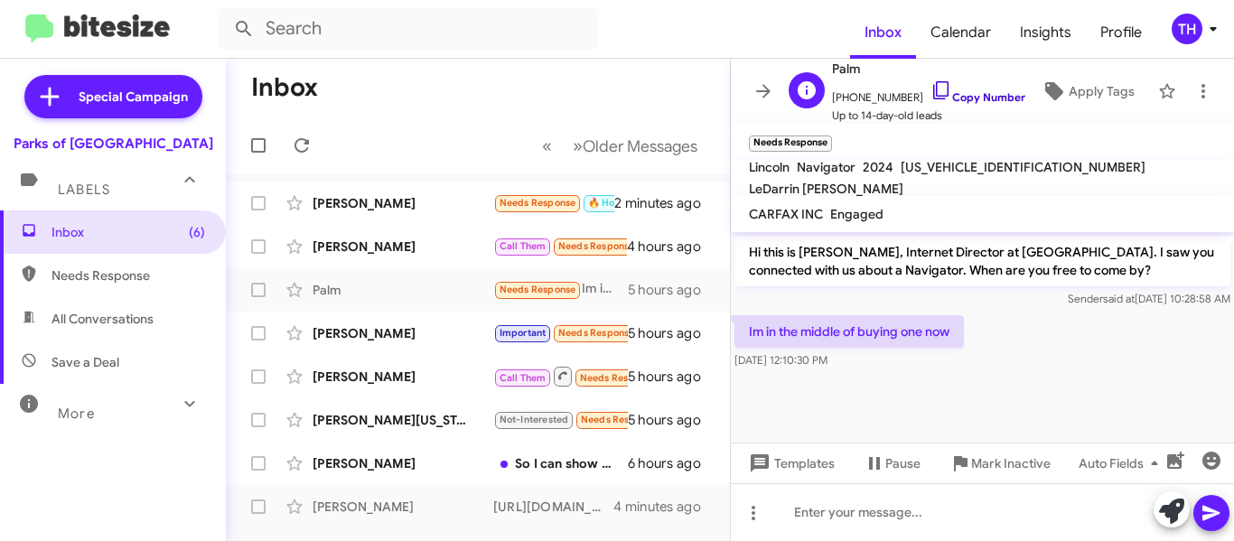
click at [976, 90] on link "Copy Number" at bounding box center [978, 97] width 95 height 14
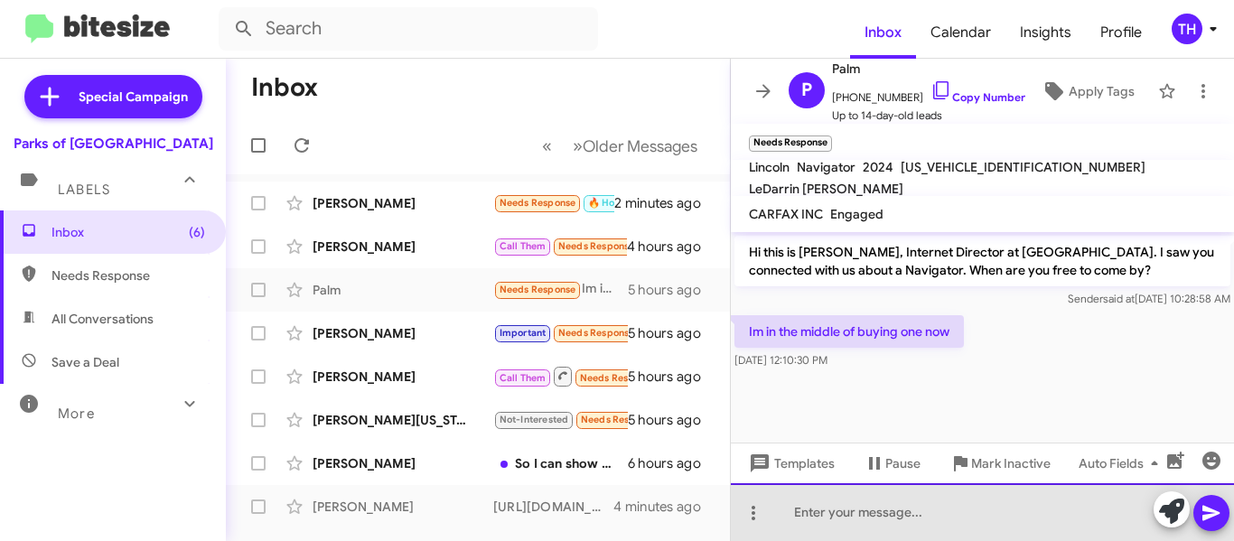
click at [885, 504] on div at bounding box center [982, 512] width 503 height 58
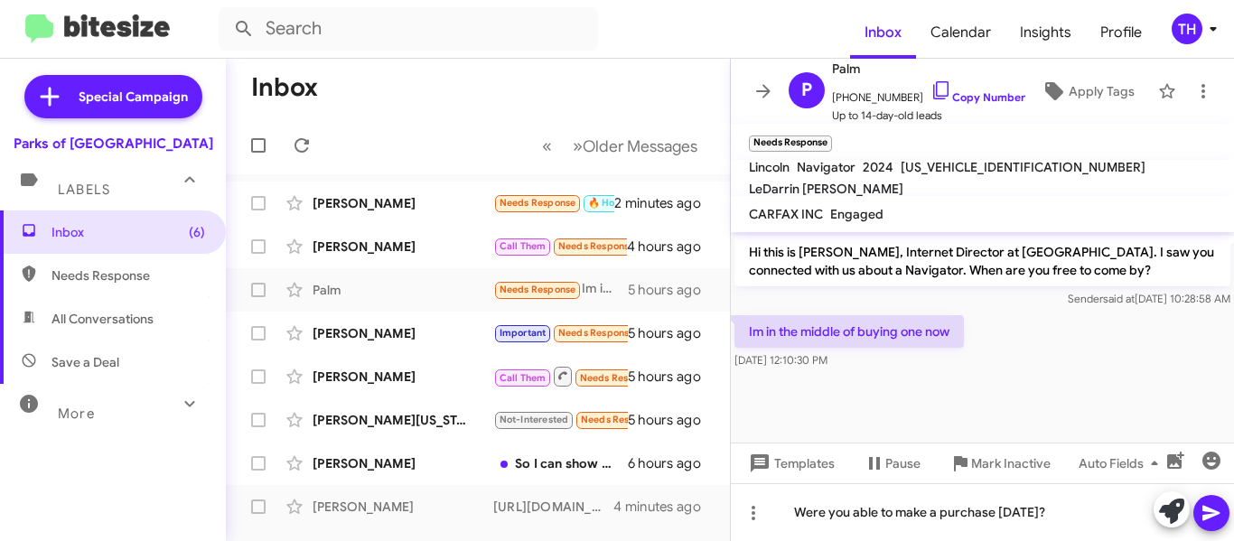
click at [1213, 513] on icon at bounding box center [1212, 513] width 22 height 22
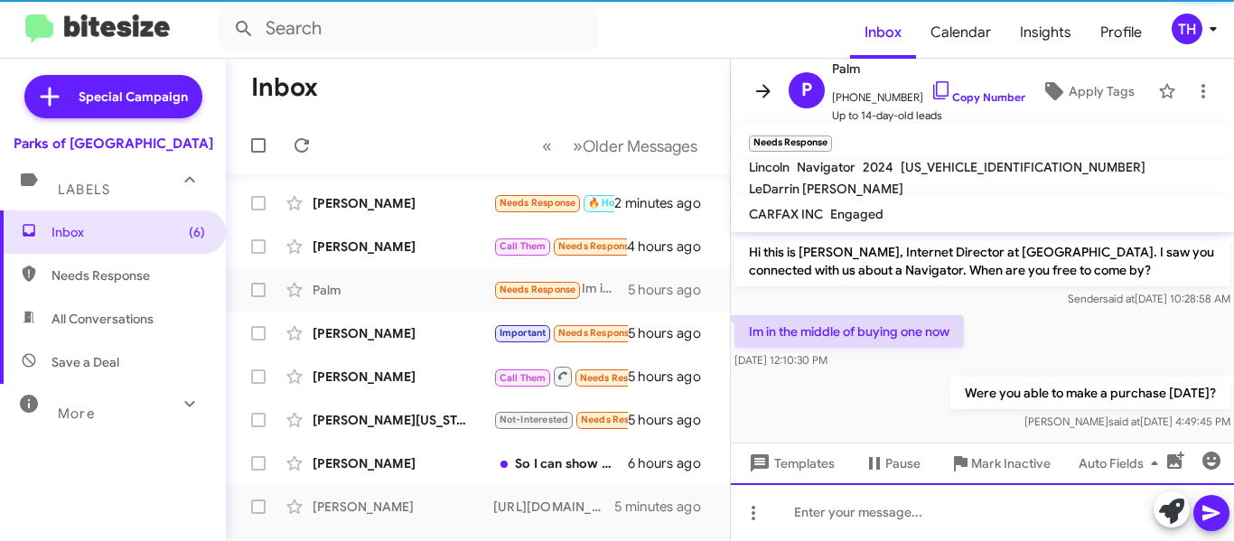
scroll to position [10, 0]
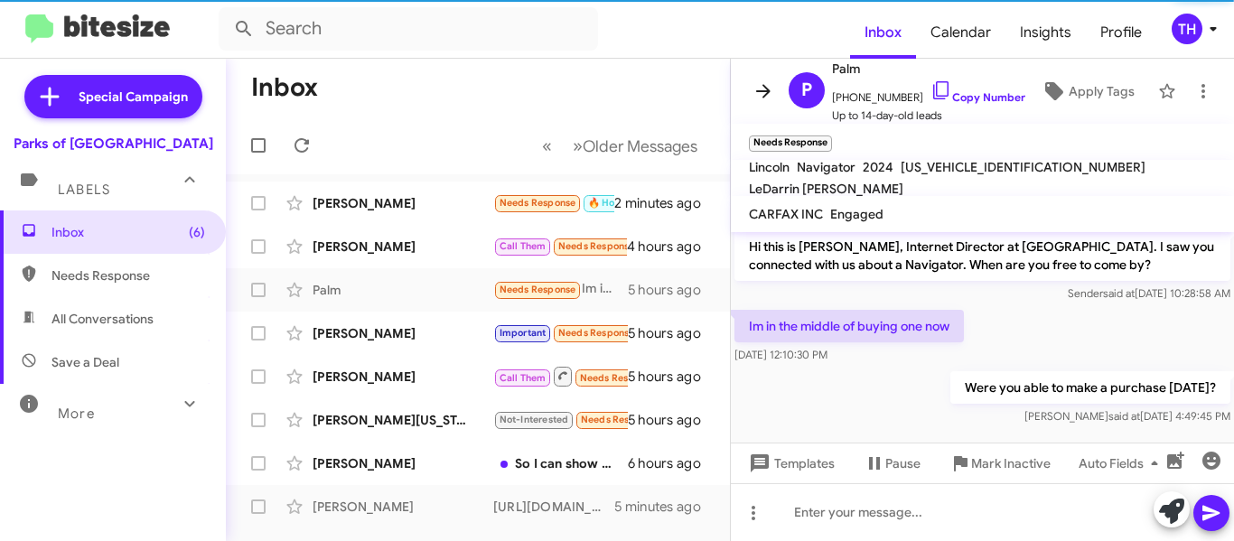
click at [758, 94] on icon at bounding box center [764, 91] width 22 height 22
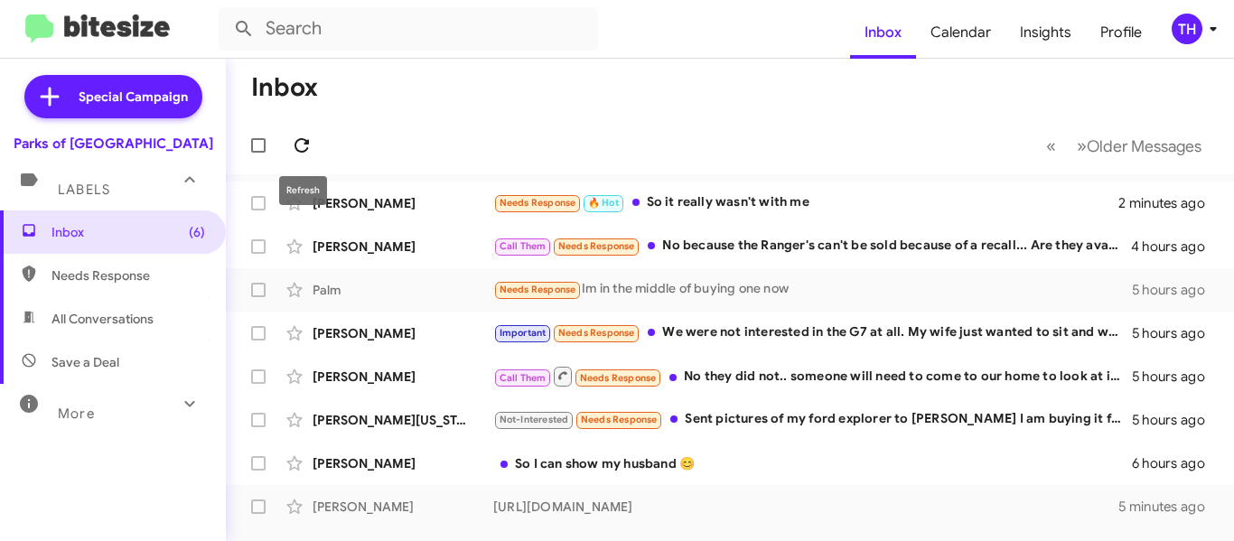
click at [308, 141] on icon at bounding box center [302, 145] width 14 height 14
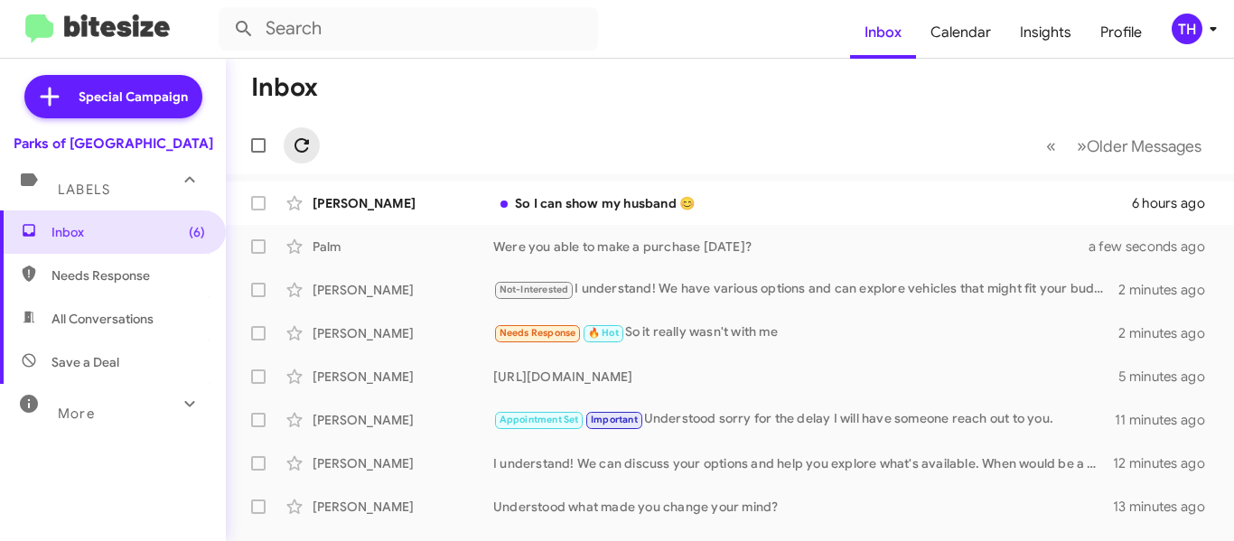
click at [308, 142] on icon at bounding box center [302, 145] width 14 height 14
click at [317, 142] on span at bounding box center [302, 146] width 36 height 22
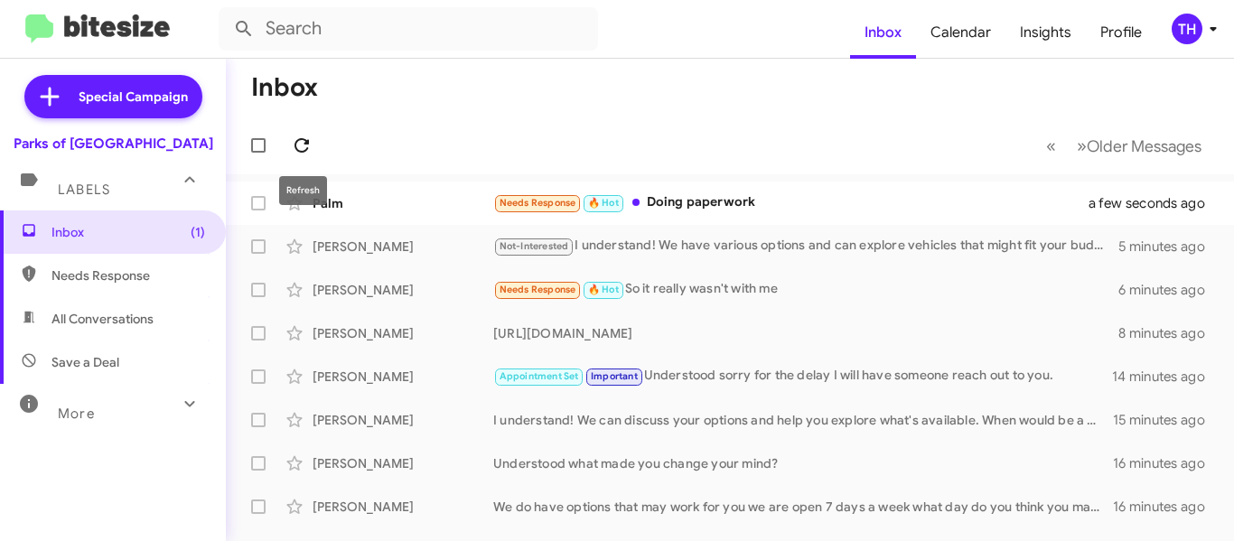
click at [304, 145] on icon at bounding box center [302, 146] width 22 height 22
